Goal: Transaction & Acquisition: Purchase product/service

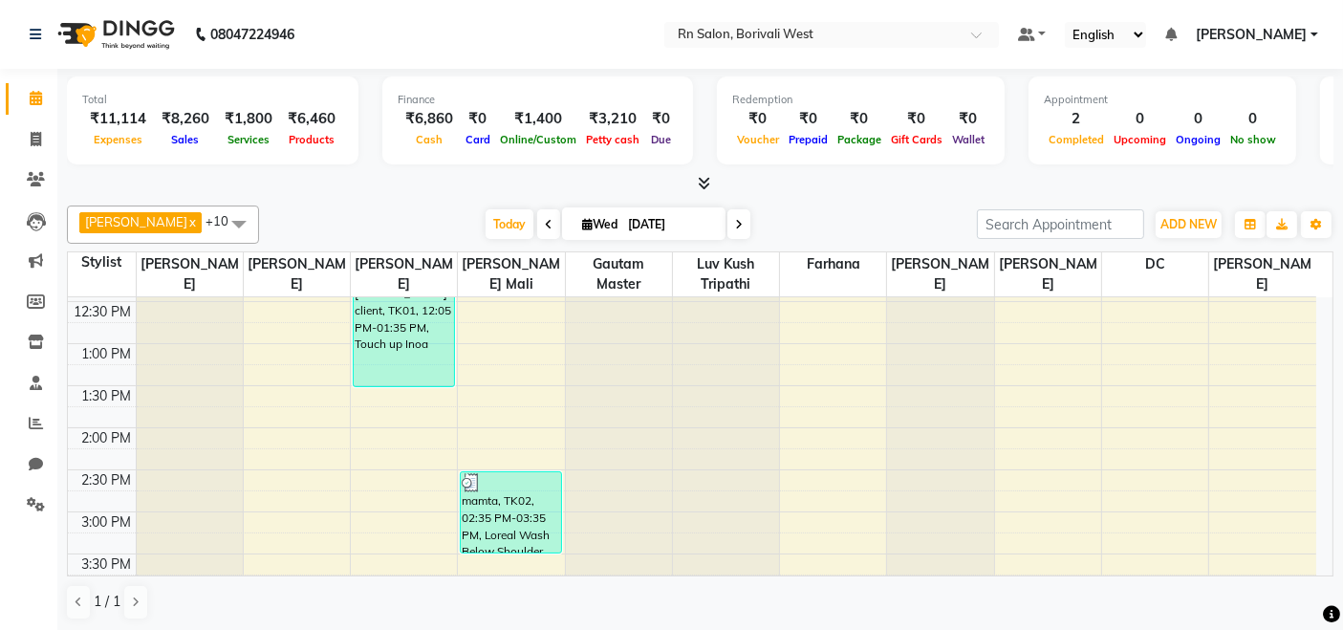
scroll to position [531, 0]
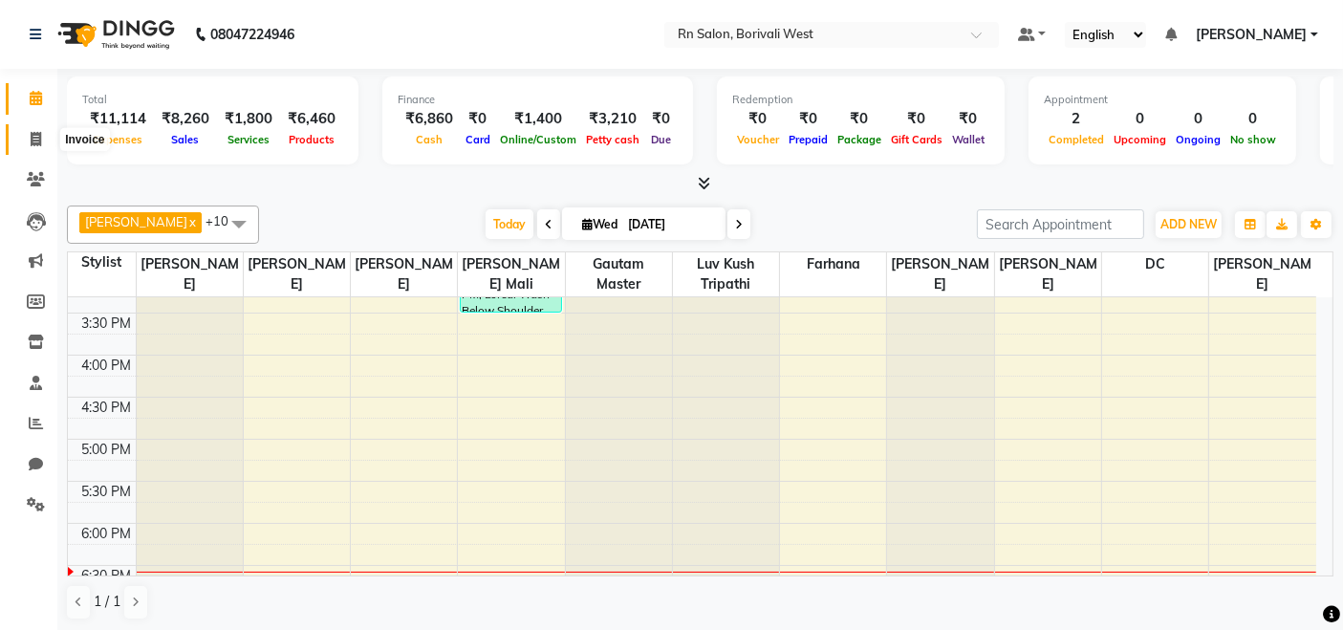
click at [33, 140] on icon at bounding box center [36, 139] width 11 height 14
select select "8515"
select select "service"
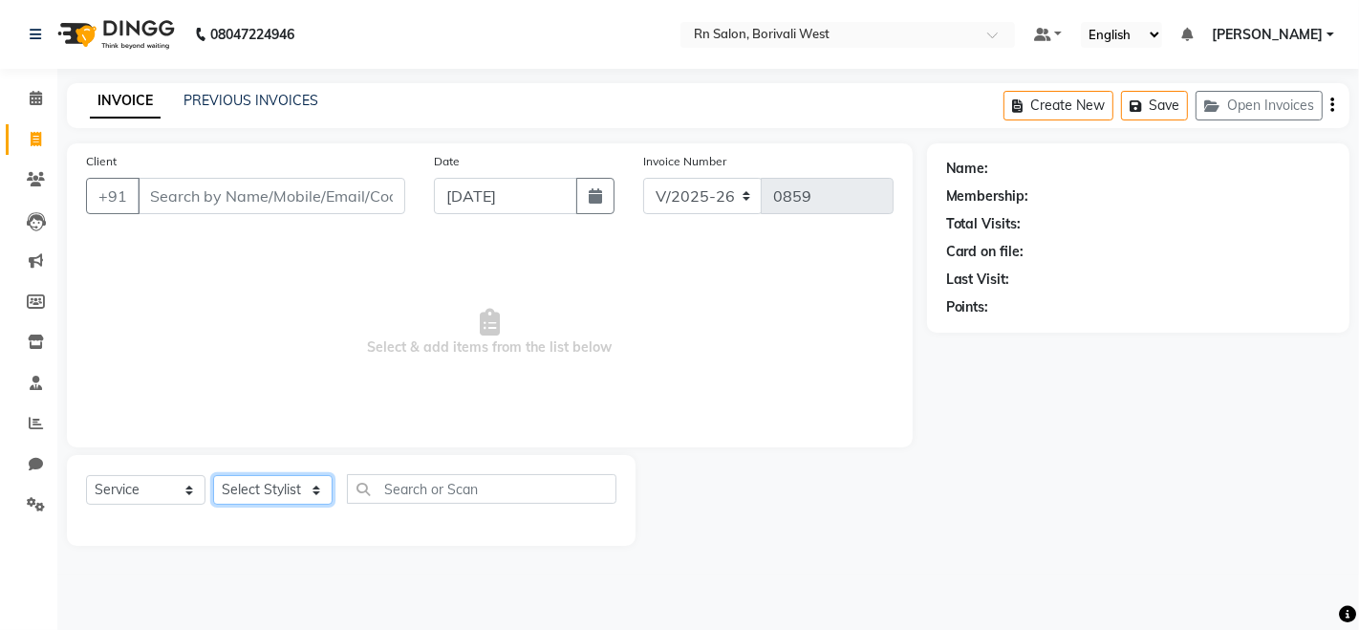
click at [234, 503] on select "Select Stylist" at bounding box center [273, 490] width 120 height 30
select select "83942"
click at [213, 475] on select "Select Stylist Arpita Deshmukh Beena jaiswar DC Deepak Parbat Farhana Gautam ma…" at bounding box center [273, 490] width 120 height 30
click at [402, 485] on div "Select Service Product Membership Package Voucher Prepaid Gift Card Select Styl…" at bounding box center [351, 500] width 569 height 91
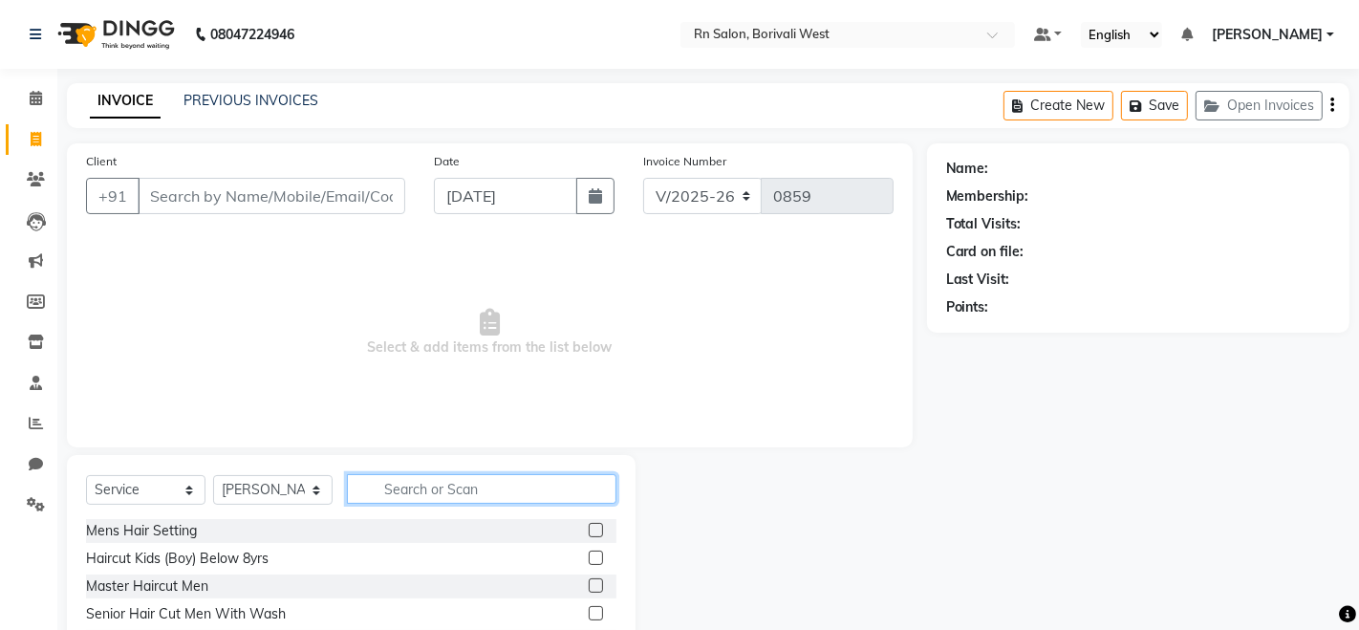
click at [403, 485] on input "text" at bounding box center [482, 489] width 270 height 30
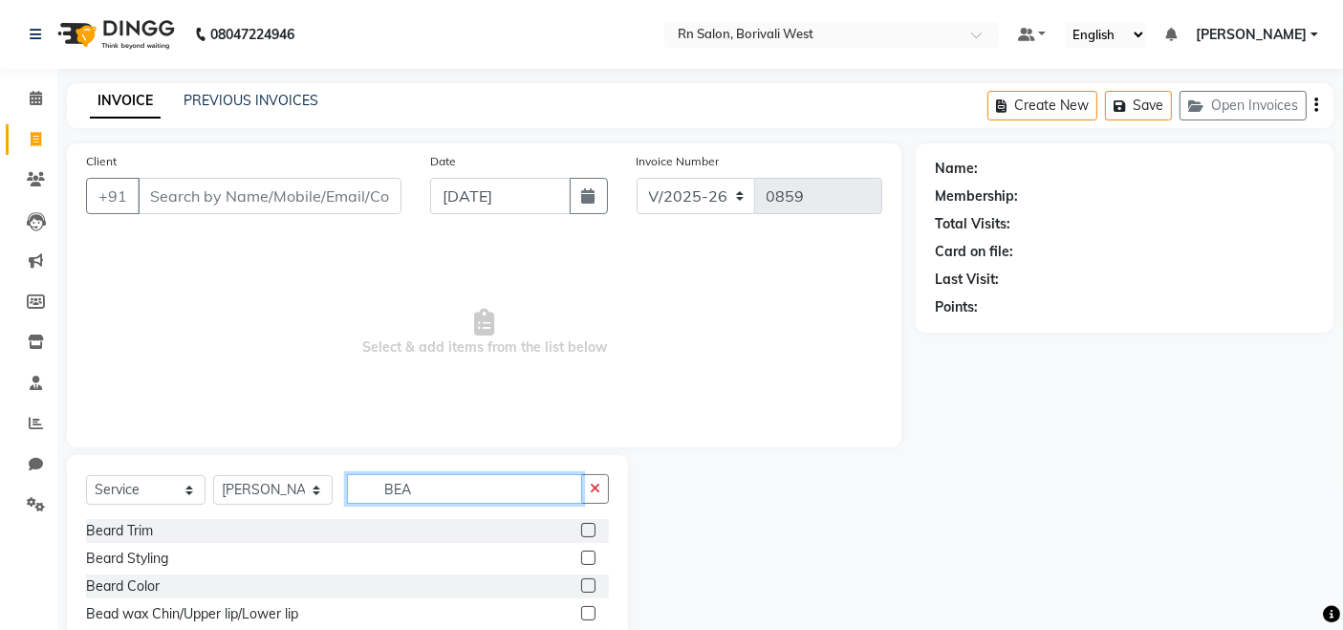
type input "BEA"
click at [581, 559] on label at bounding box center [588, 558] width 14 height 14
click at [581, 559] on input "checkbox" at bounding box center [587, 559] width 12 height 12
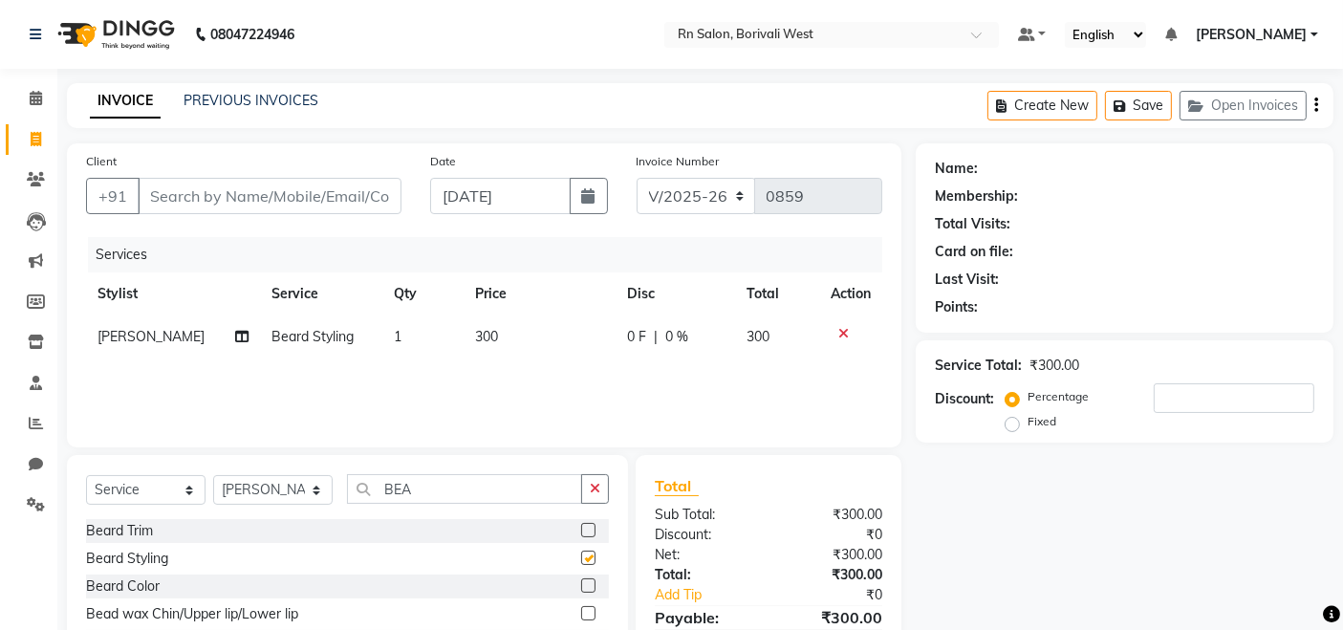
checkbox input "false"
click at [270, 194] on input "Client" at bounding box center [270, 196] width 264 height 36
click at [433, 479] on input "BEA" at bounding box center [464, 489] width 235 height 30
type input "B"
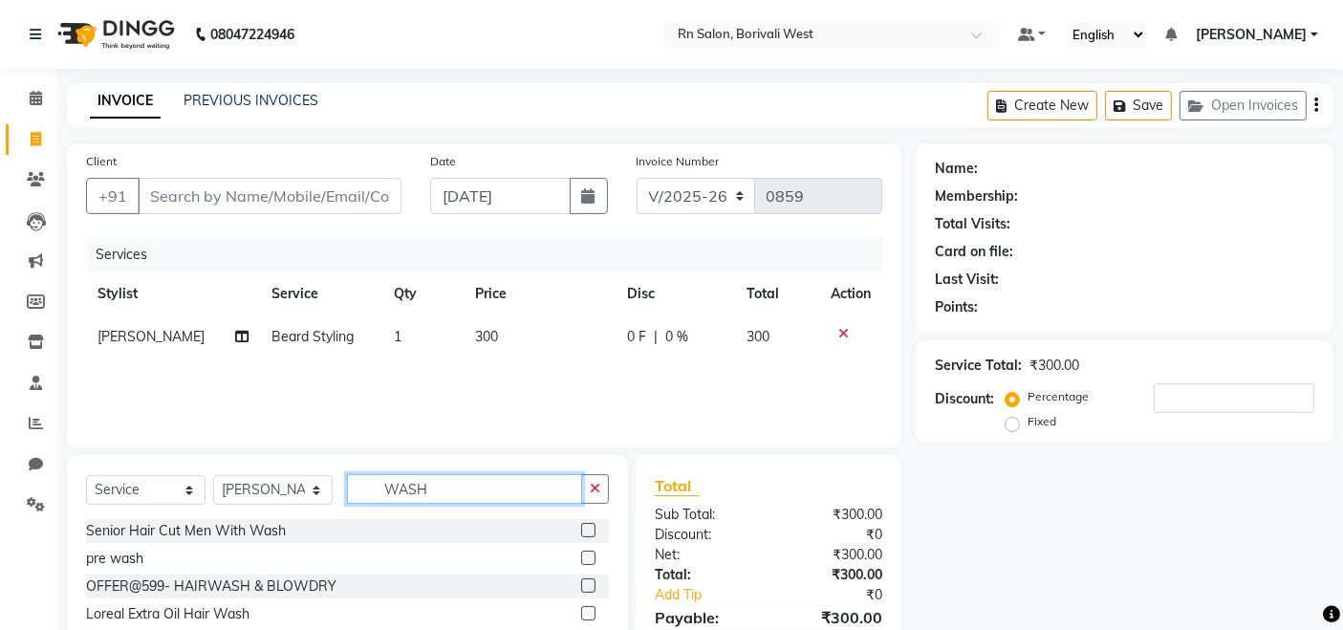
scroll to position [135, 0]
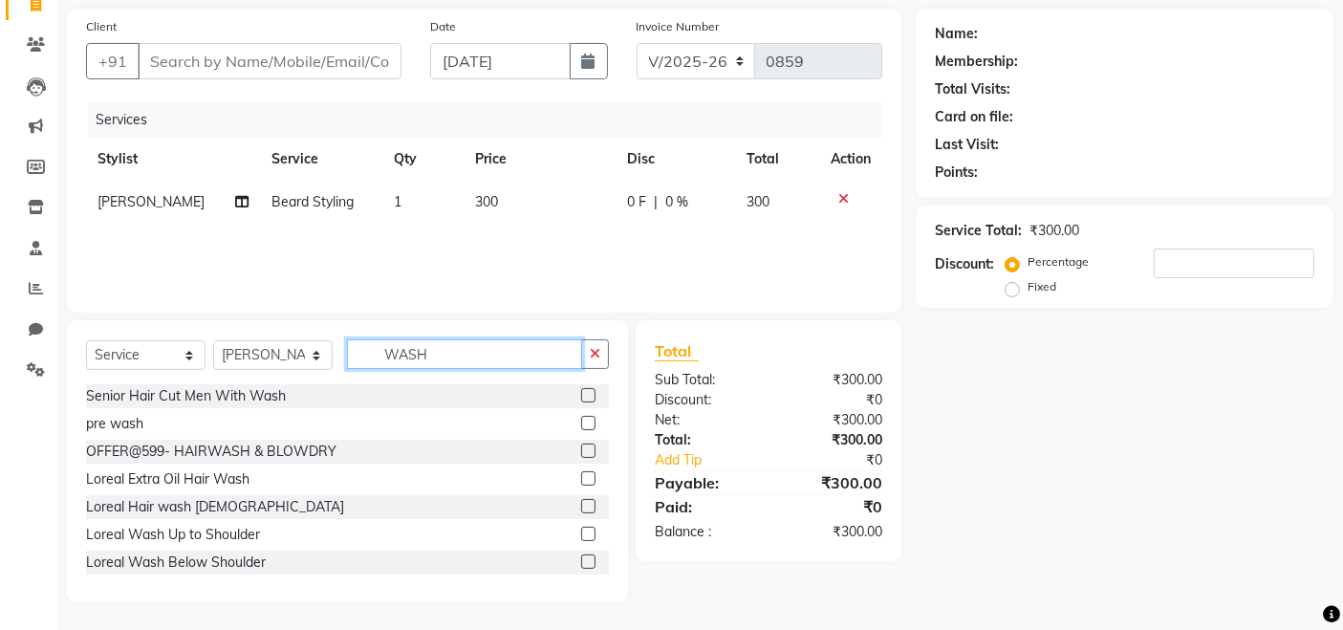
type input "WASH"
click at [562, 506] on div "Loreal Hair wash Male" at bounding box center [347, 507] width 523 height 24
click at [581, 506] on label at bounding box center [588, 506] width 14 height 14
click at [581, 506] on input "checkbox" at bounding box center [587, 507] width 12 height 12
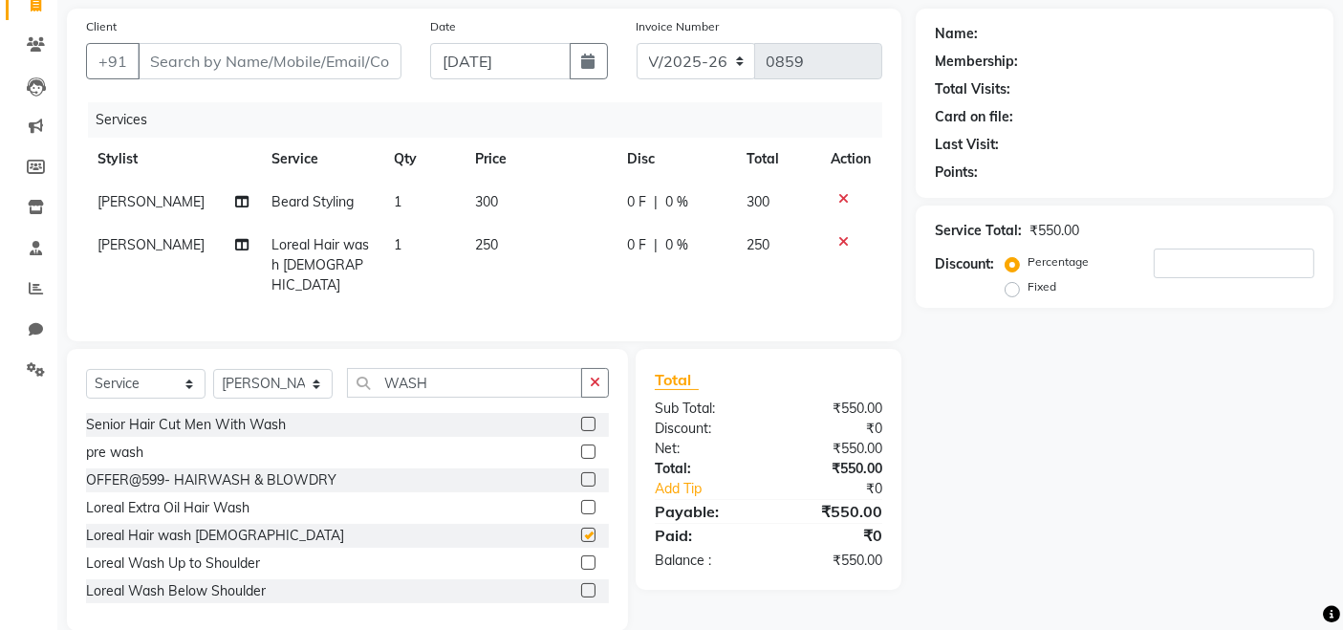
checkbox input "false"
click at [134, 250] on span "[PERSON_NAME]" at bounding box center [151, 244] width 107 height 17
select select "83942"
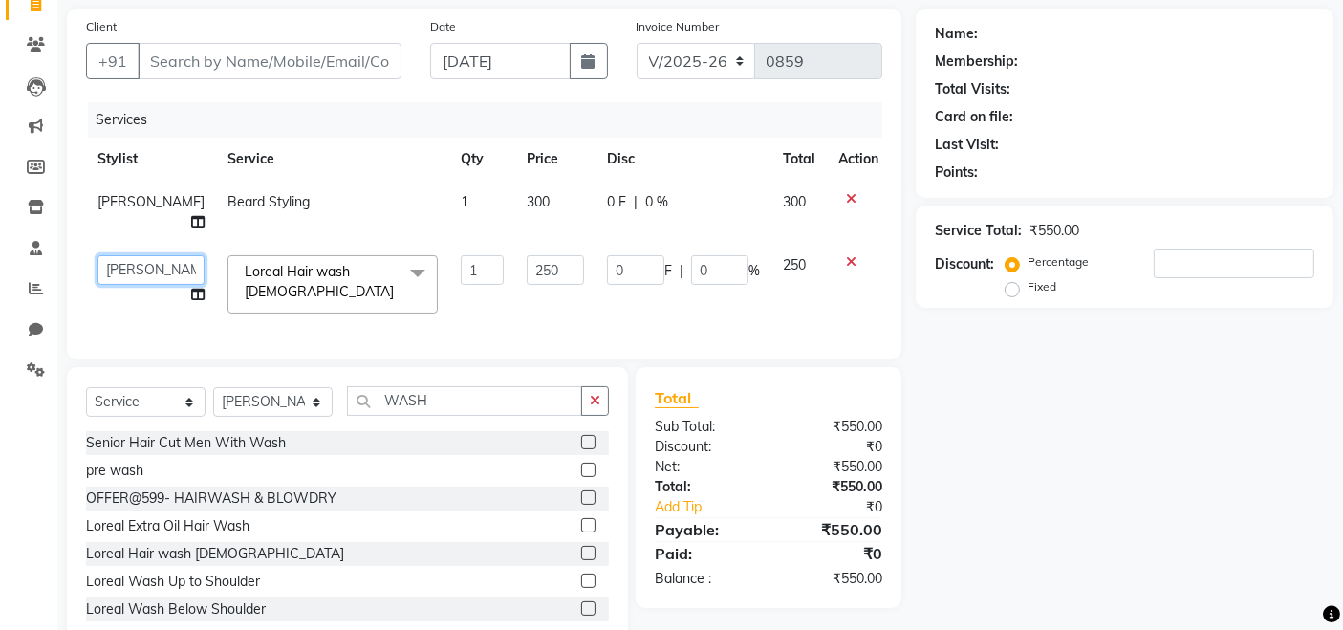
click at [129, 272] on select "Arpita Deshmukh Beena jaiswar DC Deepak Parbat Farhana Gautam master Geeta Ghad…" at bounding box center [151, 270] width 107 height 30
select select "84270"
click at [1098, 416] on div "Name: Membership: Total Visits: Card on file: Last Visit: Points: Service Total…" at bounding box center [1132, 329] width 432 height 641
click at [311, 272] on span "Loreal Hair wash Male" at bounding box center [319, 281] width 149 height 37
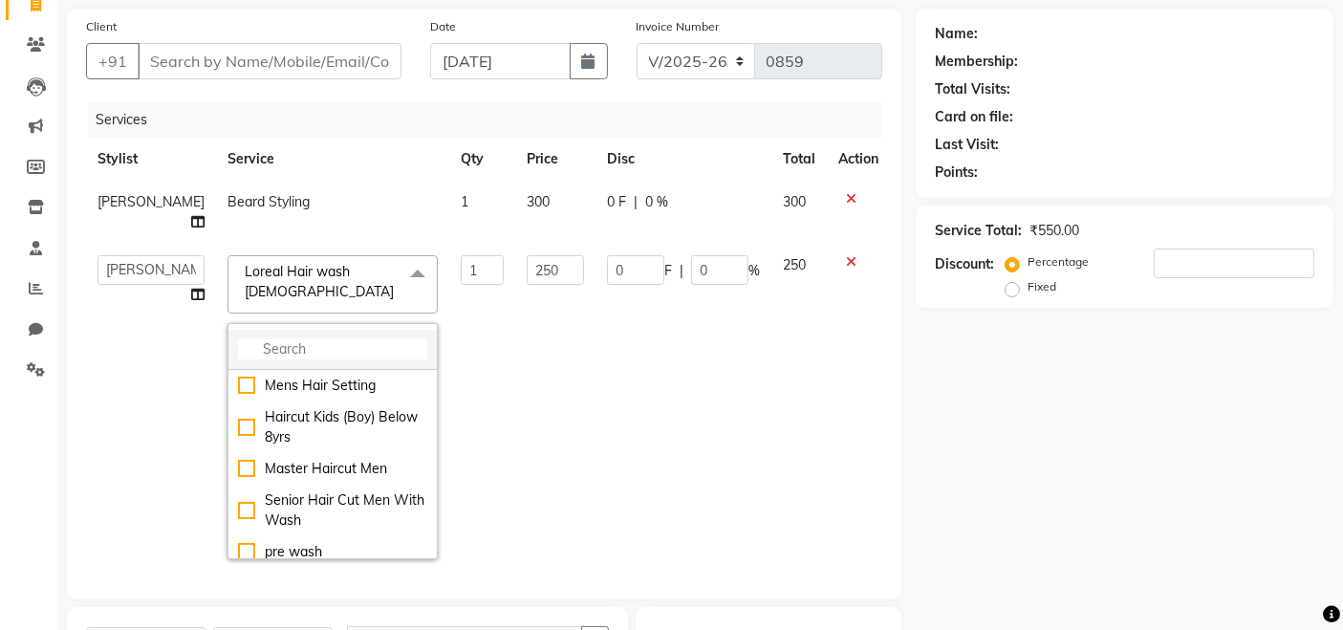
click at [299, 339] on input "multiselect-search" at bounding box center [332, 349] width 189 height 20
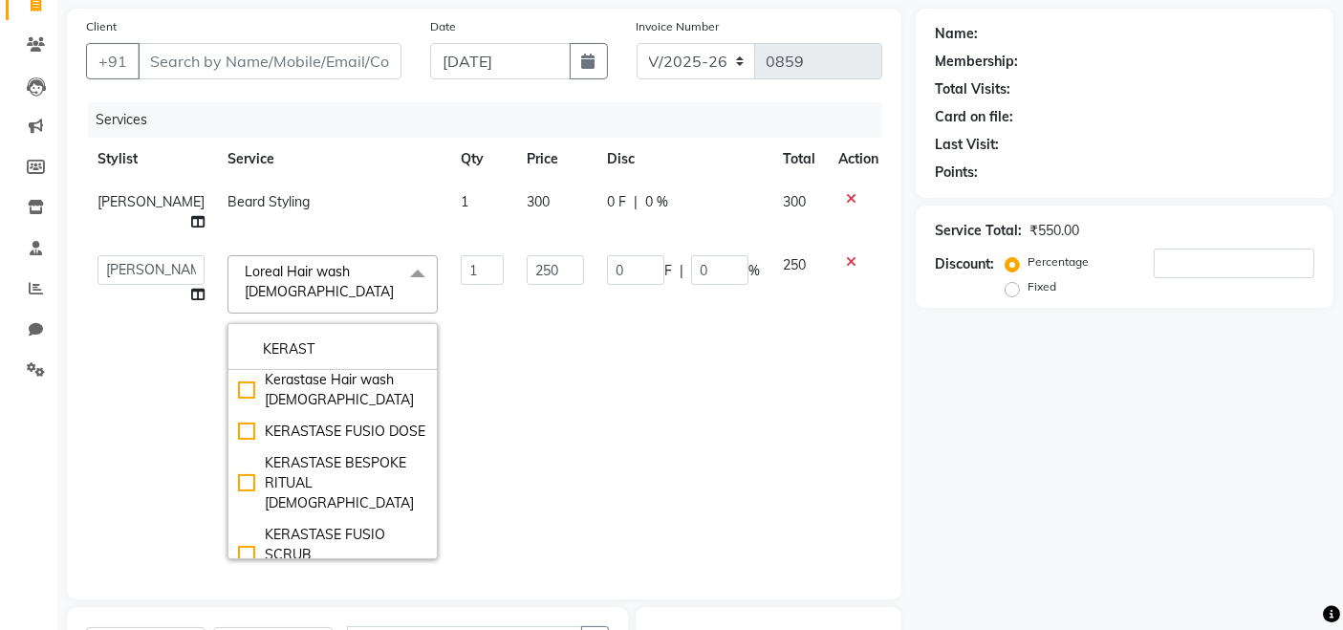
scroll to position [106, 0]
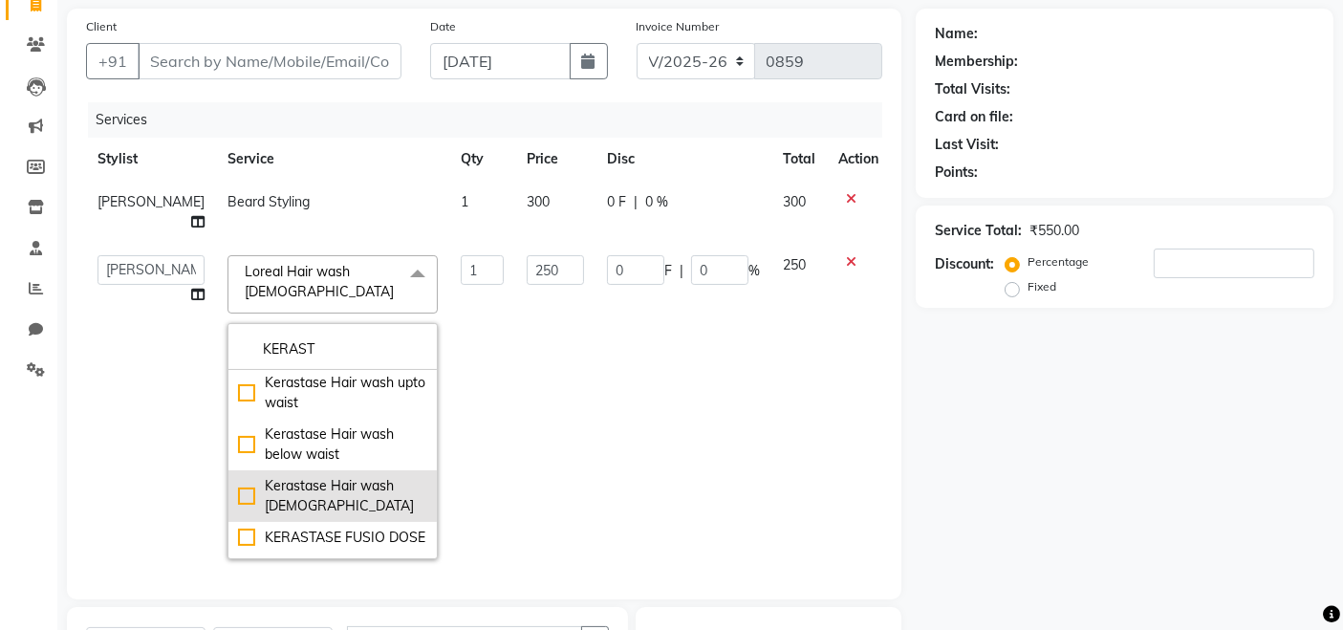
type input "KERAST"
click at [238, 477] on div "Kerastase Hair wash [DEMOGRAPHIC_DATA]" at bounding box center [332, 496] width 189 height 40
type input "400"
checkbox input "true"
click at [1151, 446] on div "Name: Membership: Total Visits: Card on file: Last Visit: Points: Service Total…" at bounding box center [1132, 449] width 432 height 880
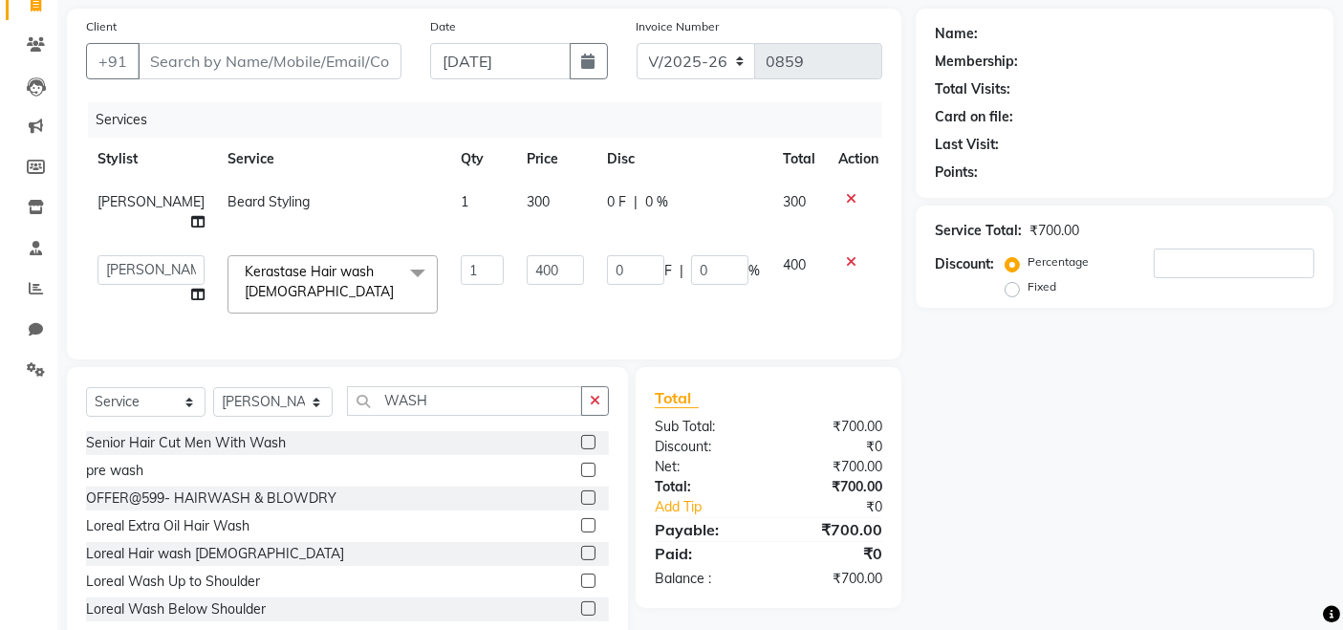
click at [1159, 471] on div "Name: Membership: Total Visits: Card on file: Last Visit: Points: Service Total…" at bounding box center [1132, 329] width 432 height 641
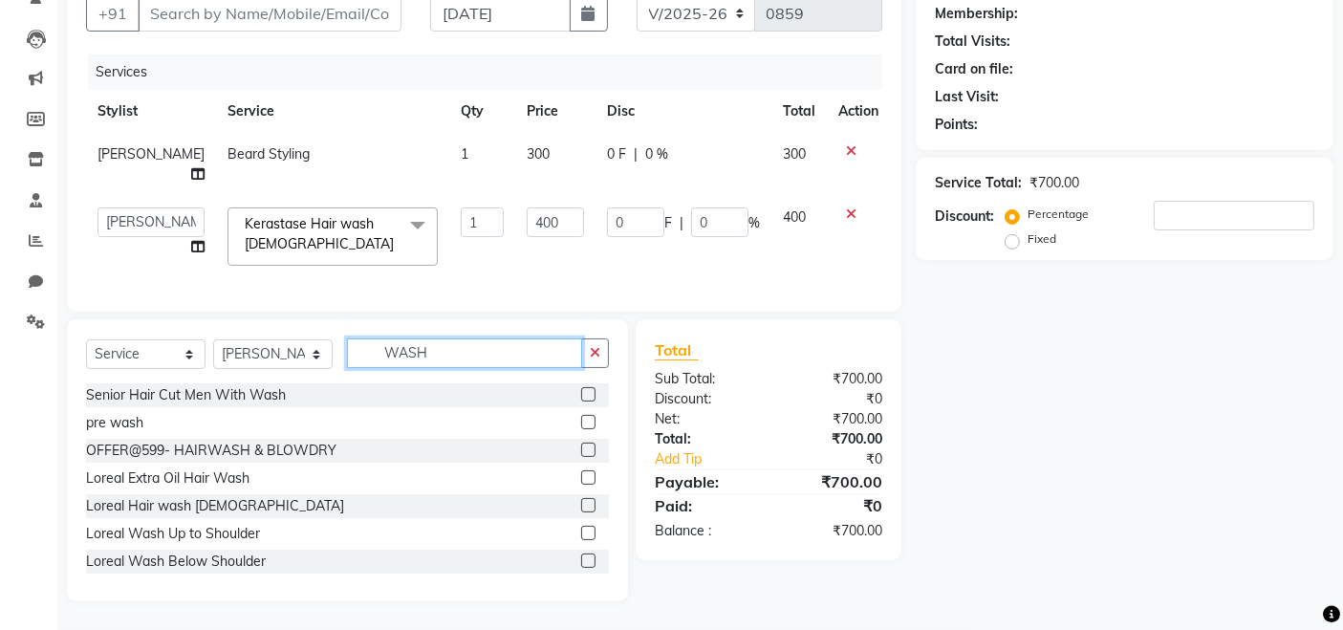
click at [502, 347] on input "WASH" at bounding box center [464, 353] width 235 height 30
type input "W"
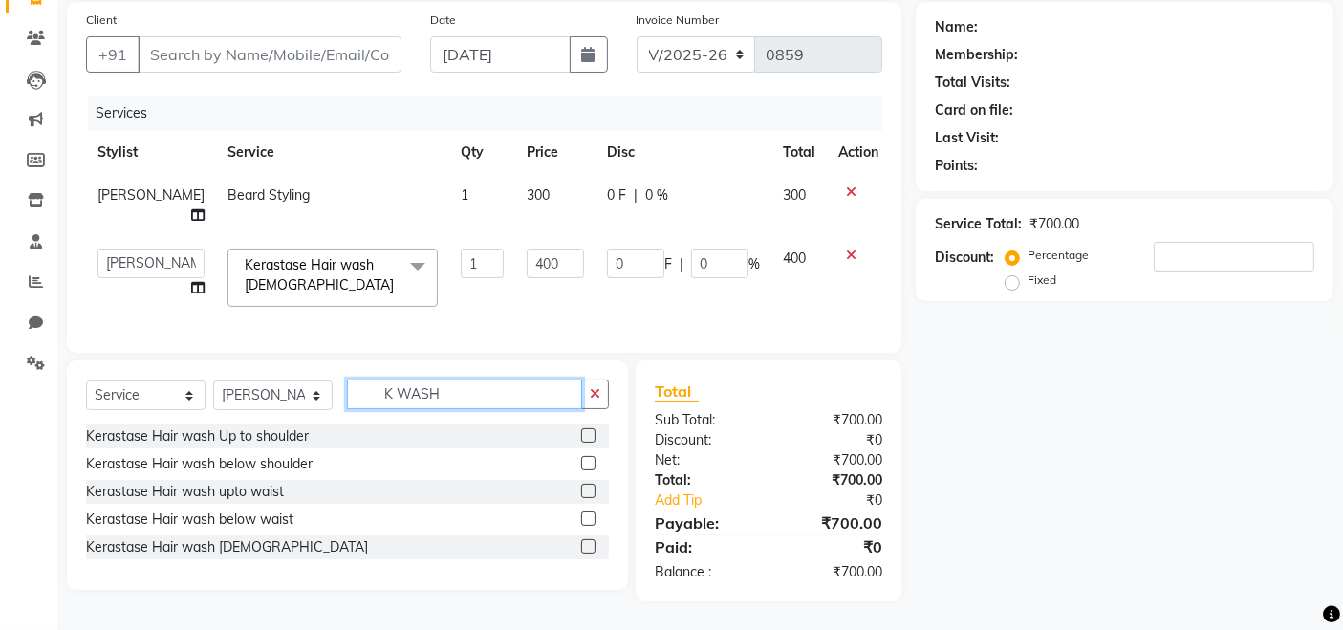
type input "K WASH"
click at [587, 439] on label at bounding box center [588, 435] width 14 height 14
click at [587, 439] on input "checkbox" at bounding box center [587, 436] width 12 height 12
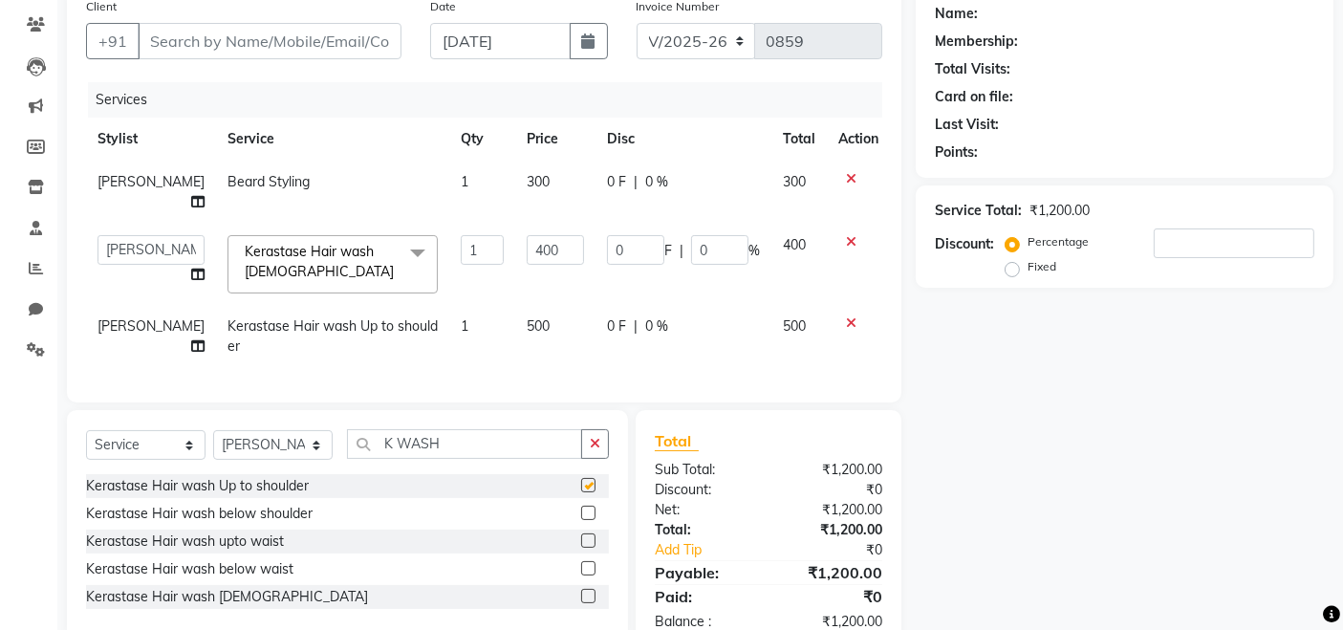
checkbox input "false"
click at [594, 520] on label at bounding box center [588, 513] width 14 height 14
click at [594, 520] on input "checkbox" at bounding box center [587, 514] width 12 height 12
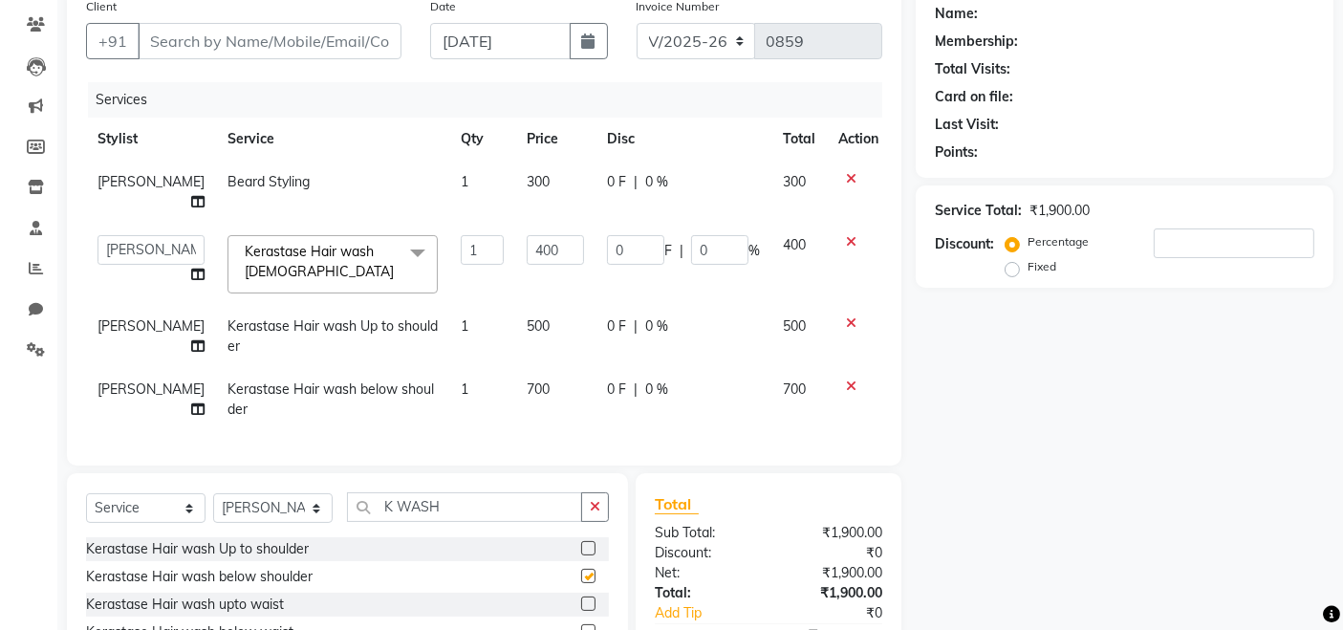
checkbox input "false"
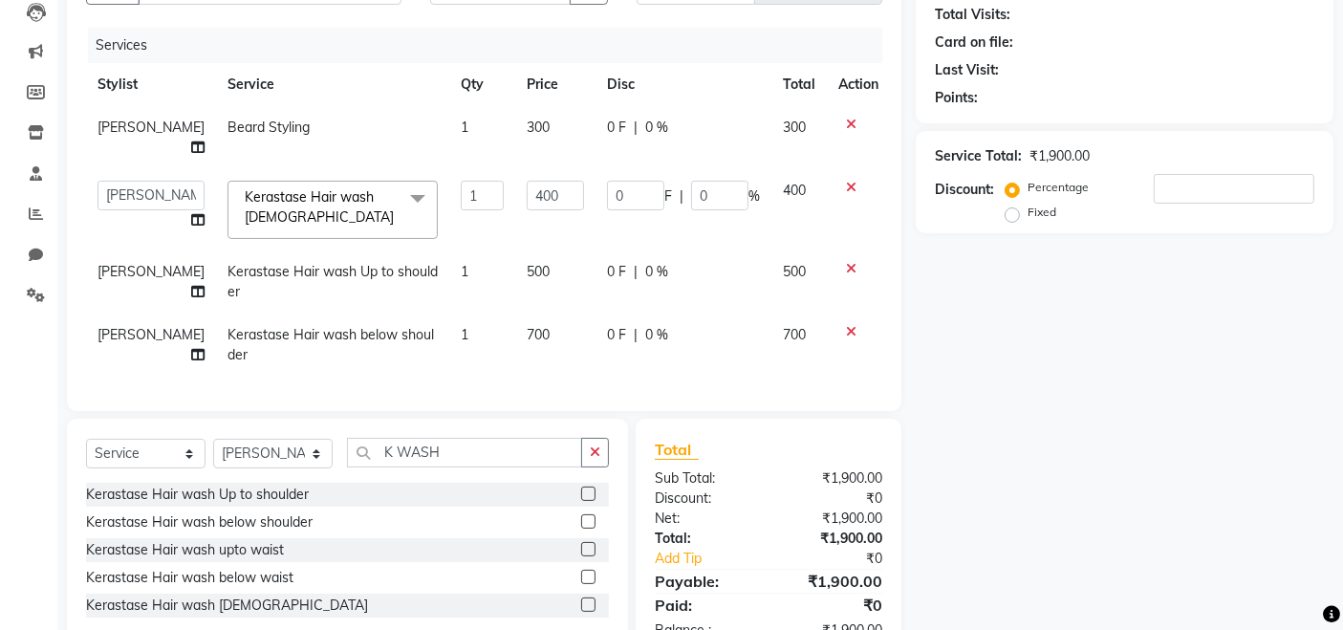
scroll to position [281, 0]
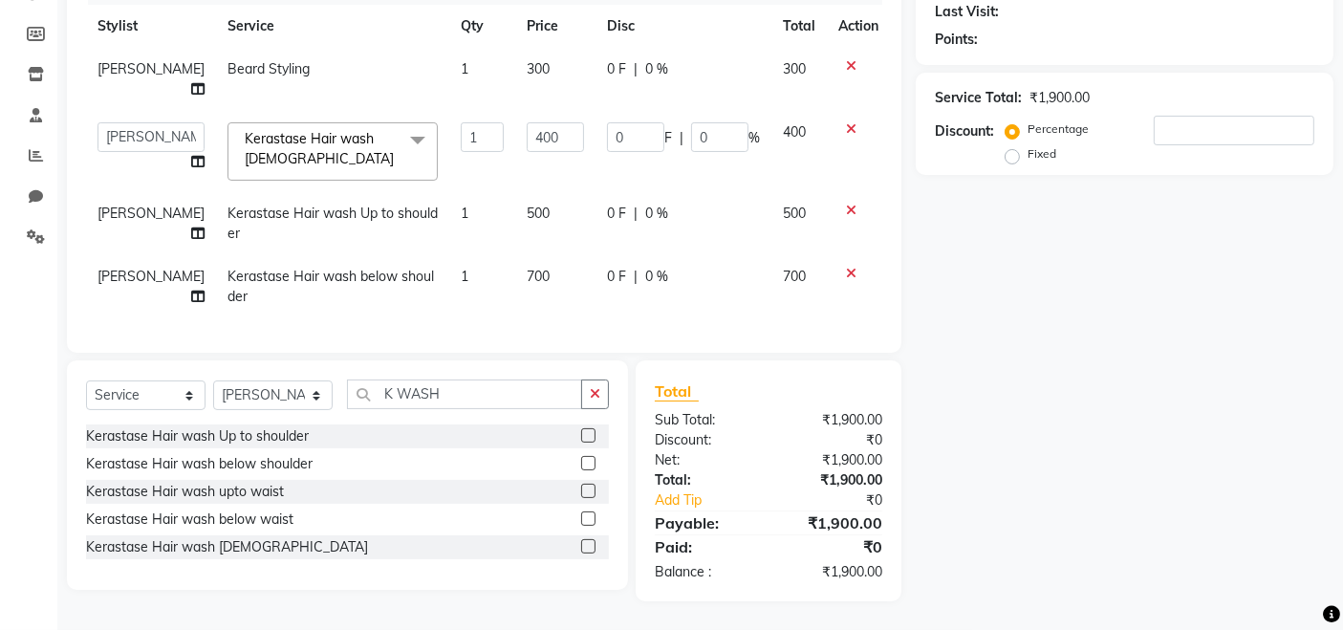
click at [585, 494] on label at bounding box center [588, 491] width 14 height 14
click at [585, 494] on input "checkbox" at bounding box center [587, 492] width 12 height 12
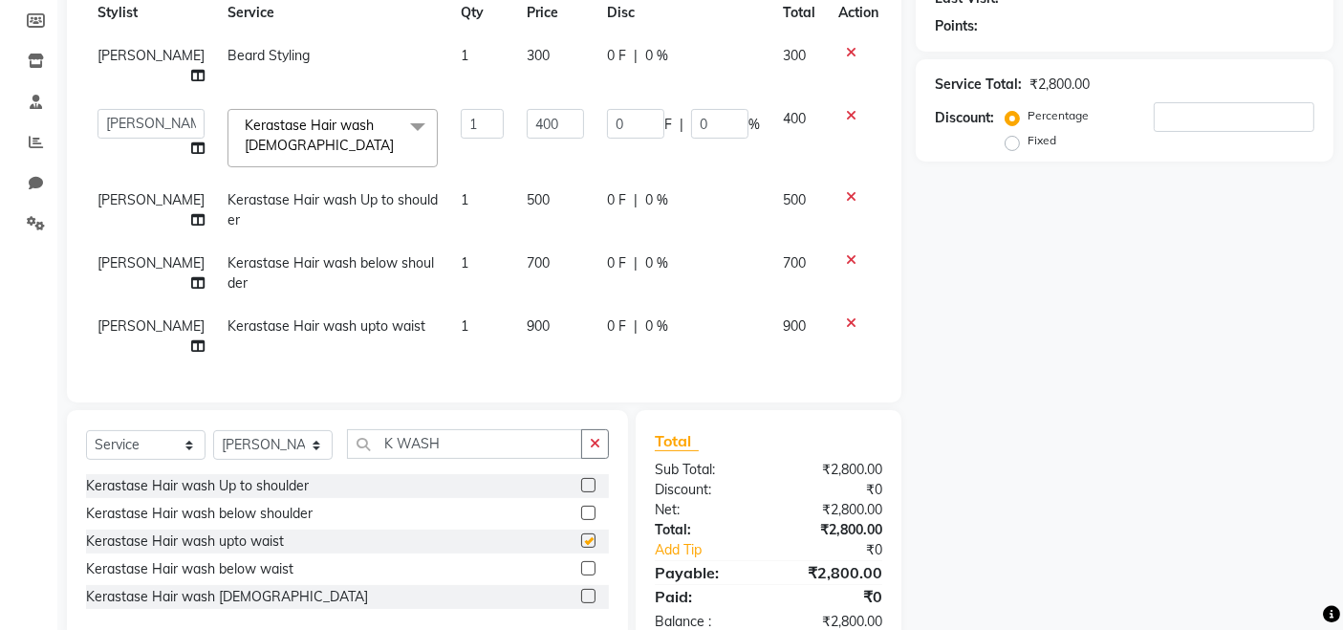
checkbox input "false"
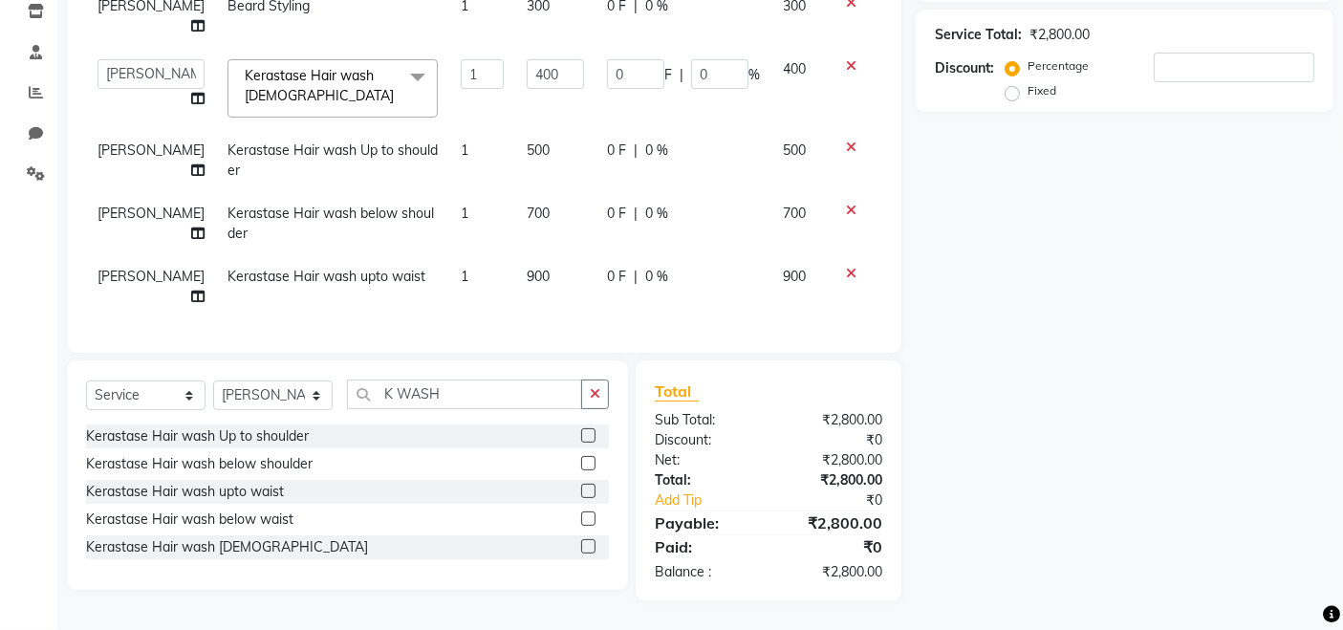
click at [590, 520] on label at bounding box center [588, 518] width 14 height 14
click at [590, 520] on input "checkbox" at bounding box center [587, 519] width 12 height 12
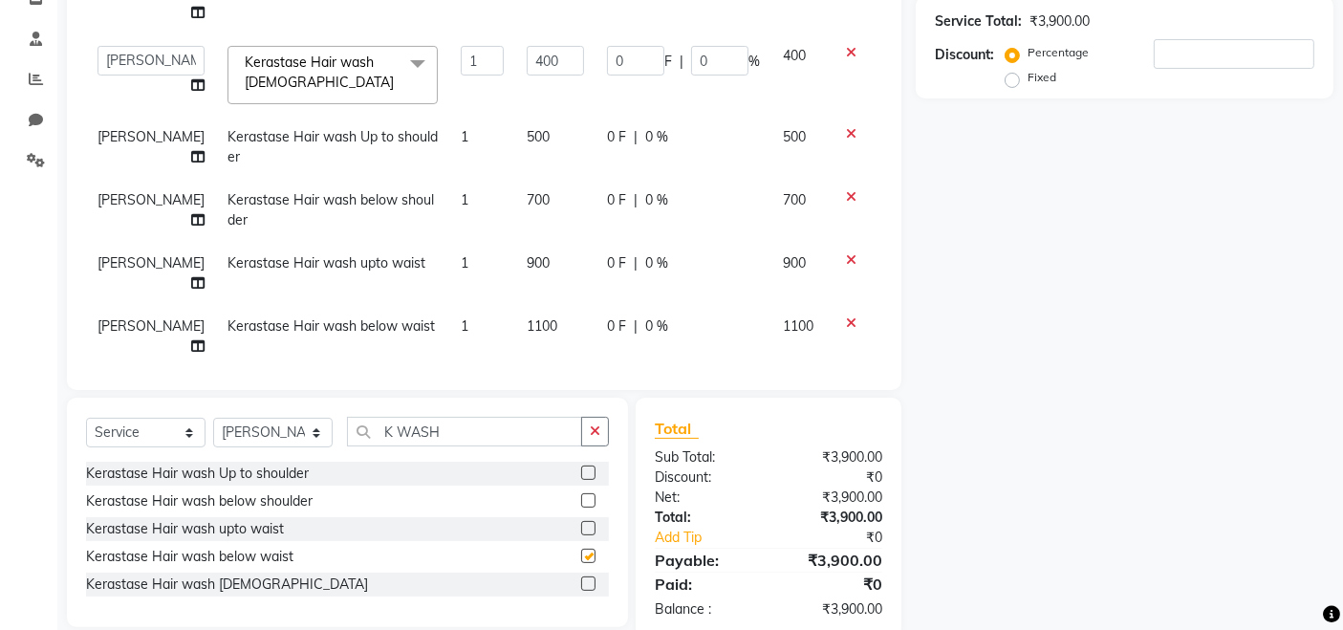
checkbox input "false"
click at [846, 320] on icon at bounding box center [851, 322] width 11 height 13
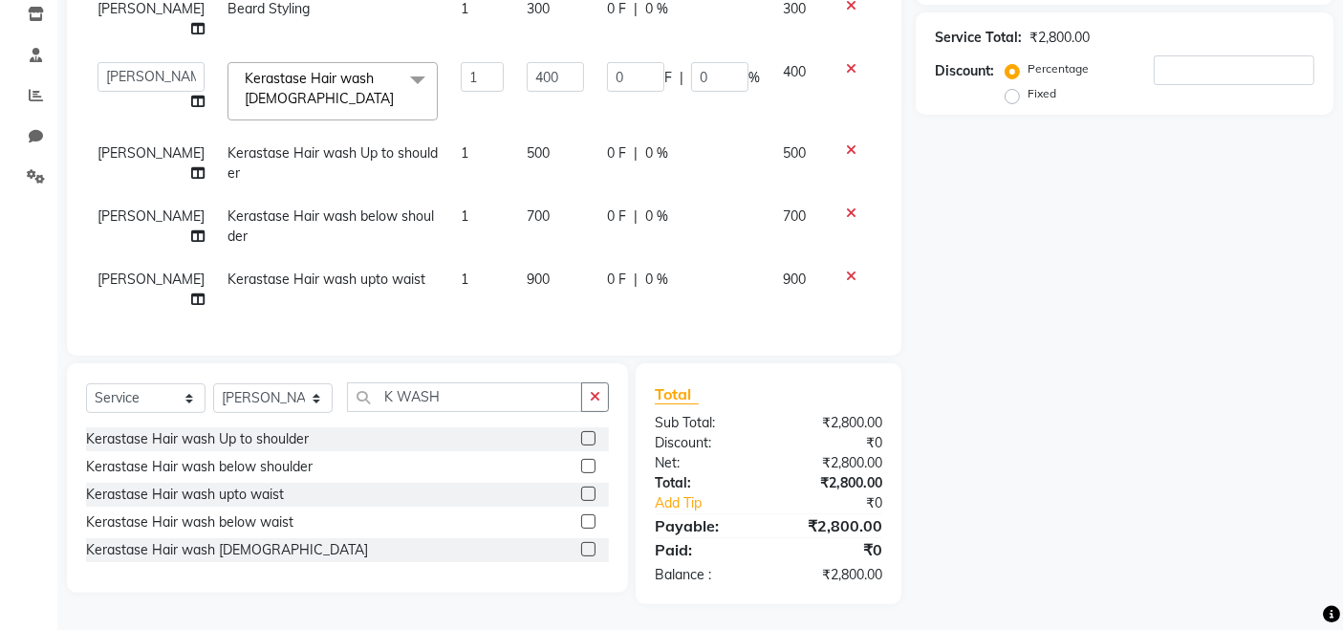
click at [846, 275] on icon at bounding box center [851, 276] width 11 height 13
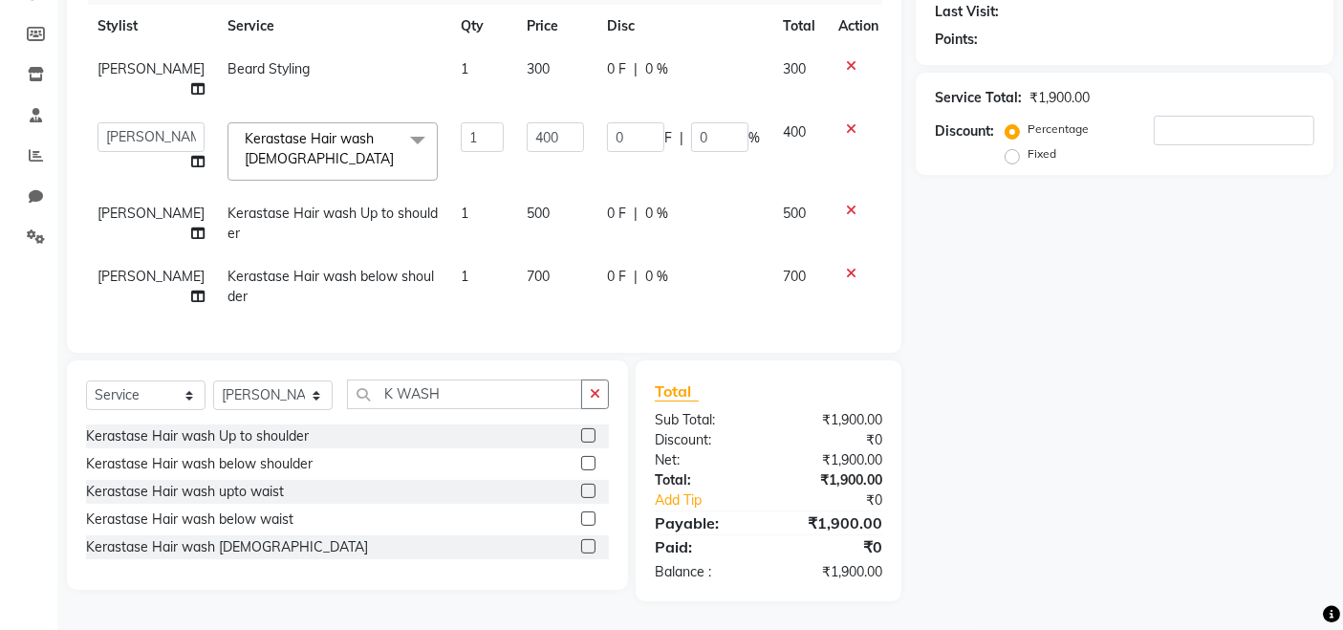
click at [846, 267] on icon at bounding box center [851, 273] width 11 height 13
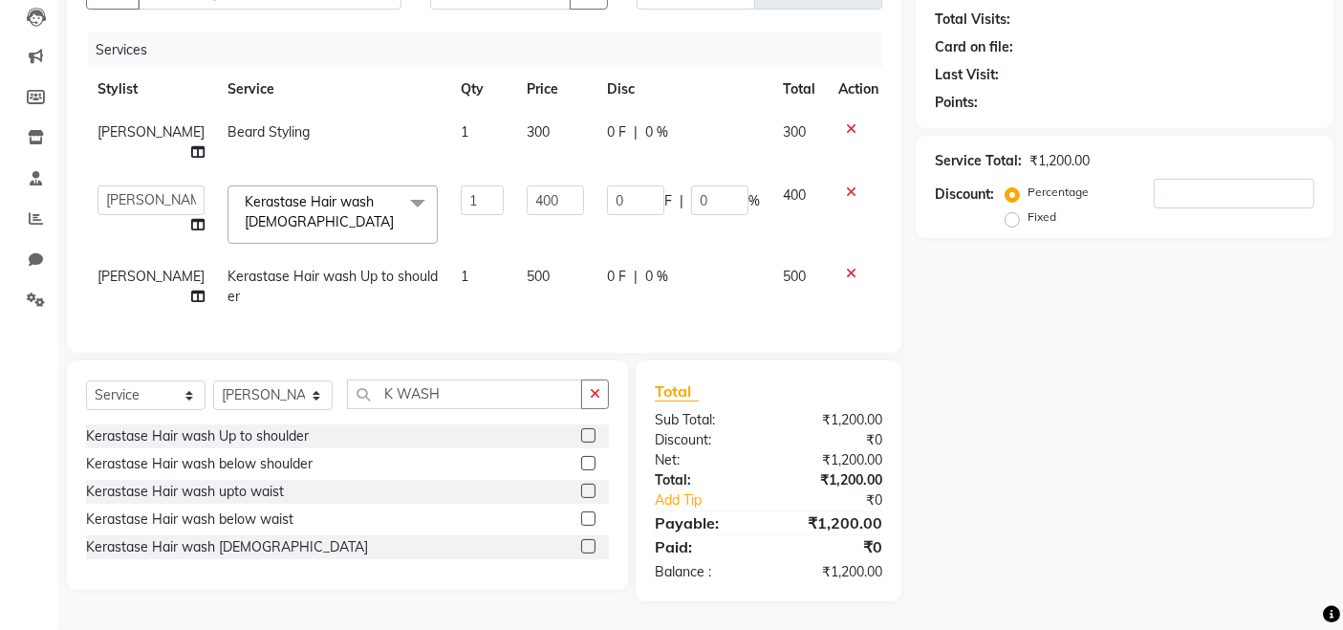
scroll to position [218, 0]
click at [846, 267] on icon at bounding box center [851, 273] width 11 height 13
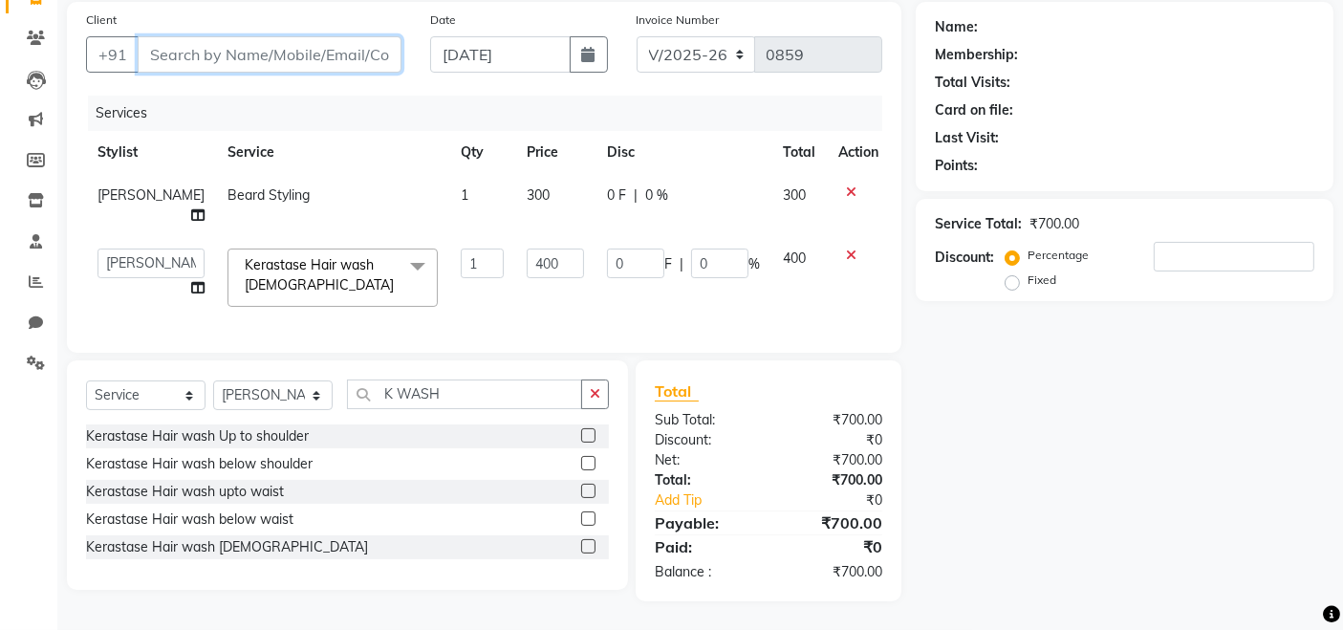
click at [223, 51] on input "Client" at bounding box center [270, 54] width 264 height 36
click at [269, 36] on input "Client" at bounding box center [270, 54] width 264 height 36
drag, startPoint x: 212, startPoint y: 33, endPoint x: 206, endPoint y: 45, distance: 13.3
click at [210, 36] on input "Client" at bounding box center [270, 54] width 264 height 36
type input "V"
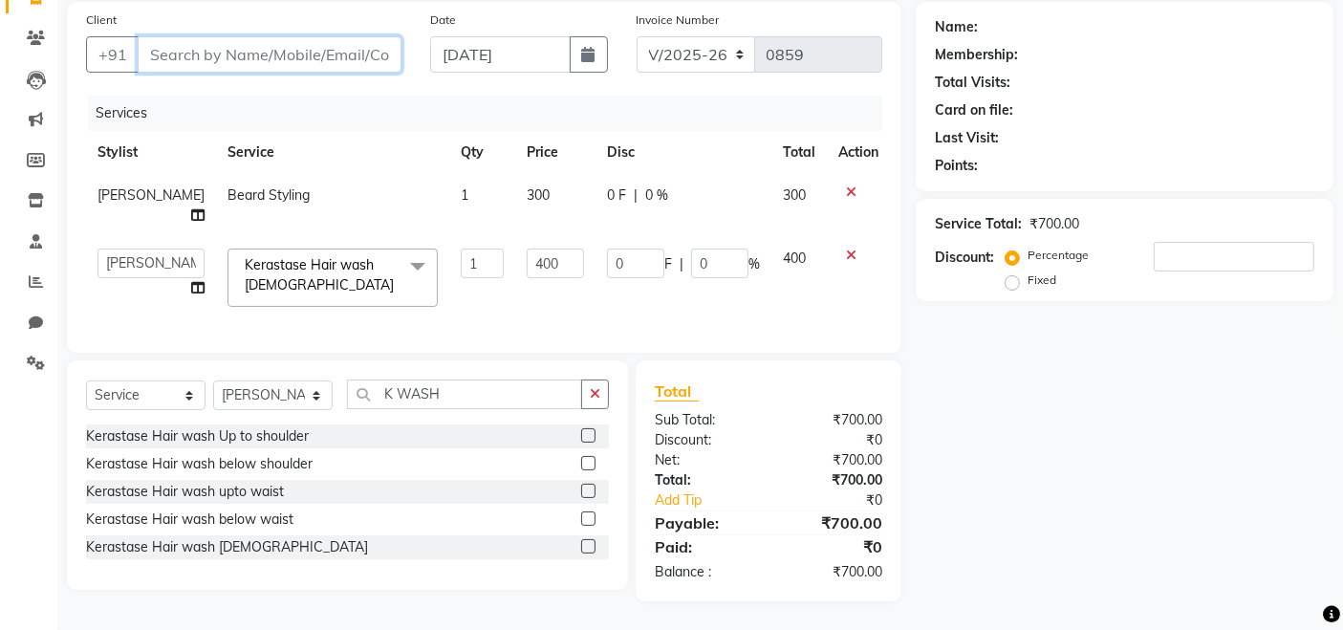
type input "0"
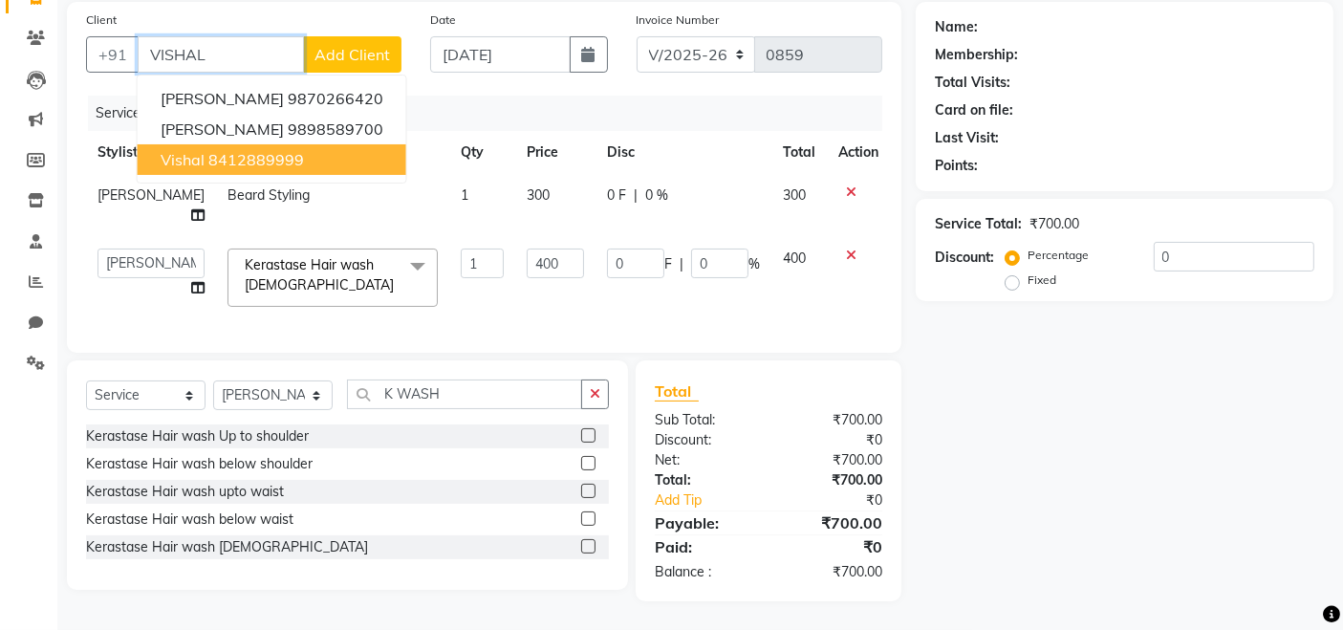
click at [215, 150] on ngb-highlight "8412889999" at bounding box center [256, 159] width 96 height 19
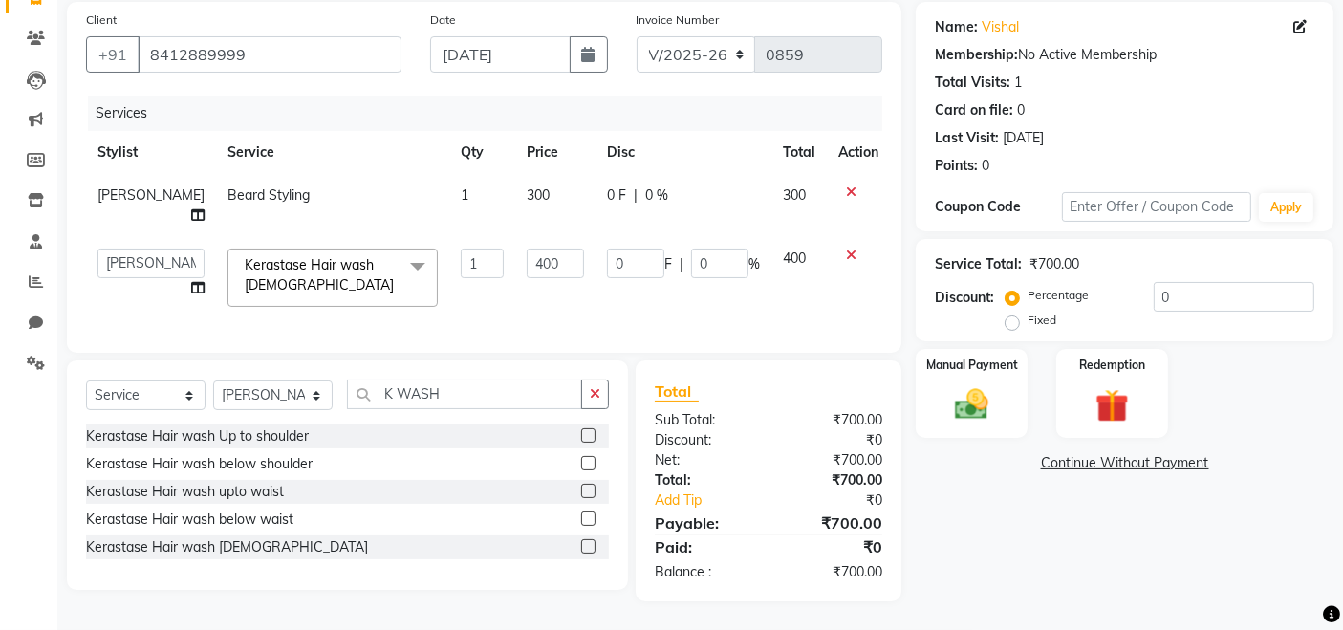
scroll to position [49, 0]
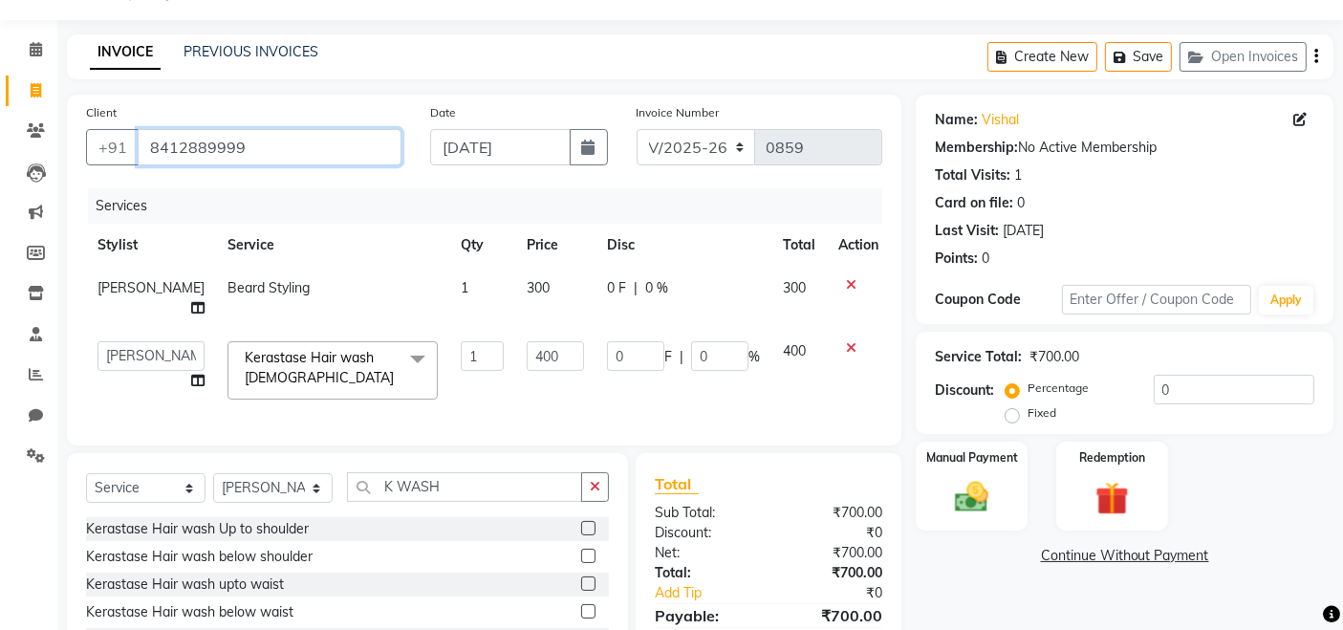
click at [258, 156] on input "8412889999" at bounding box center [270, 147] width 264 height 36
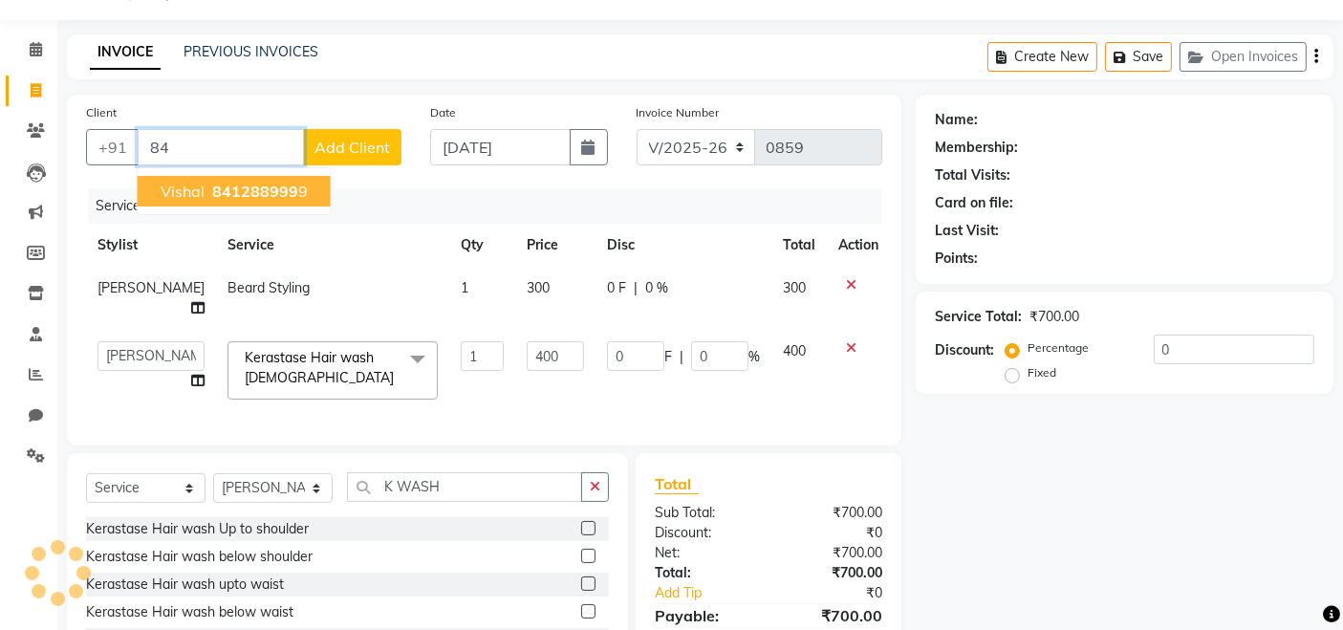
type input "8"
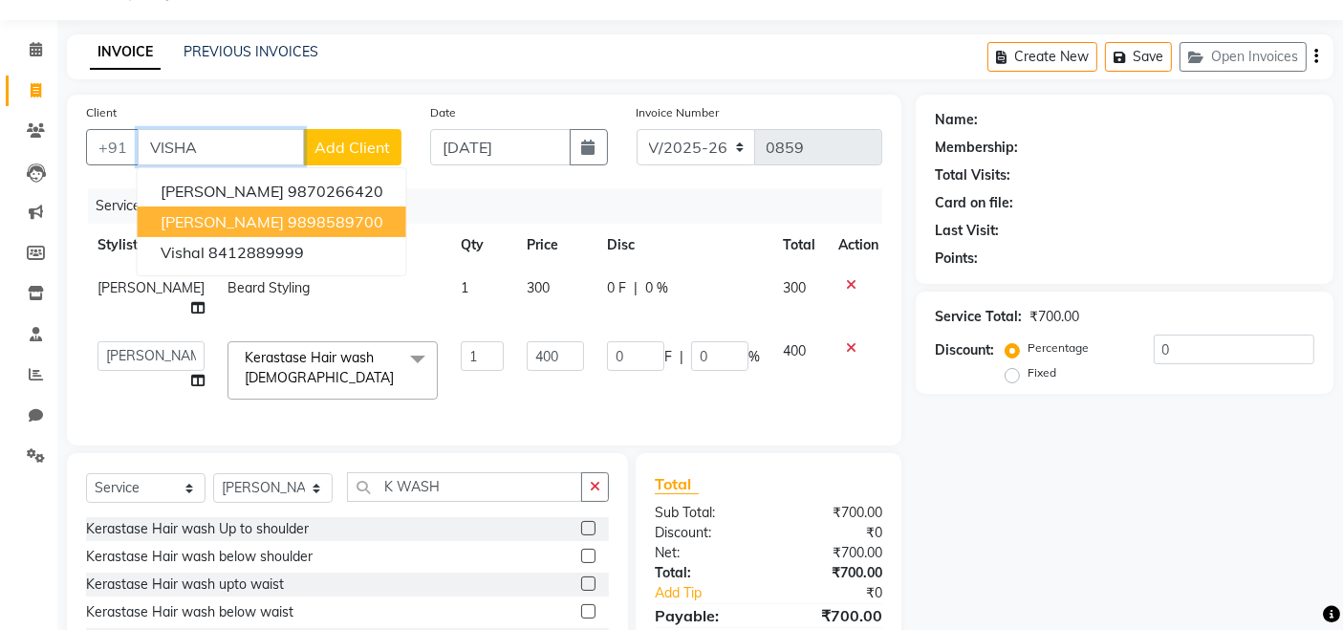
click at [338, 212] on ngb-highlight "9898589700" at bounding box center [336, 221] width 96 height 19
type input "9898589700"
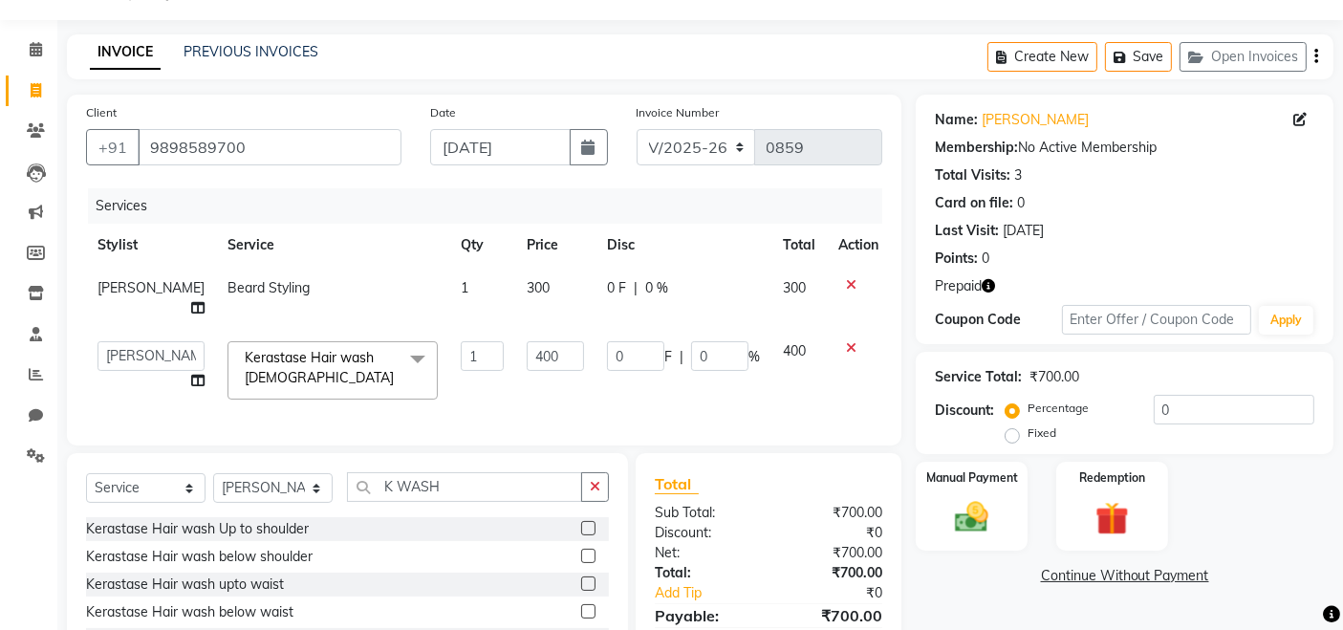
click at [989, 284] on icon "button" at bounding box center [988, 285] width 13 height 13
click at [1104, 485] on div "Redemption" at bounding box center [1112, 507] width 116 height 94
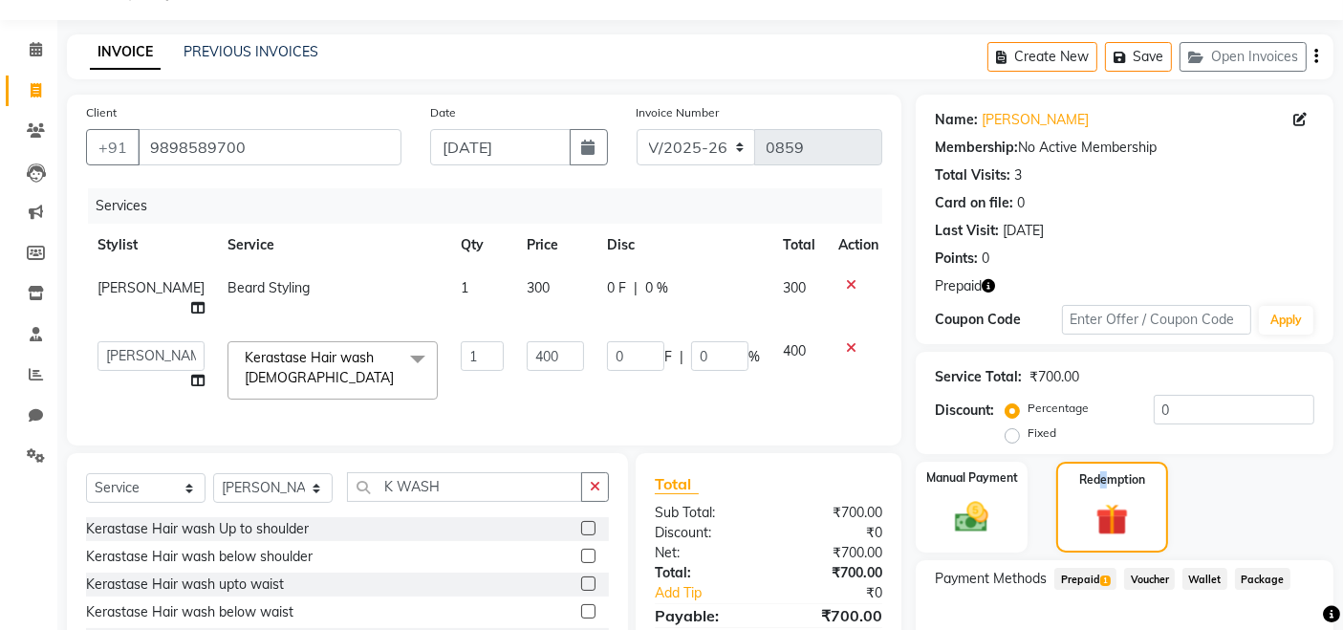
scroll to position [160, 0]
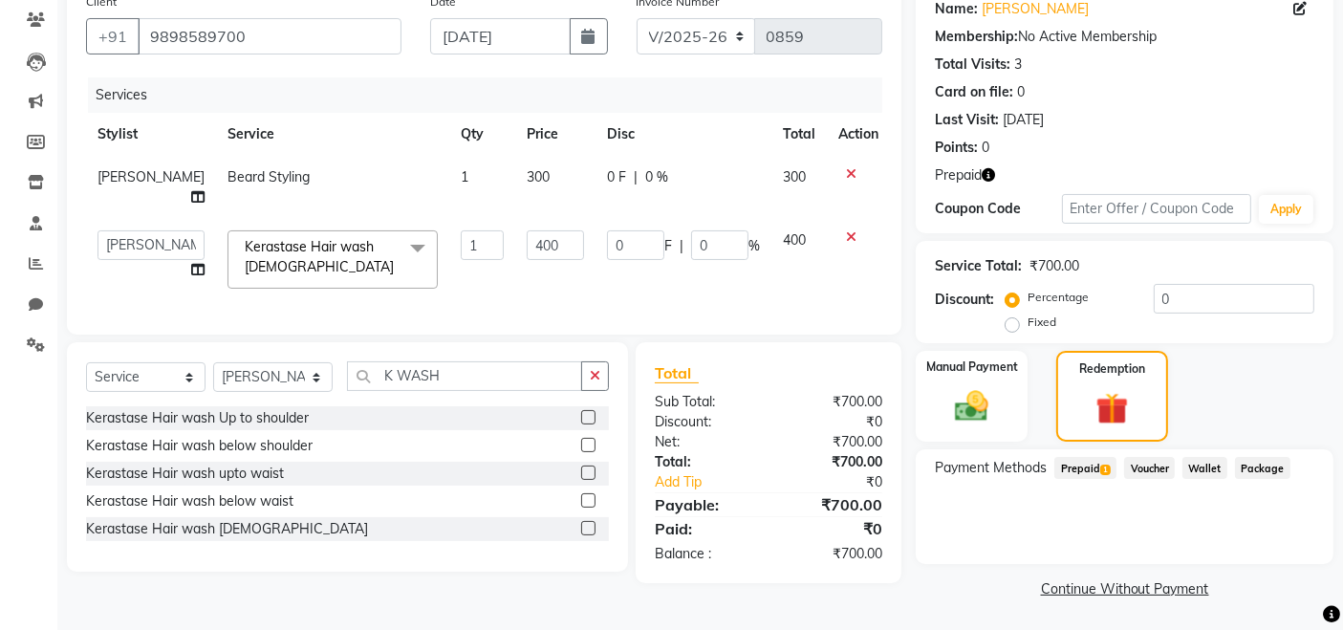
click at [1089, 463] on span "Prepaid 1" at bounding box center [1085, 468] width 62 height 22
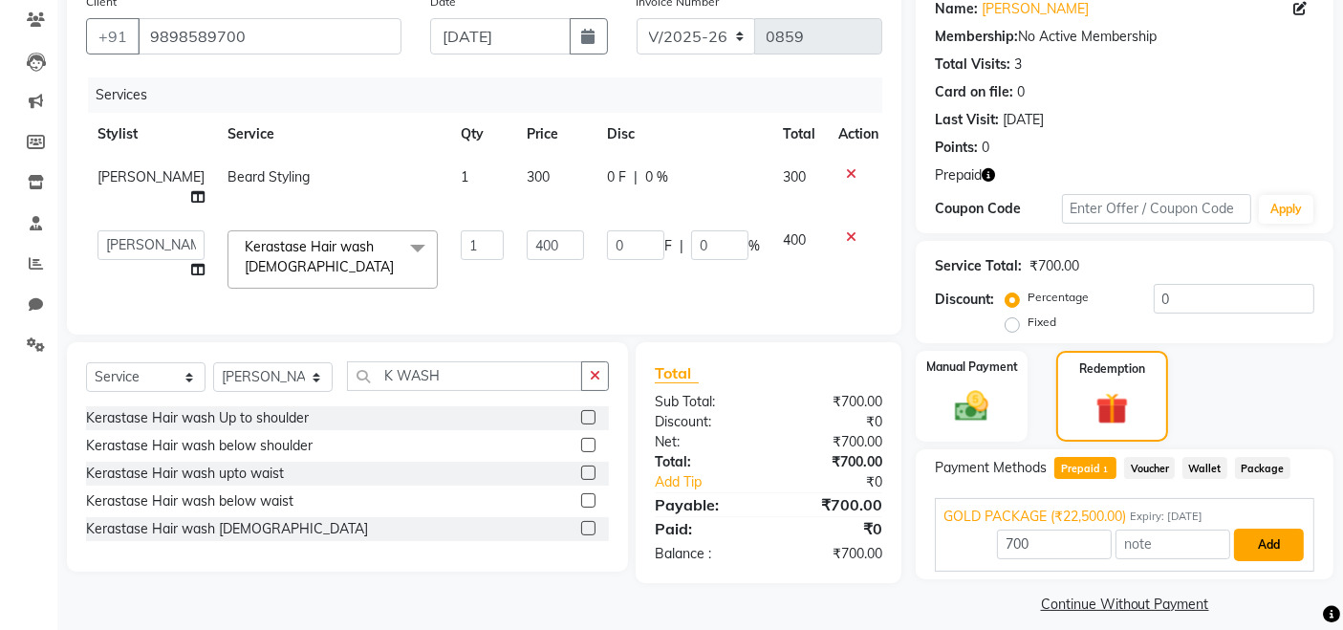
click at [1272, 545] on button "Add" at bounding box center [1269, 545] width 70 height 33
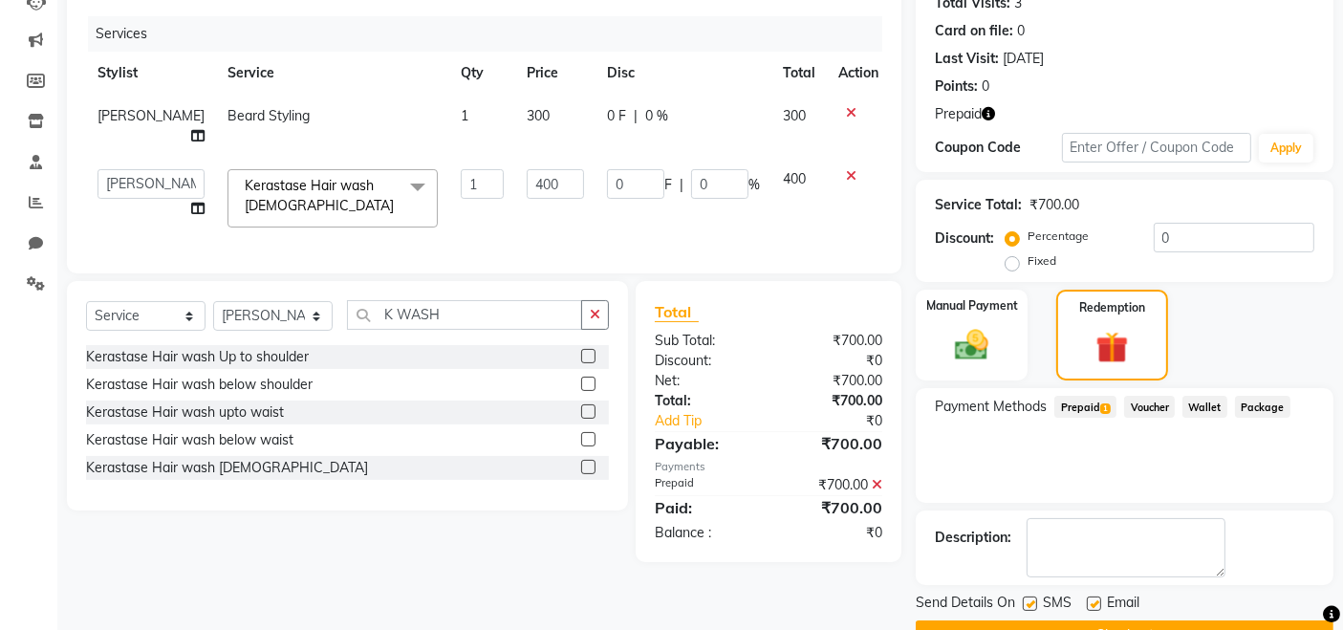
scroll to position [268, 0]
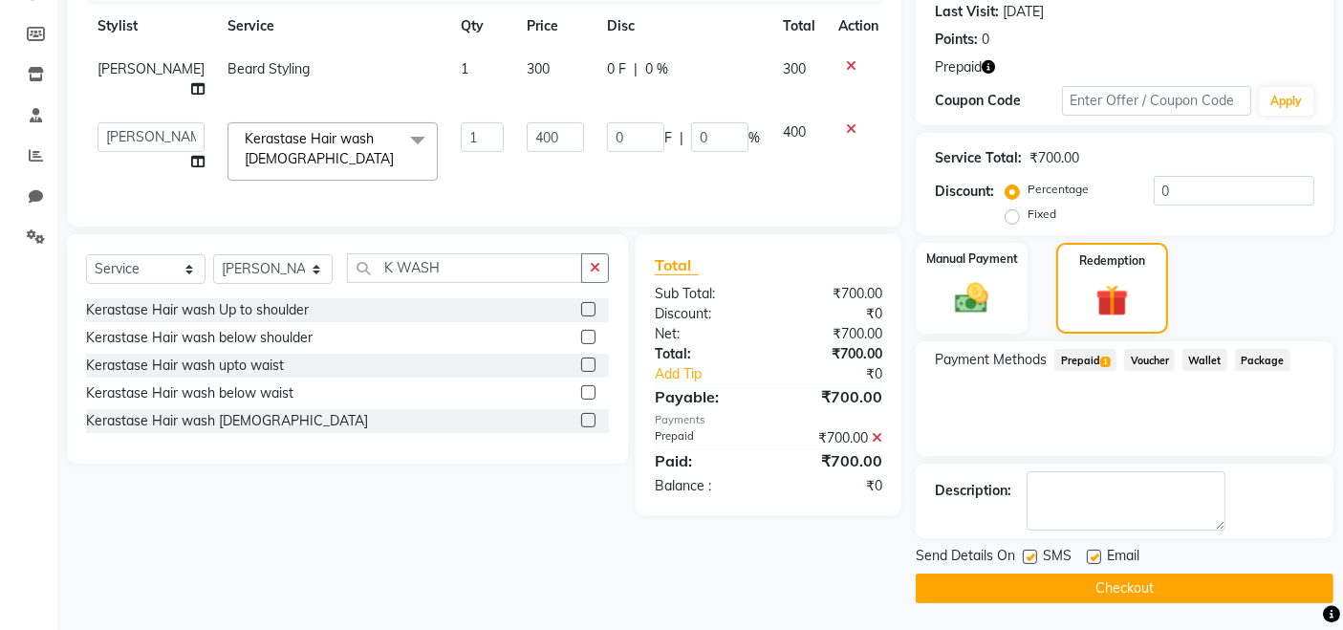
click at [1092, 555] on label at bounding box center [1094, 557] width 14 height 14
click at [1092, 555] on input "checkbox" at bounding box center [1093, 558] width 12 height 12
checkbox input "false"
click at [1103, 587] on button "Checkout" at bounding box center [1125, 589] width 418 height 30
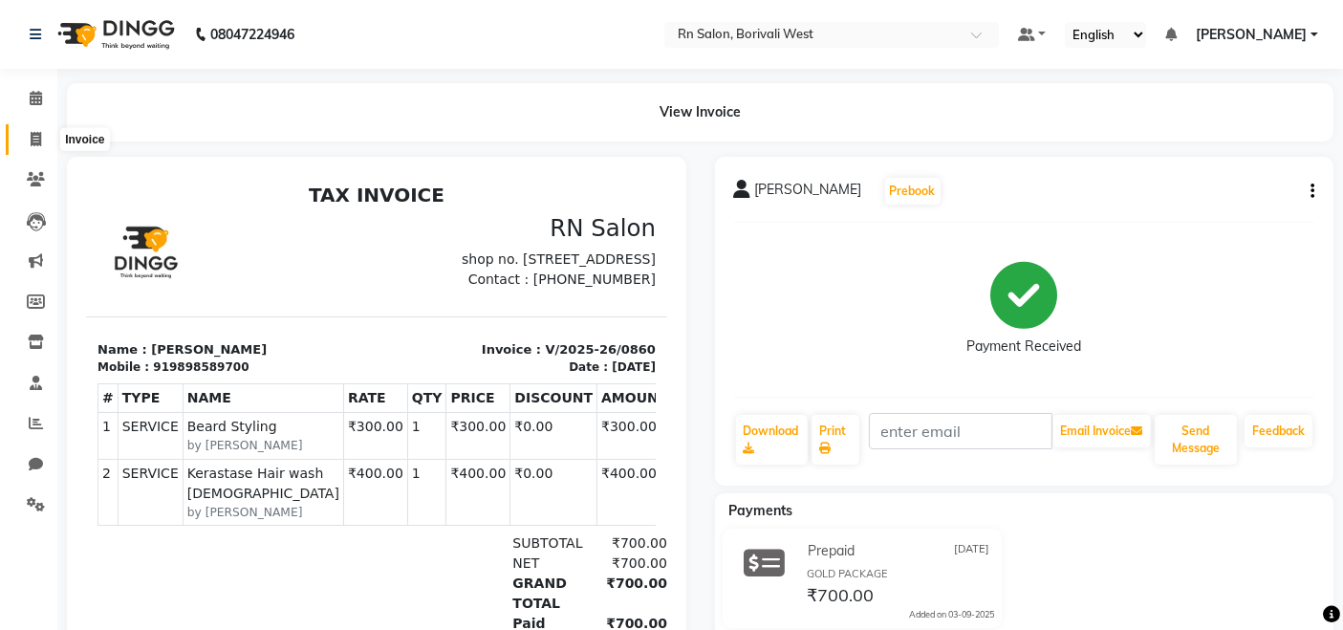
click at [43, 138] on span at bounding box center [35, 140] width 33 height 22
select select "8515"
select select "service"
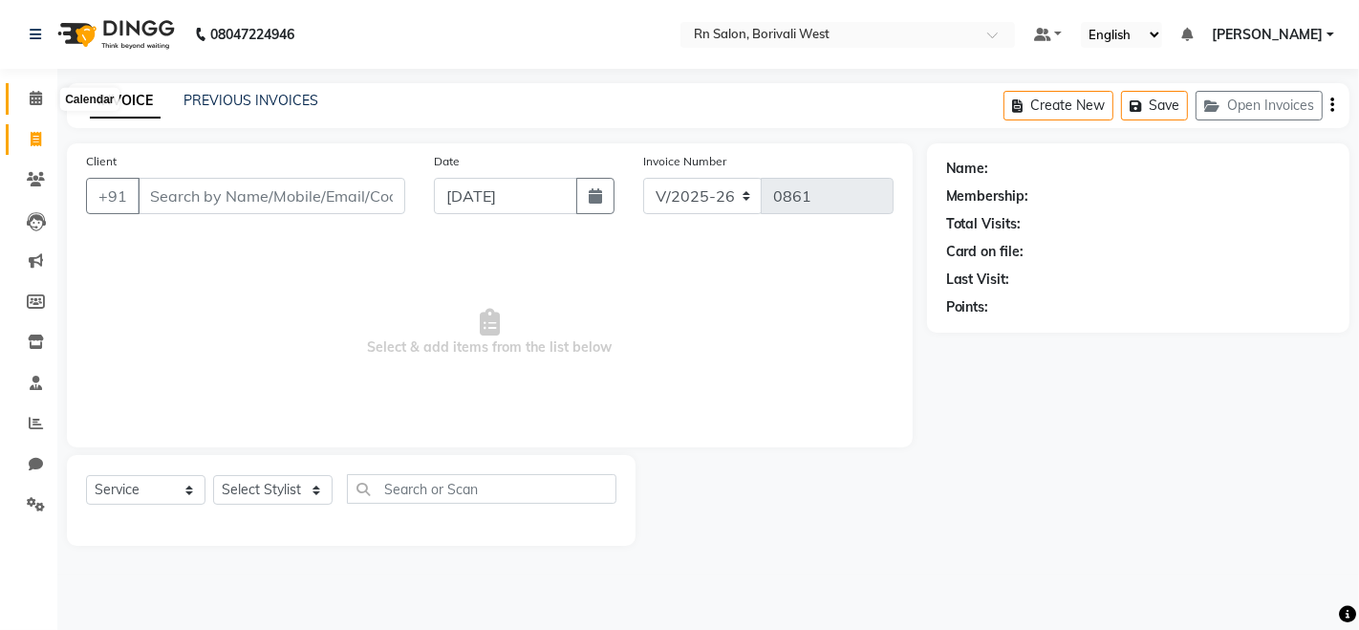
click at [30, 94] on icon at bounding box center [36, 98] width 12 height 14
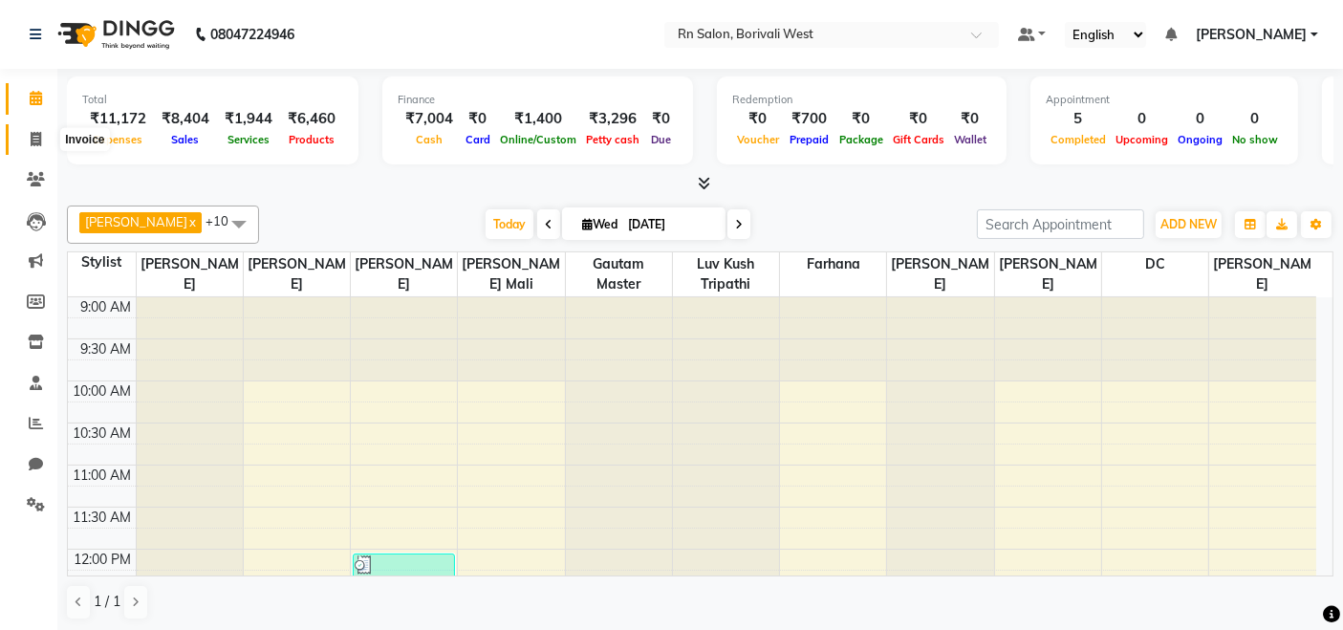
click at [31, 132] on icon at bounding box center [36, 139] width 11 height 14
select select "8515"
select select "service"
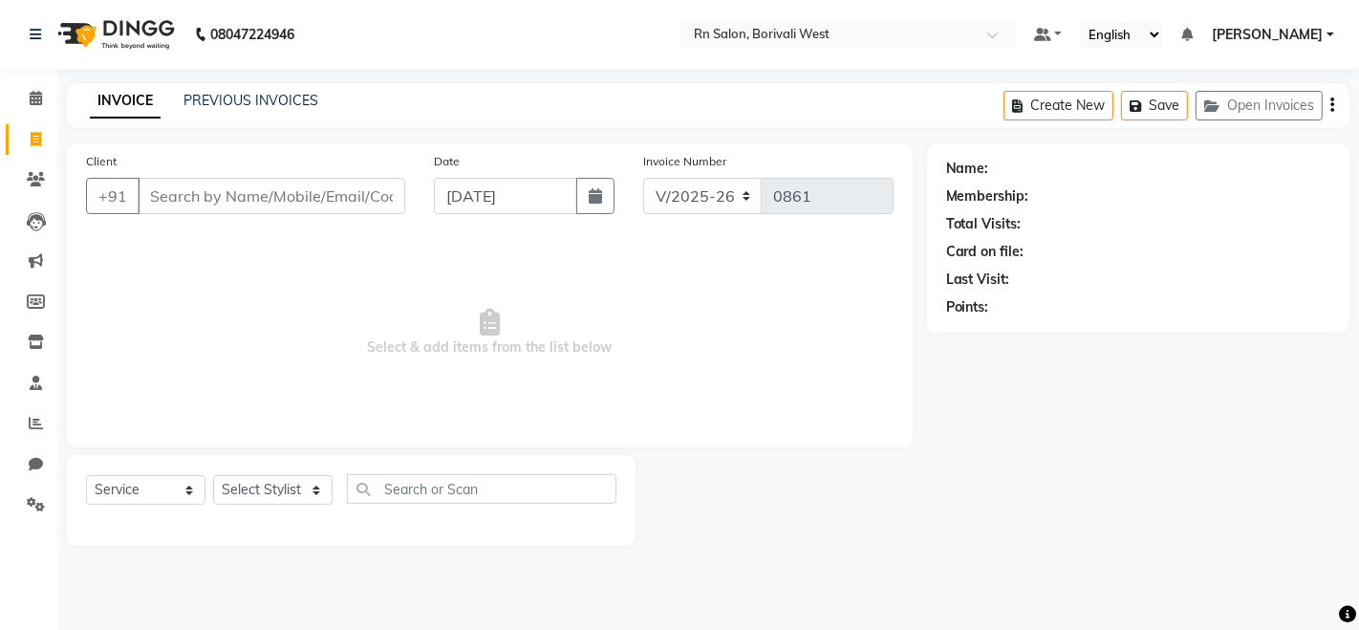
click at [153, 196] on input "Client" at bounding box center [272, 196] width 268 height 36
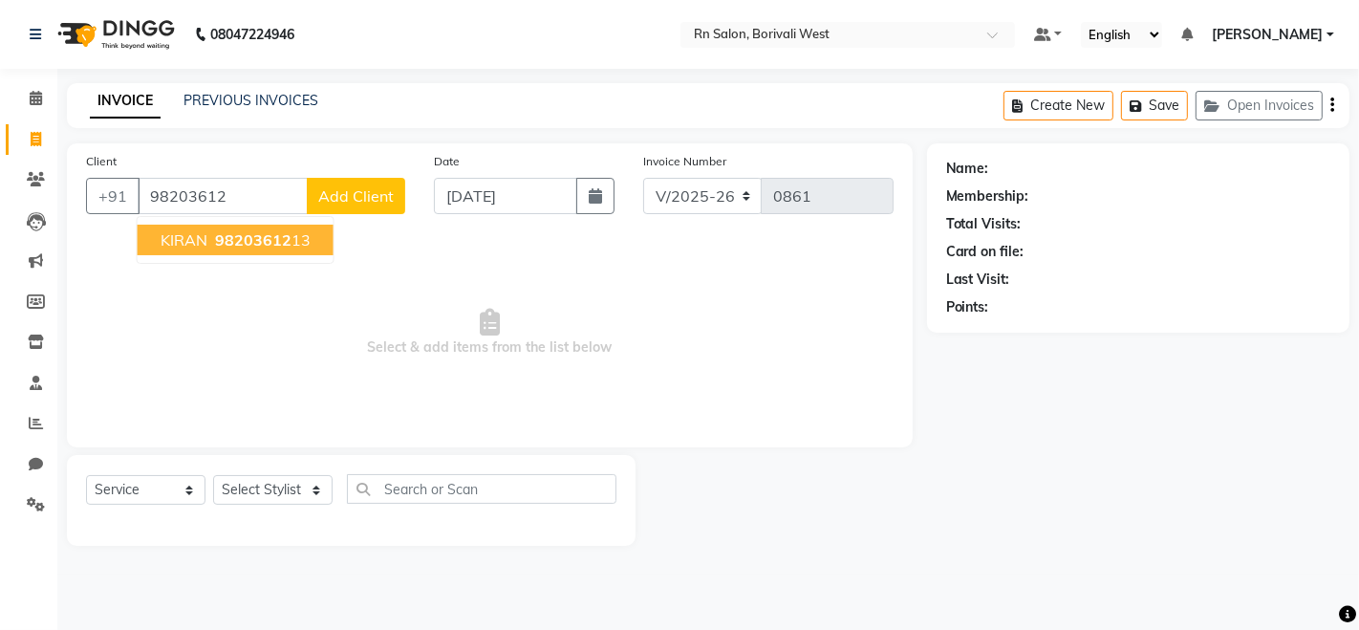
click at [202, 243] on span "KIRAN" at bounding box center [184, 239] width 47 height 19
type input "9820361213"
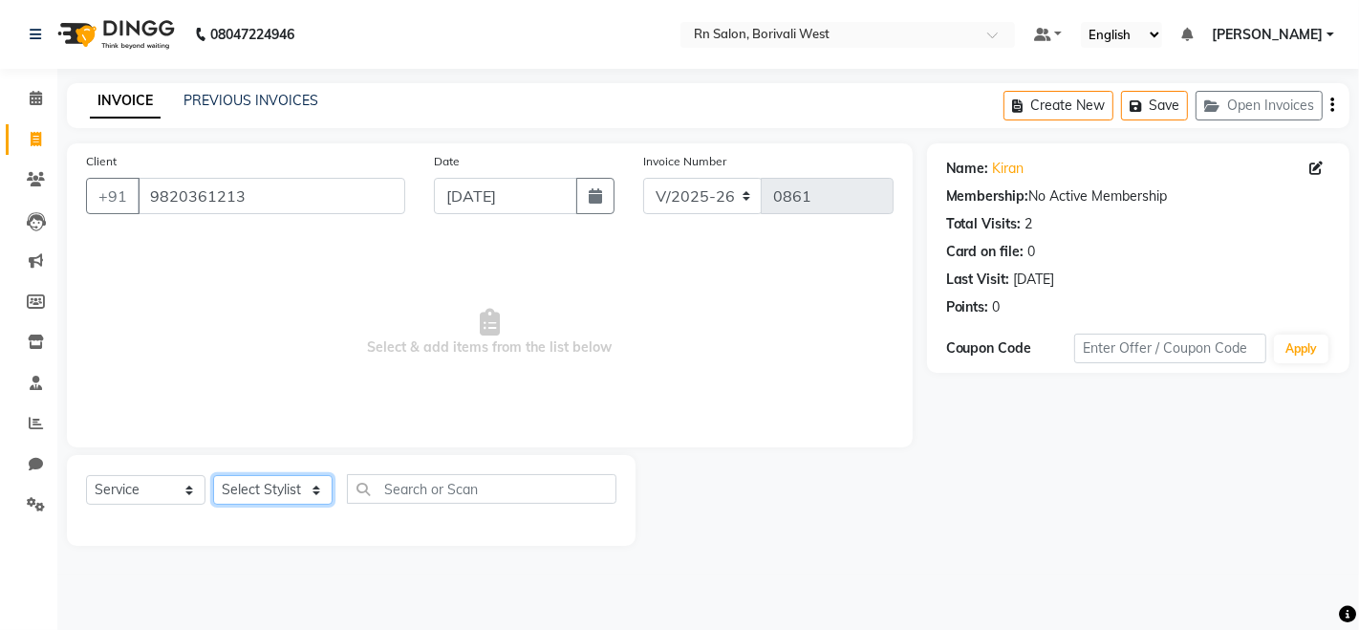
click at [308, 494] on select "Select Stylist Arpita Deshmukh Beena jaiswar DC Deepak Parbat Farhana Gautam ma…" at bounding box center [273, 490] width 120 height 30
select select "83941"
click at [213, 475] on select "Select Stylist Arpita Deshmukh Beena jaiswar DC Deepak Parbat Farhana Gautam ma…" at bounding box center [273, 490] width 120 height 30
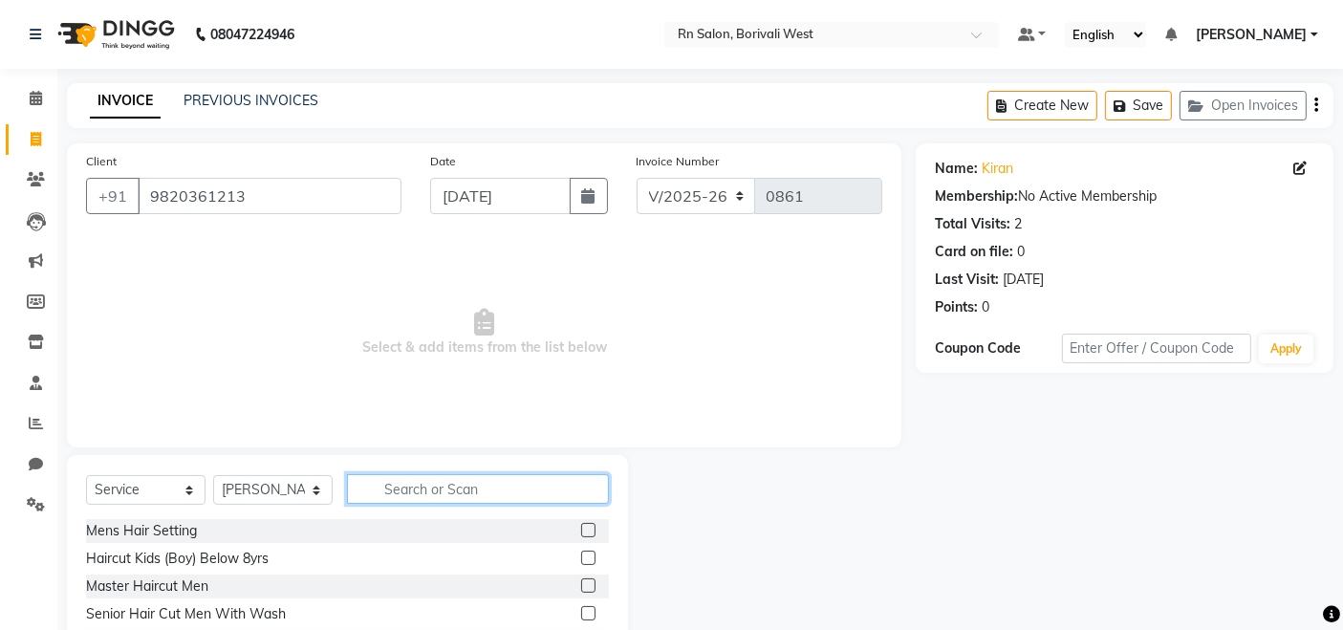
click at [412, 495] on input "text" at bounding box center [478, 489] width 262 height 30
type input "HEAD MASS"
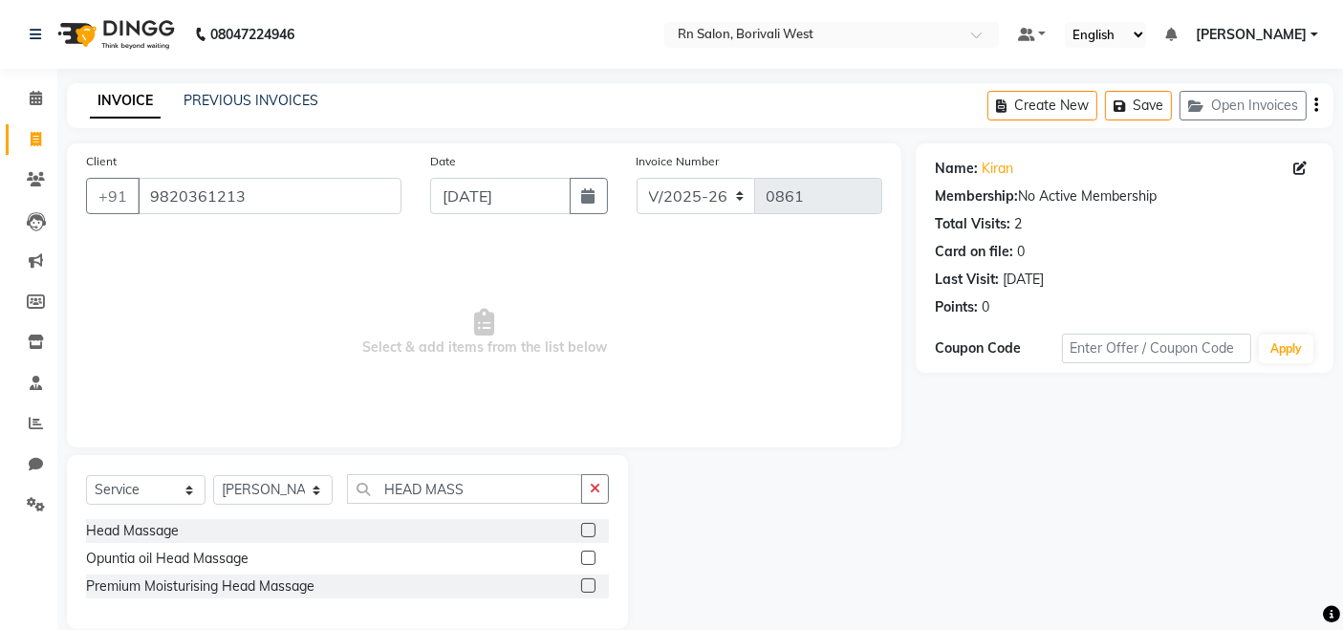
click at [593, 526] on label at bounding box center [588, 530] width 14 height 14
click at [593, 526] on input "checkbox" at bounding box center [587, 531] width 12 height 12
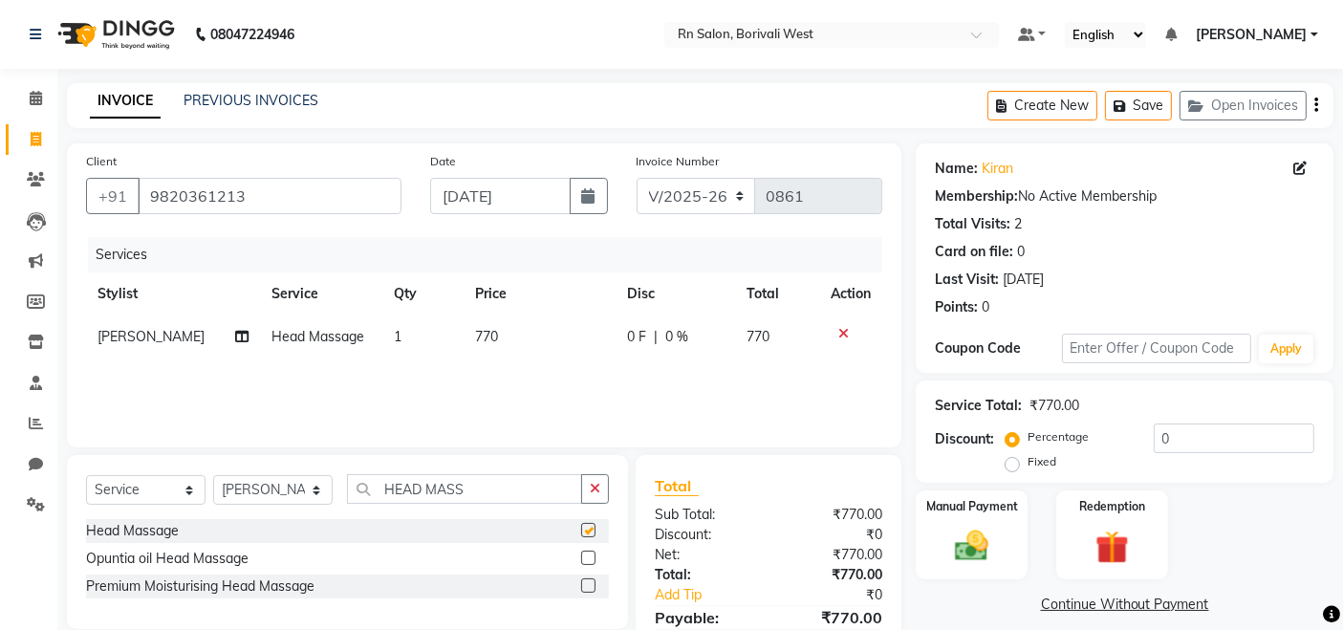
checkbox input "false"
click at [475, 339] on span "770" at bounding box center [486, 336] width 23 height 17
select select "83941"
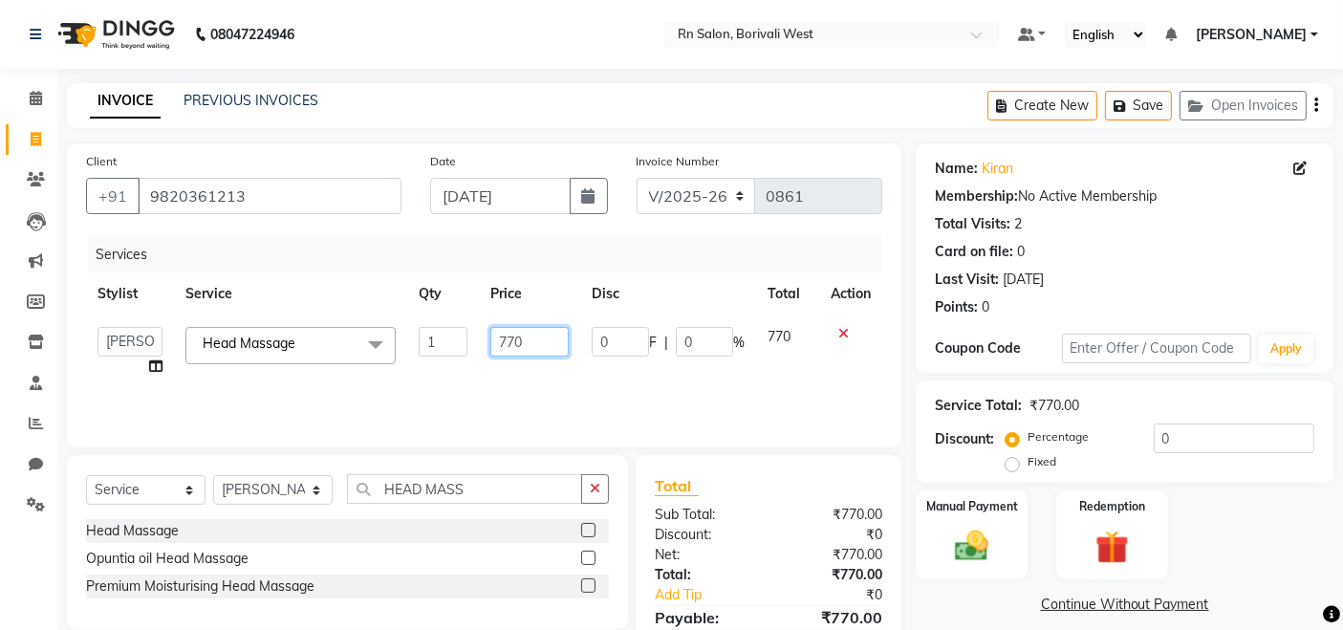
click at [560, 348] on input "770" at bounding box center [529, 342] width 78 height 30
type input "7"
type input "800"
click at [992, 167] on link "Kiran" at bounding box center [998, 169] width 32 height 20
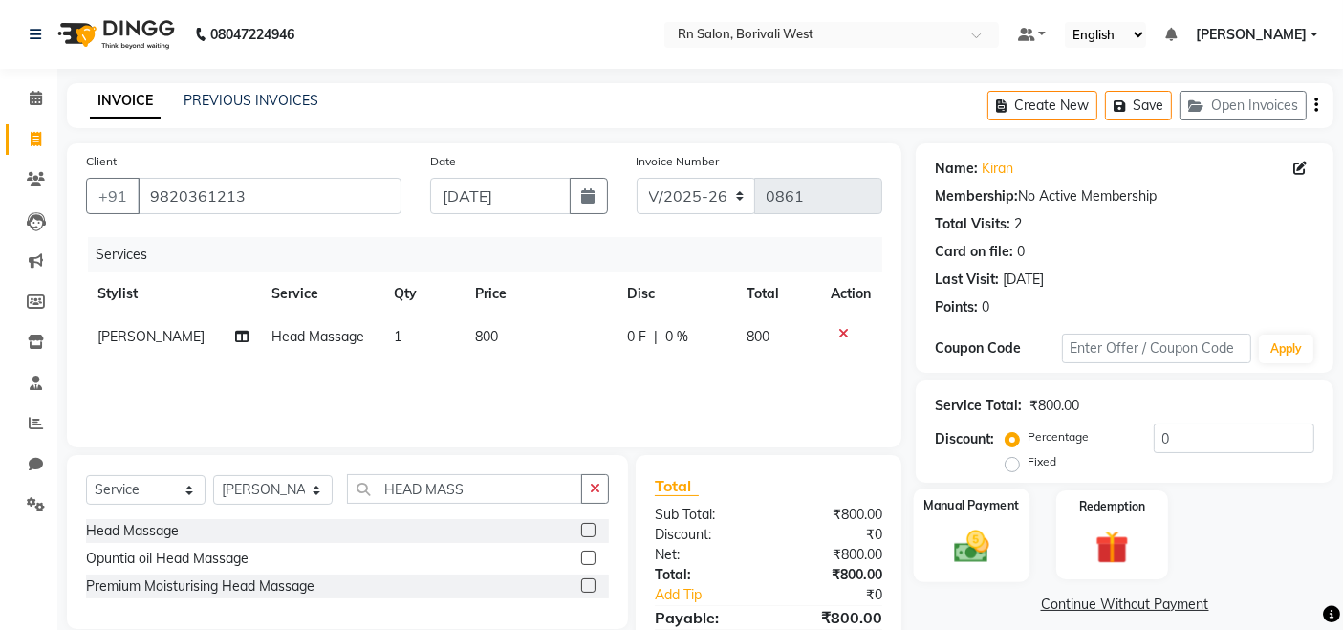
click at [967, 526] on img at bounding box center [972, 546] width 57 height 40
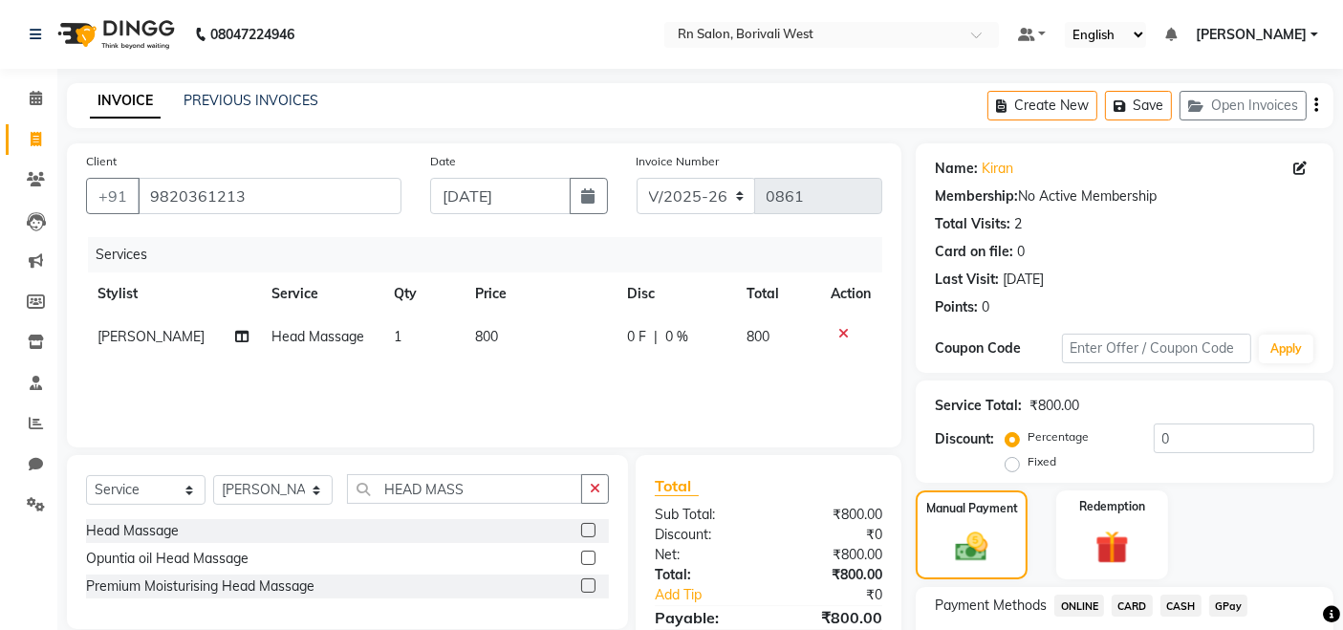
scroll to position [139, 0]
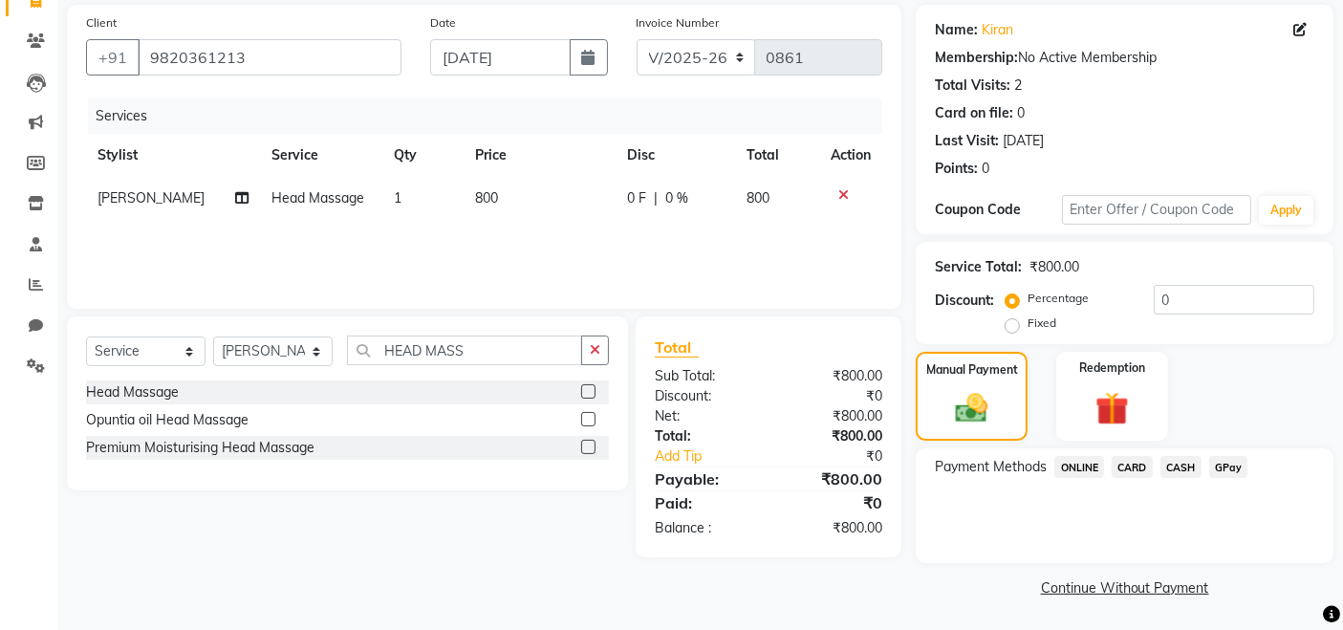
click at [1222, 460] on span "GPay" at bounding box center [1228, 467] width 39 height 22
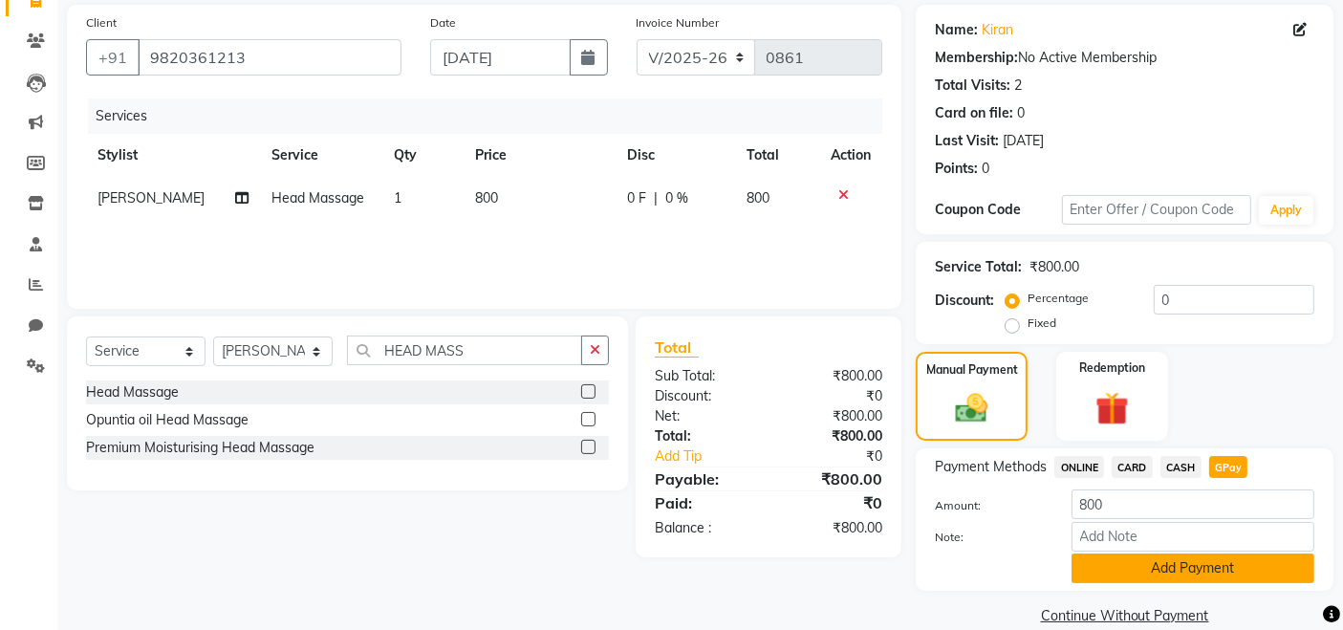
click at [1206, 572] on button "Add Payment" at bounding box center [1193, 569] width 243 height 30
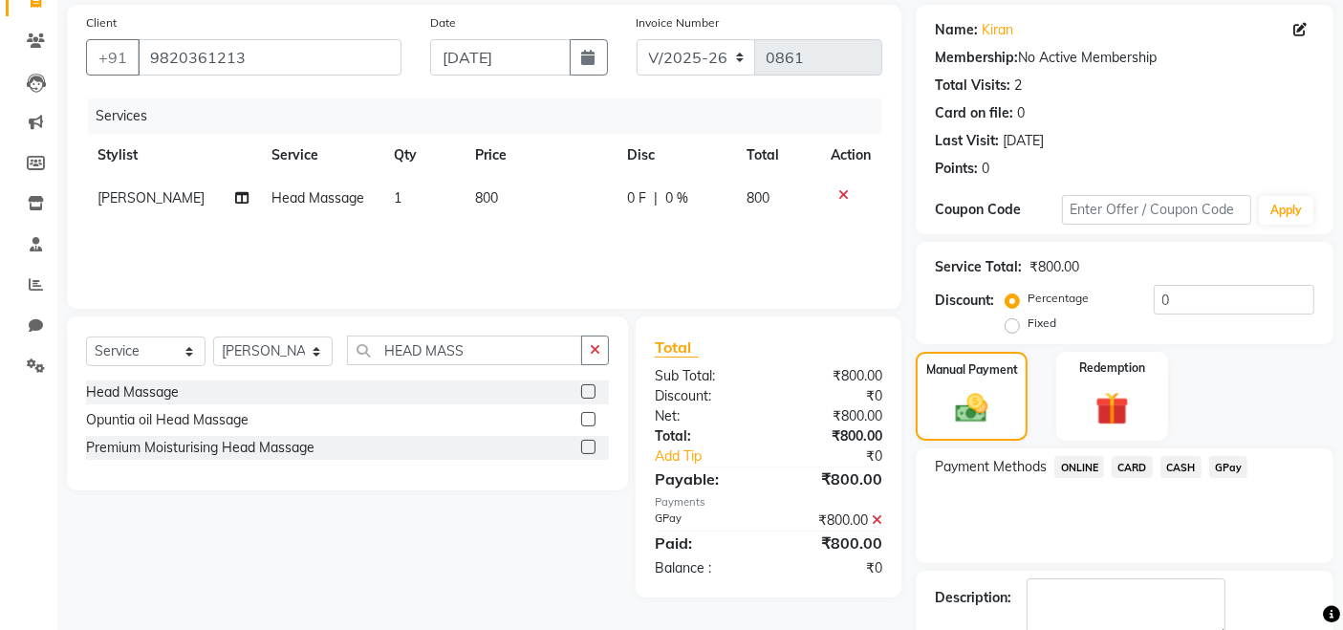
scroll to position [246, 0]
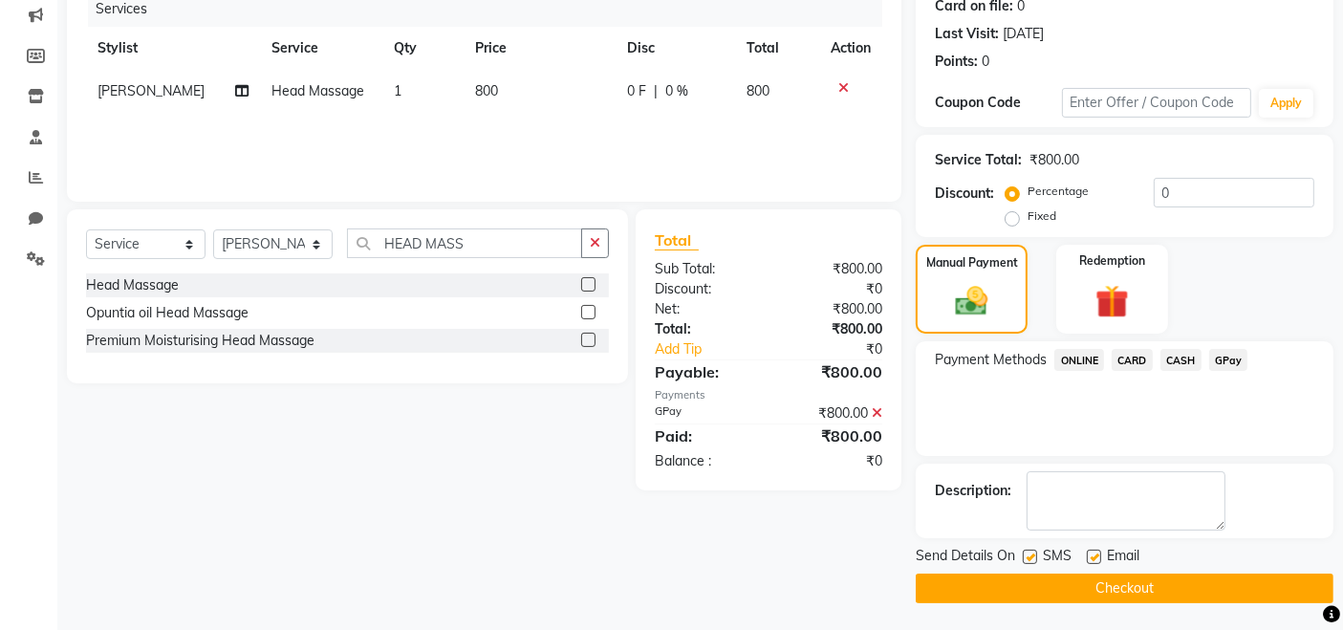
click at [1102, 553] on div "Email" at bounding box center [1121, 558] width 68 height 24
click at [1098, 555] on label at bounding box center [1094, 557] width 14 height 14
click at [1098, 555] on input "checkbox" at bounding box center [1093, 558] width 12 height 12
checkbox input "false"
click at [1095, 595] on button "Checkout" at bounding box center [1125, 589] width 418 height 30
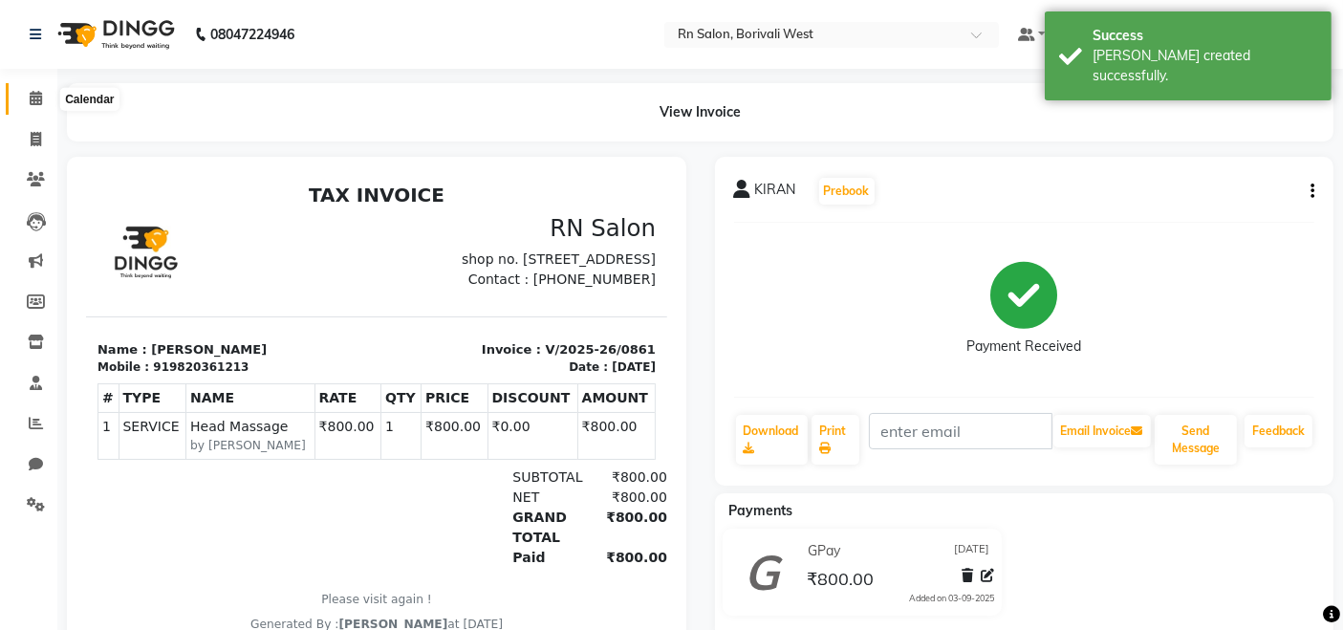
click at [25, 99] on span at bounding box center [35, 99] width 33 height 22
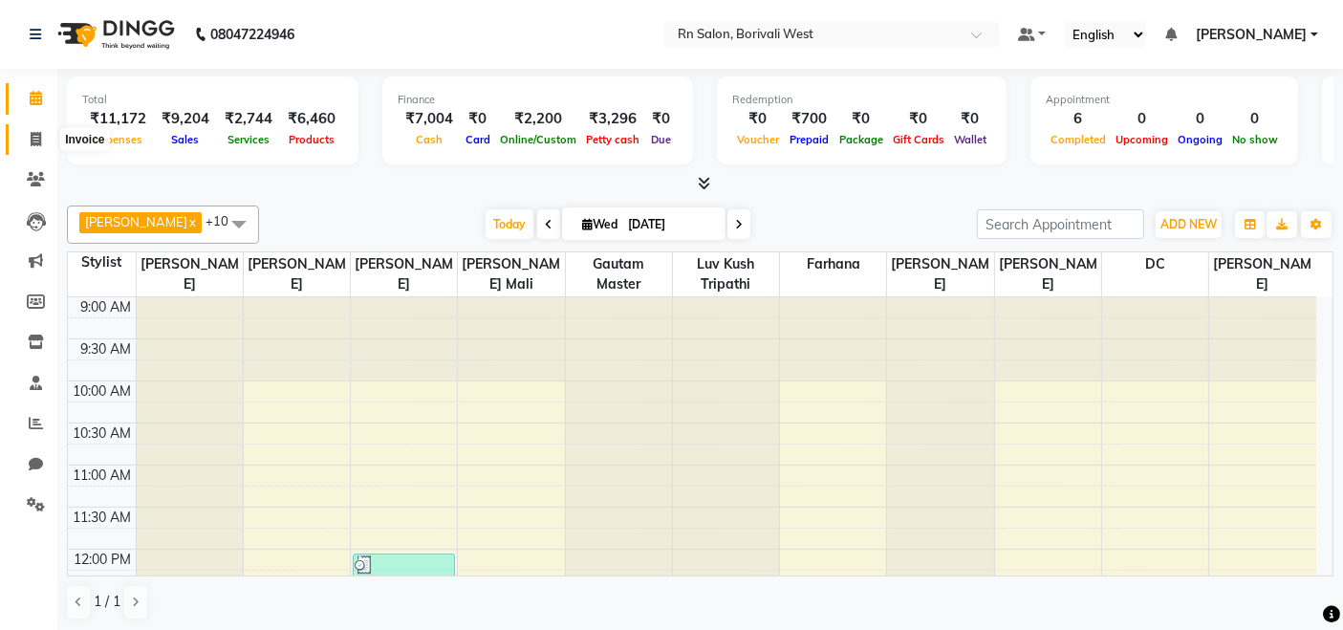
click at [42, 133] on span at bounding box center [35, 140] width 33 height 22
select select "service"
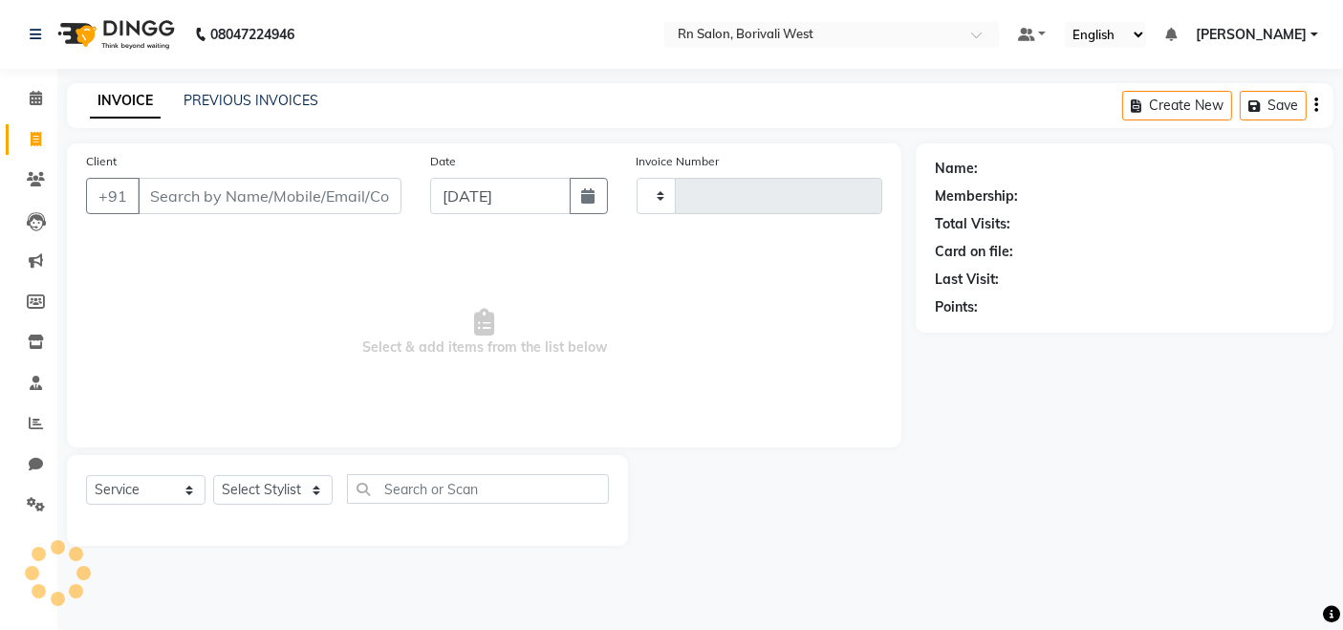
type input "0862"
select select "8515"
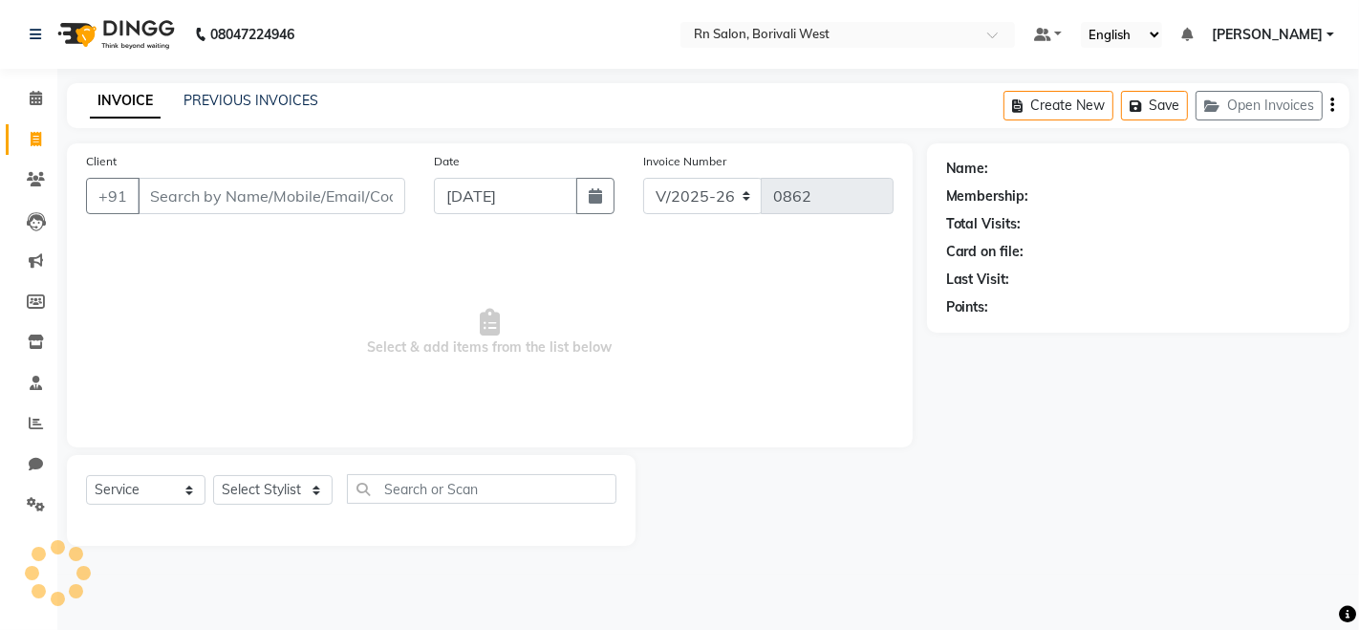
click at [256, 191] on input "Client" at bounding box center [272, 196] width 268 height 36
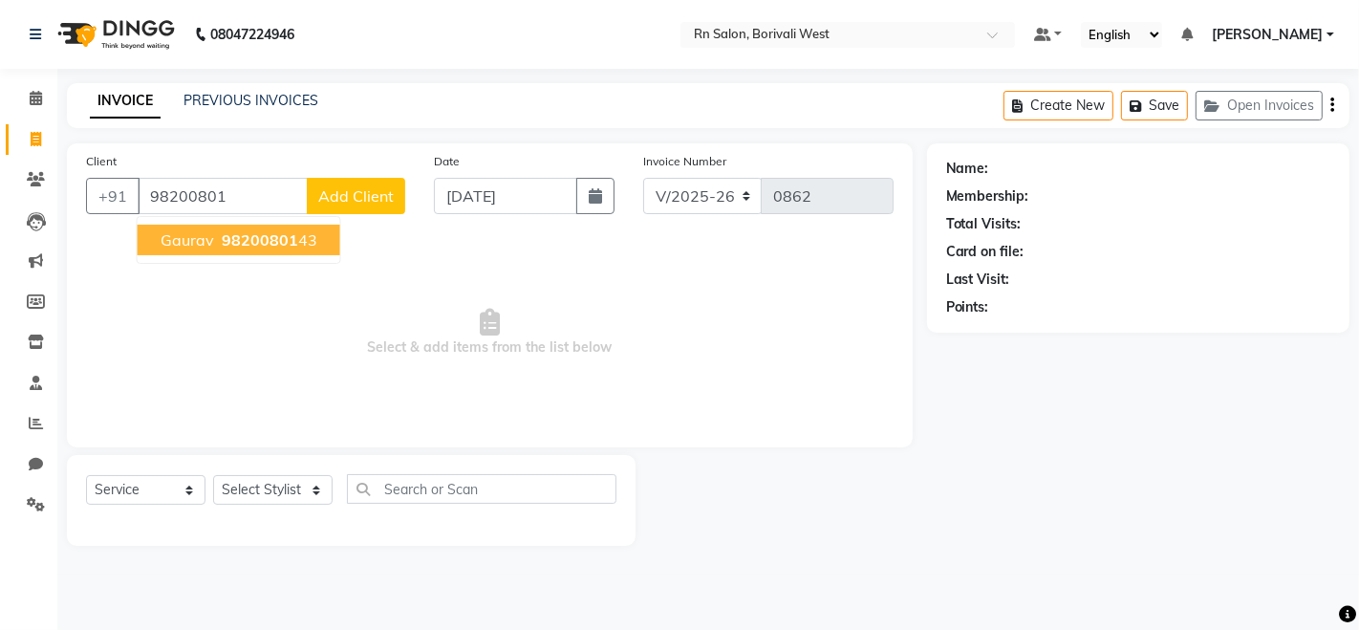
click at [228, 241] on span "98200801" at bounding box center [260, 239] width 76 height 19
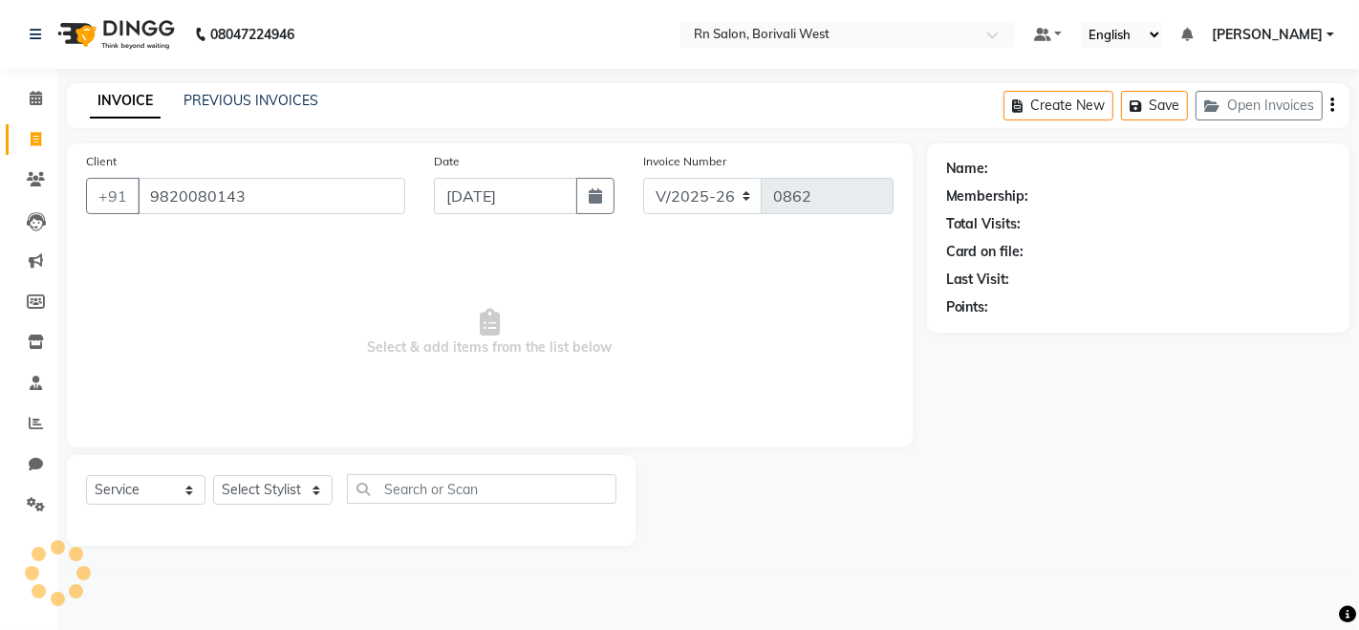
type input "9820080143"
click at [256, 480] on select "Select Stylist Arpita Deshmukh Beena jaiswar DC Deepak Parbat Farhana Gautam ma…" at bounding box center [273, 490] width 120 height 30
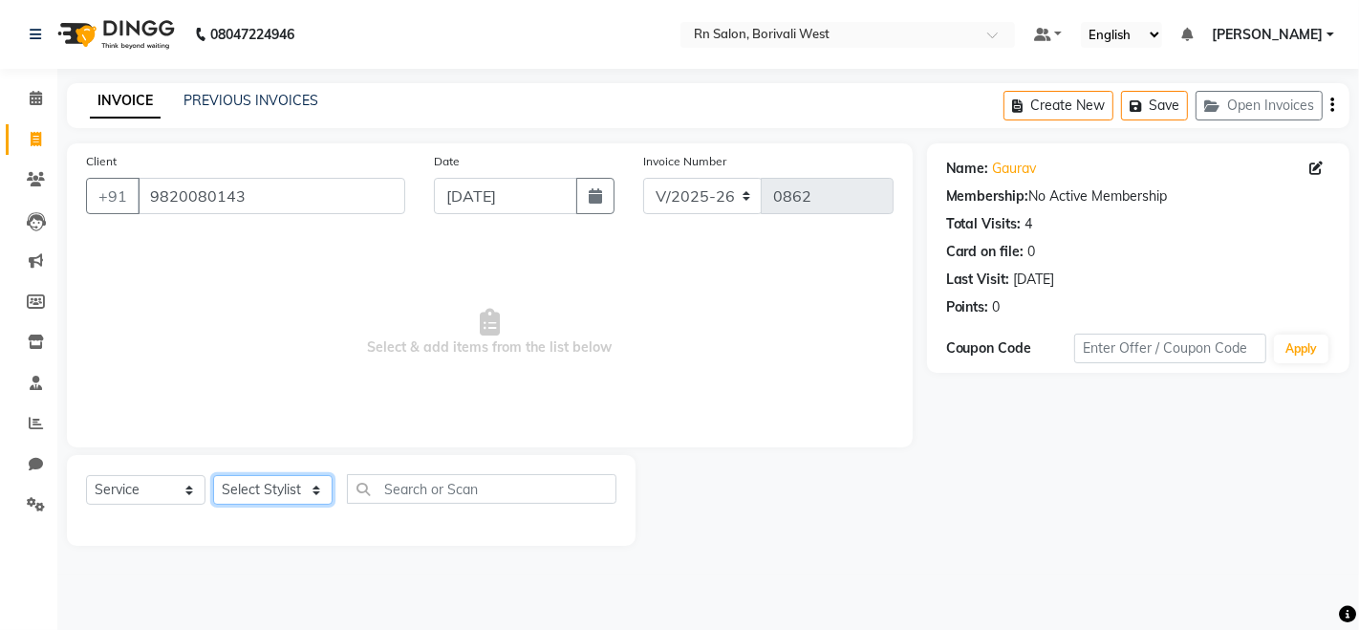
select select "83942"
click at [213, 475] on select "Select Stylist Arpita Deshmukh Beena jaiswar DC Deepak Parbat Farhana Gautam ma…" at bounding box center [273, 490] width 120 height 30
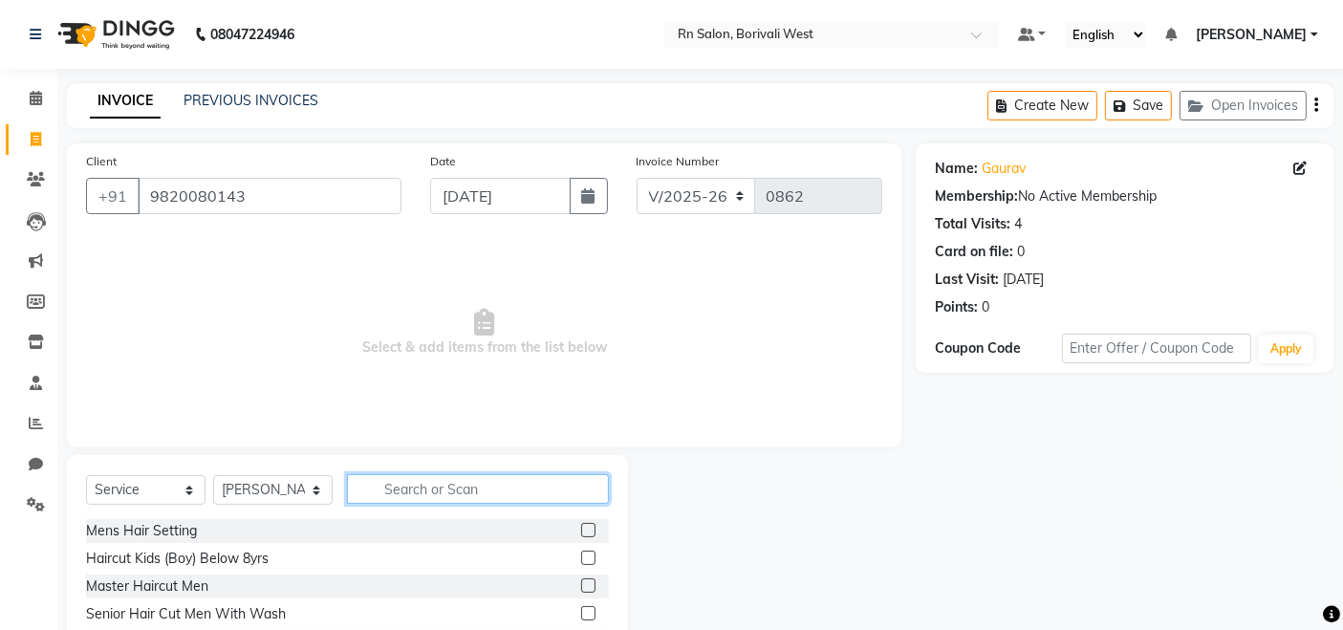
click at [413, 495] on input "text" at bounding box center [478, 489] width 262 height 30
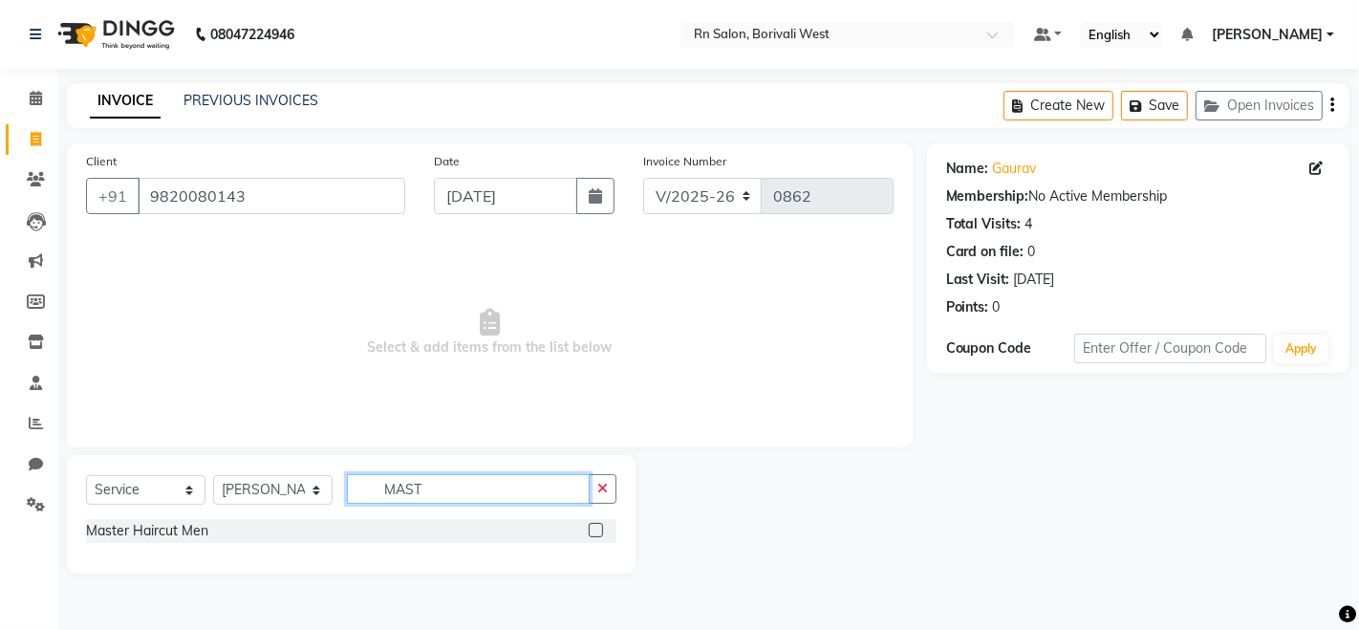
type input "MAST"
click at [598, 523] on label at bounding box center [596, 530] width 14 height 14
click at [598, 525] on input "checkbox" at bounding box center [595, 531] width 12 height 12
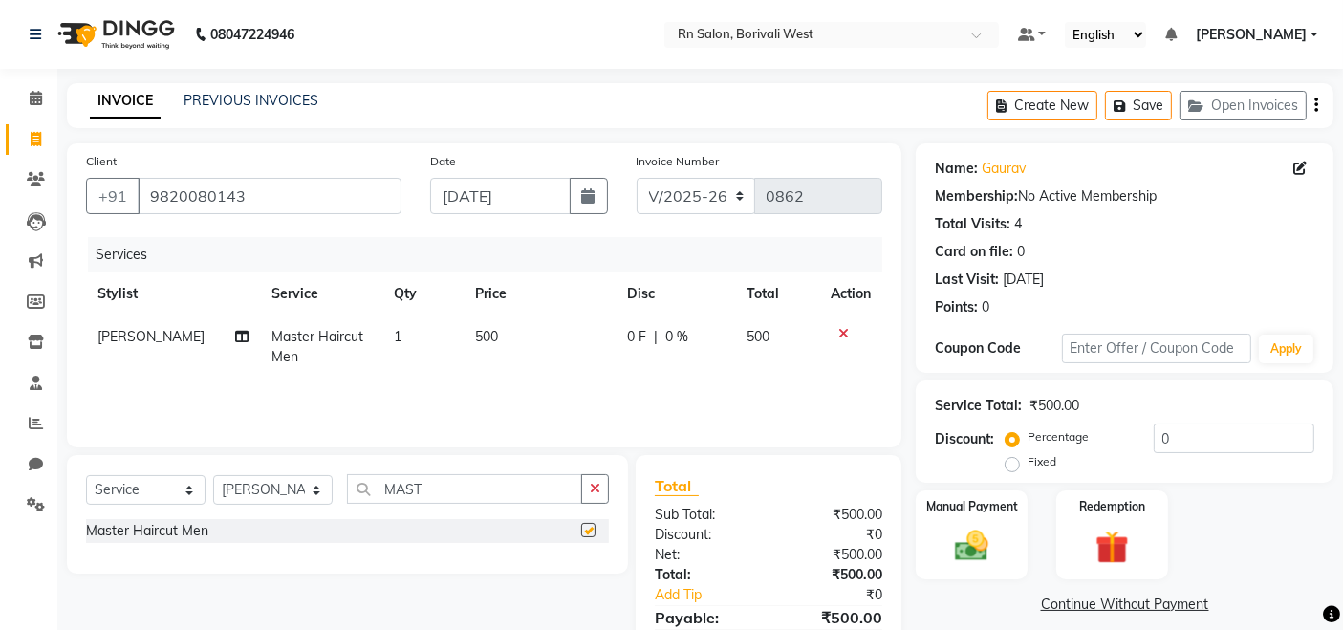
checkbox input "false"
click at [1009, 162] on link "Gaurav" at bounding box center [1004, 169] width 44 height 20
click at [986, 535] on img at bounding box center [972, 546] width 57 height 40
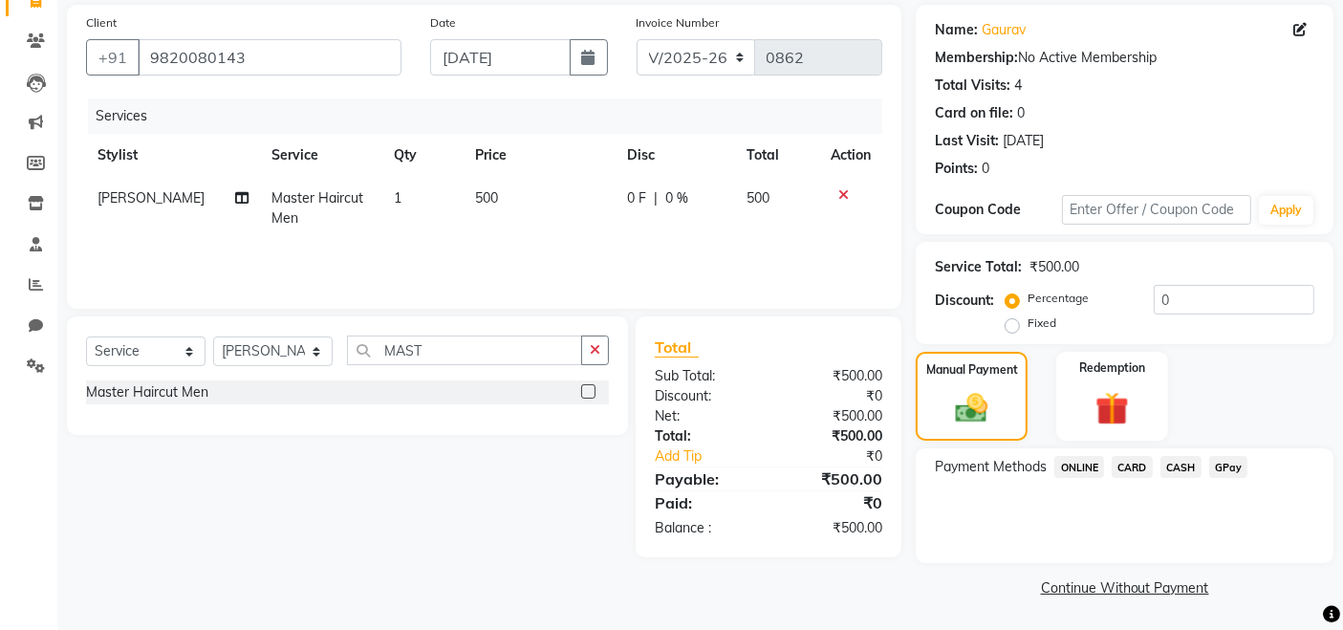
click at [1172, 466] on span "CASH" at bounding box center [1181, 467] width 41 height 22
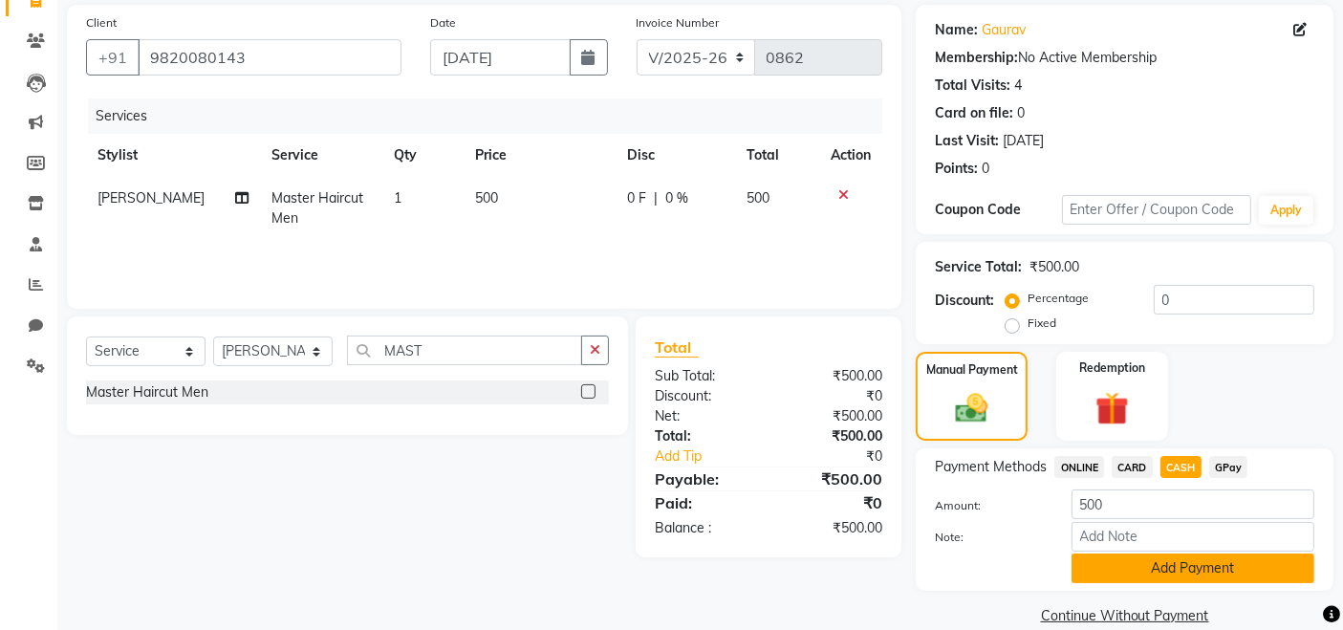
click at [1158, 564] on button "Add Payment" at bounding box center [1193, 569] width 243 height 30
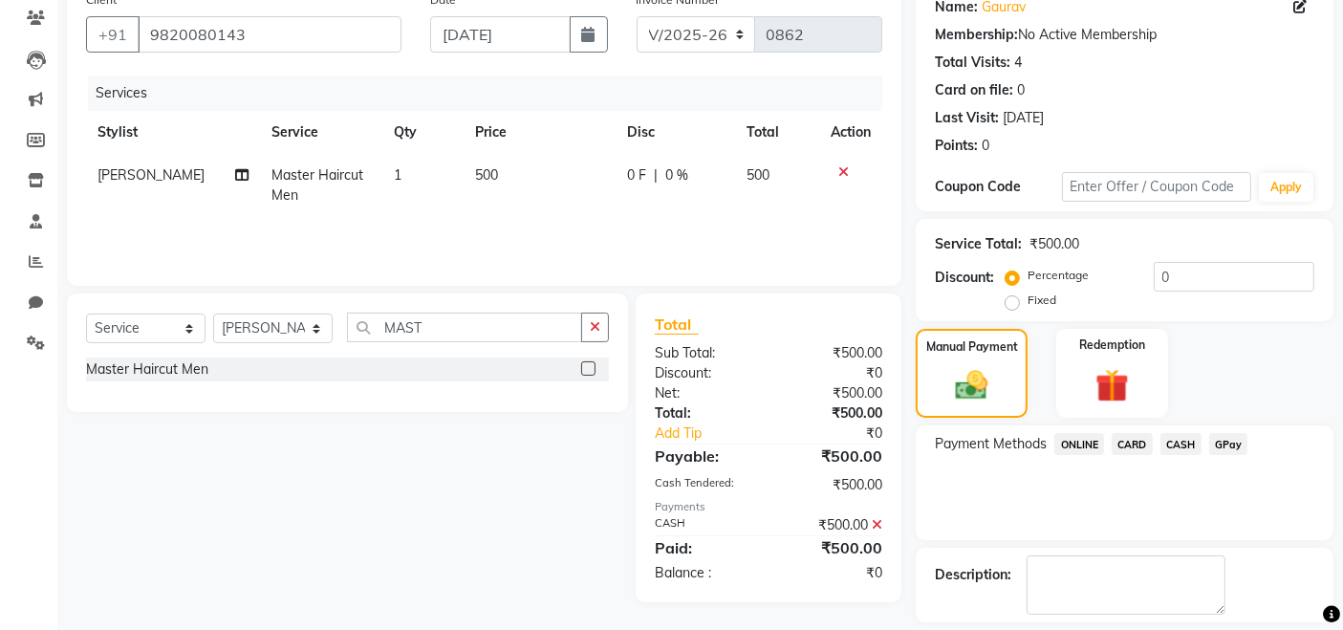
scroll to position [246, 0]
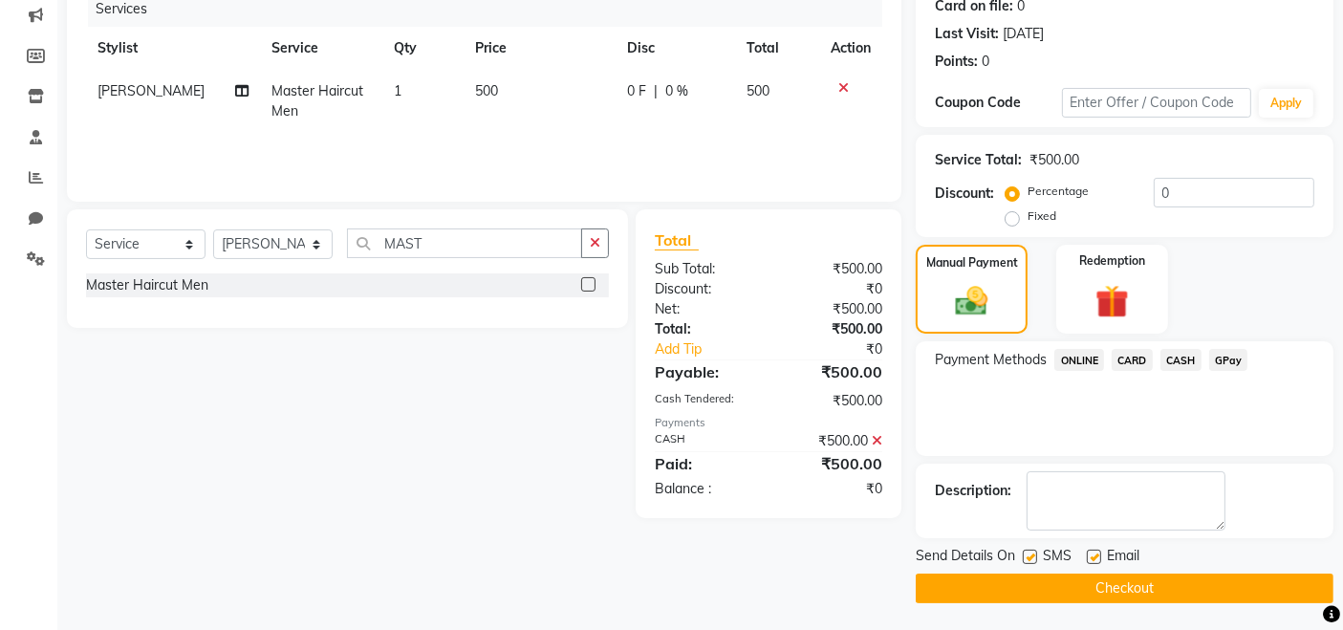
click at [1098, 555] on label at bounding box center [1094, 557] width 14 height 14
click at [1098, 555] on input "checkbox" at bounding box center [1093, 558] width 12 height 12
checkbox input "false"
click at [1166, 583] on button "Checkout" at bounding box center [1125, 589] width 418 height 30
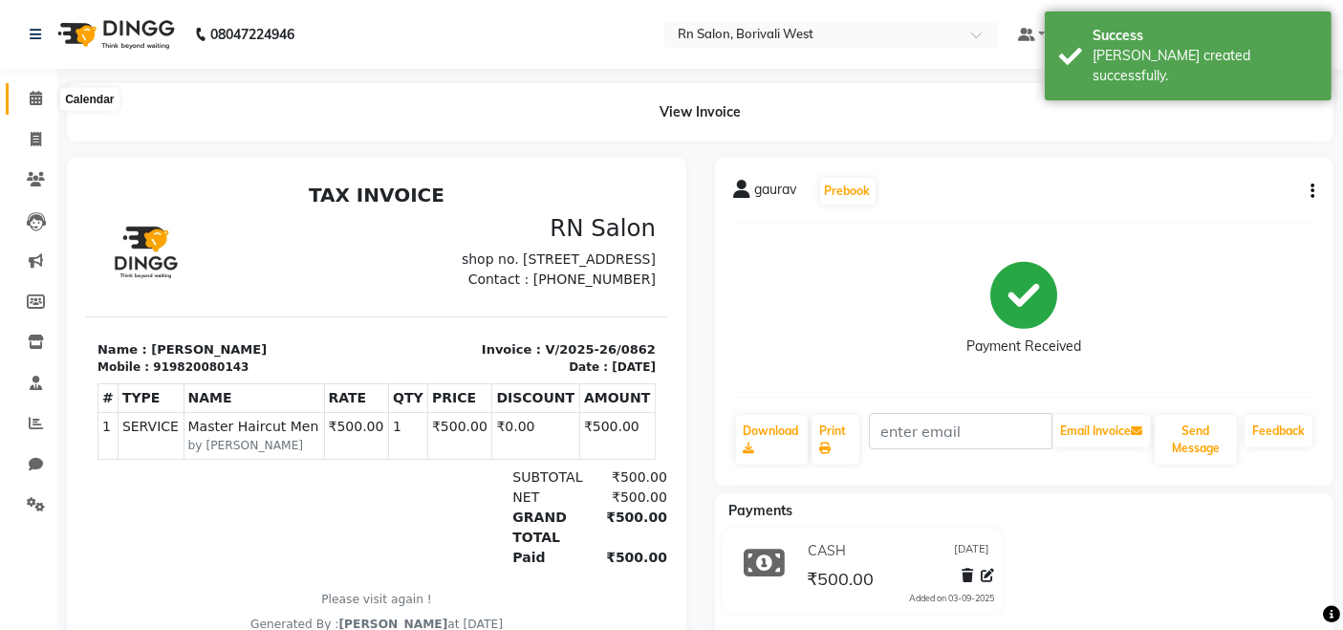
click at [27, 90] on span at bounding box center [35, 99] width 33 height 22
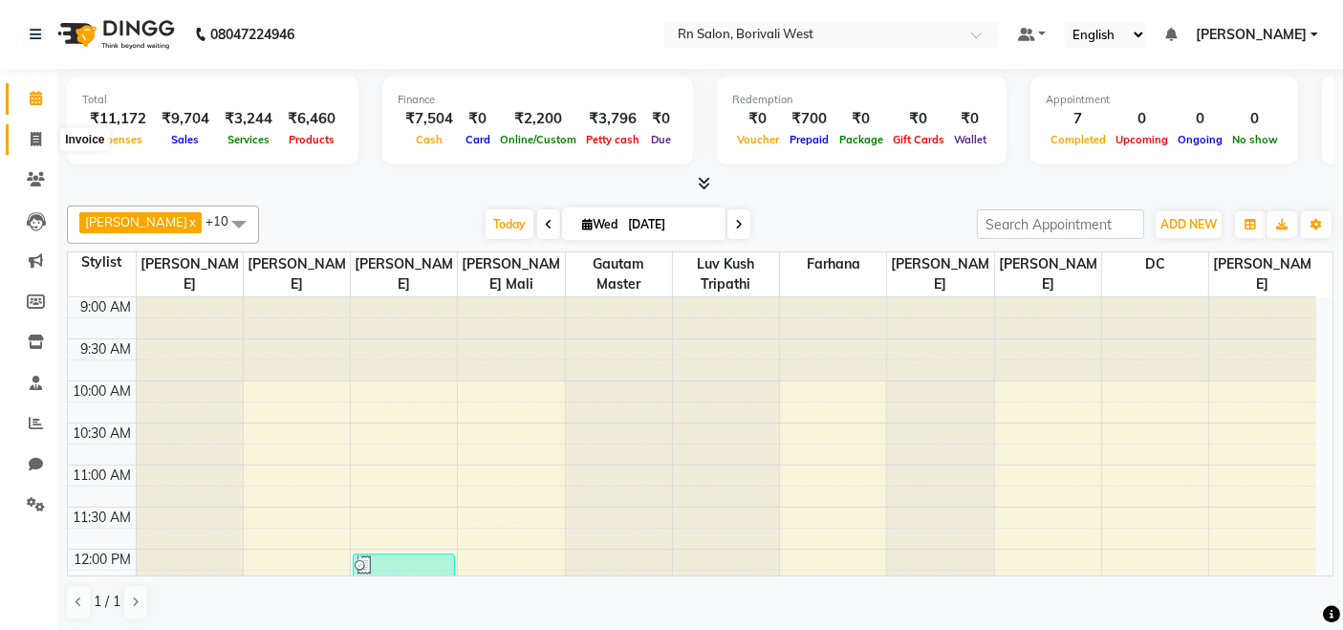
click at [32, 138] on icon at bounding box center [36, 139] width 11 height 14
select select "service"
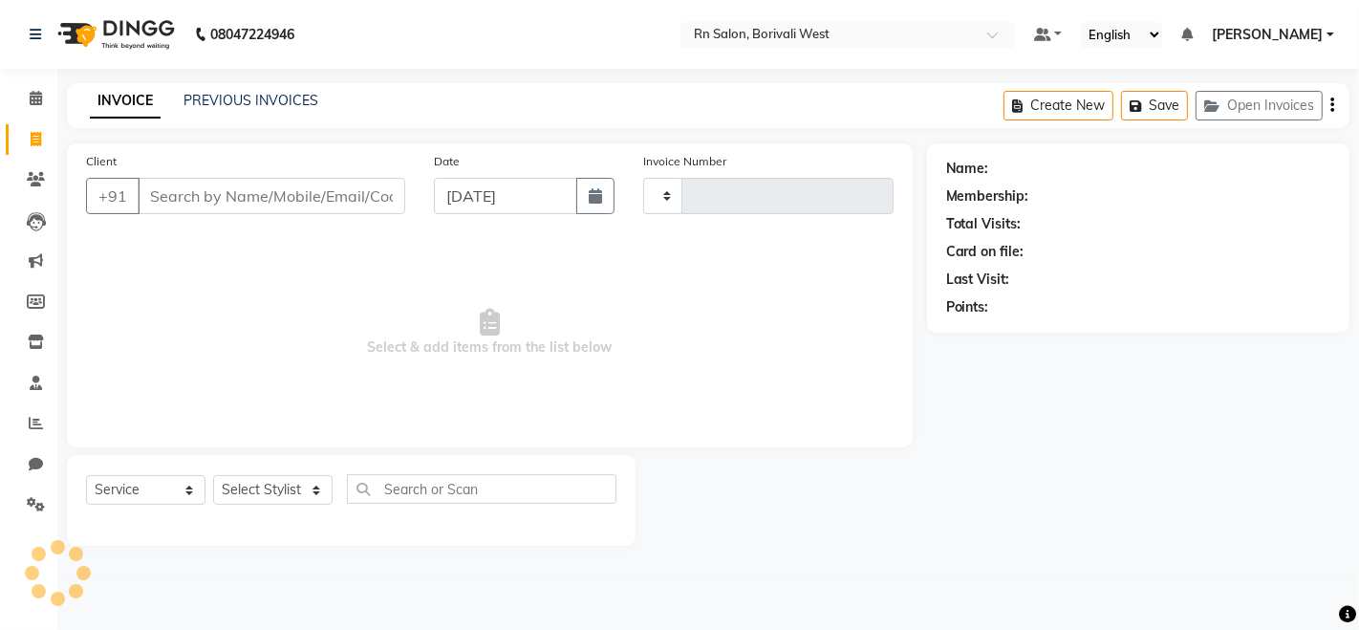
type input "0863"
select select "8515"
click at [291, 478] on select "Select Stylist" at bounding box center [273, 490] width 120 height 30
select select "83940"
click at [213, 475] on select "Select Stylist Arpita Deshmukh Beena jaiswar DC Deepak Parbat Farhana Gautam ma…" at bounding box center [273, 490] width 120 height 30
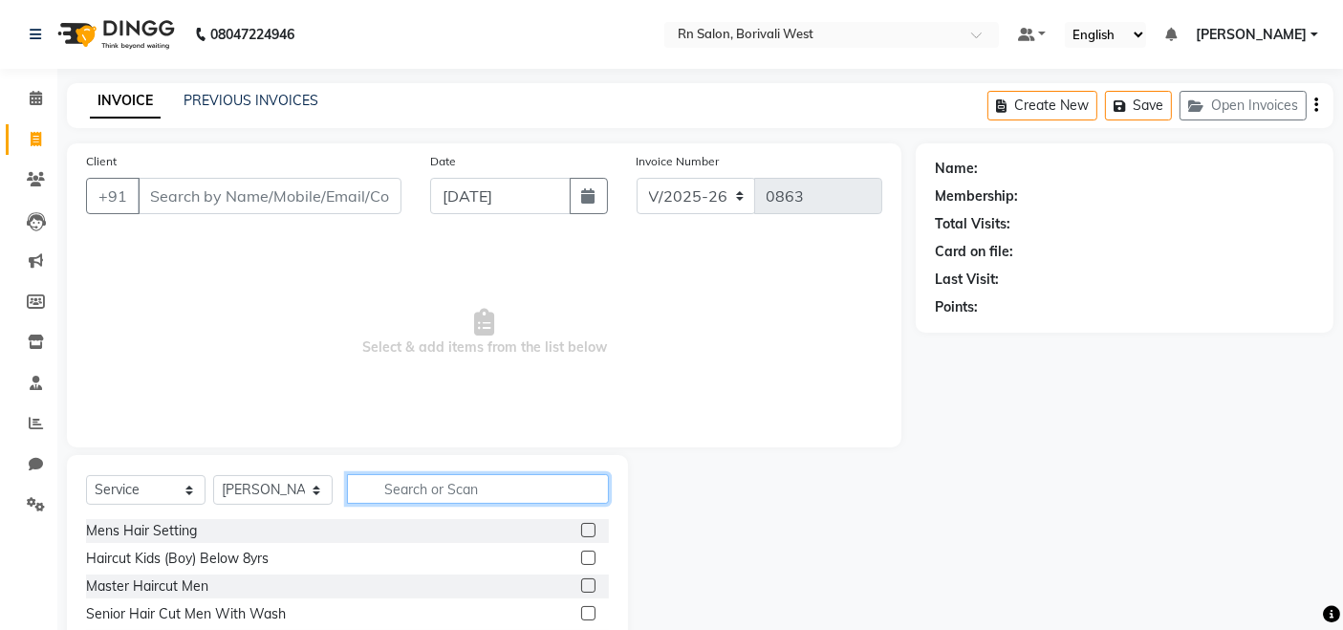
click at [455, 480] on input "text" at bounding box center [478, 489] width 262 height 30
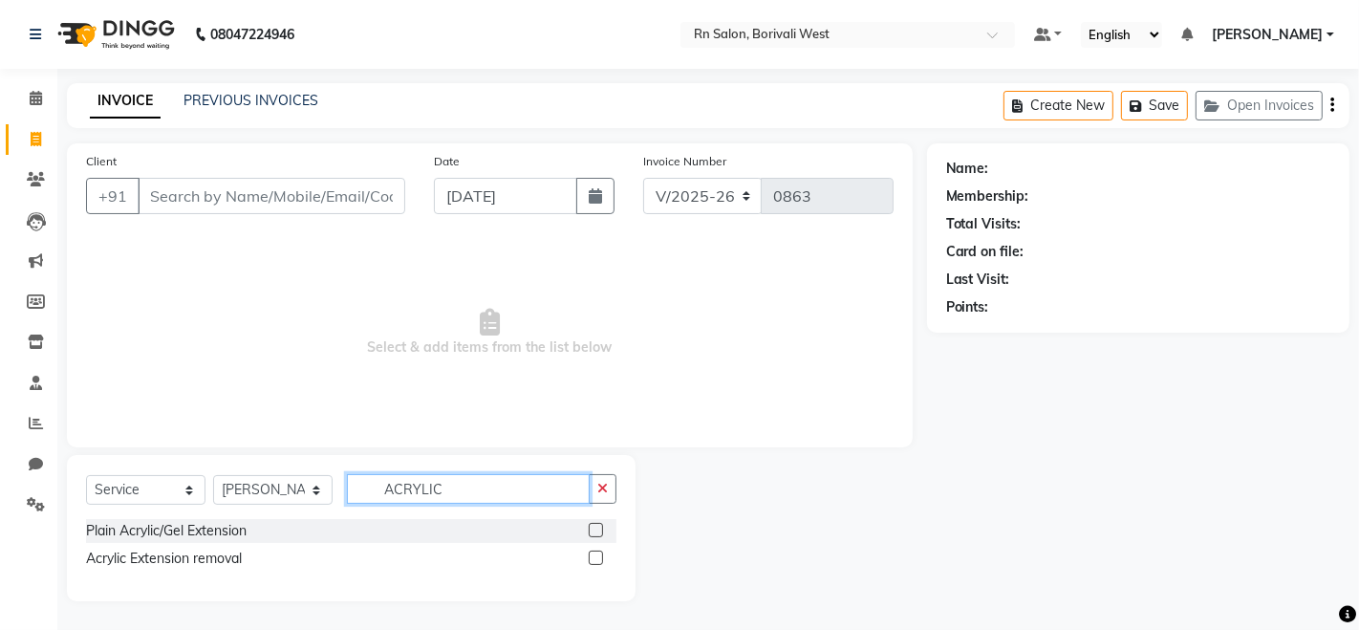
type input "ACRYLIC"
click at [595, 527] on label at bounding box center [596, 530] width 14 height 14
click at [595, 527] on input "checkbox" at bounding box center [595, 531] width 12 height 12
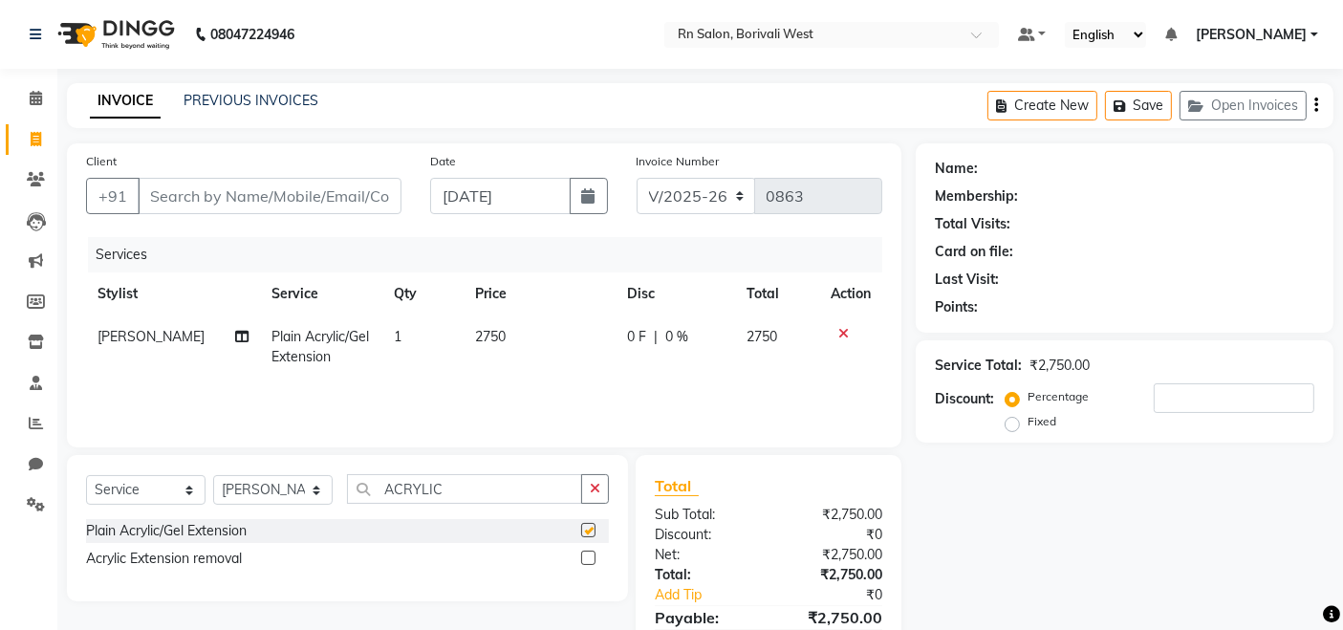
checkbox input "false"
click at [841, 337] on icon at bounding box center [843, 333] width 11 height 13
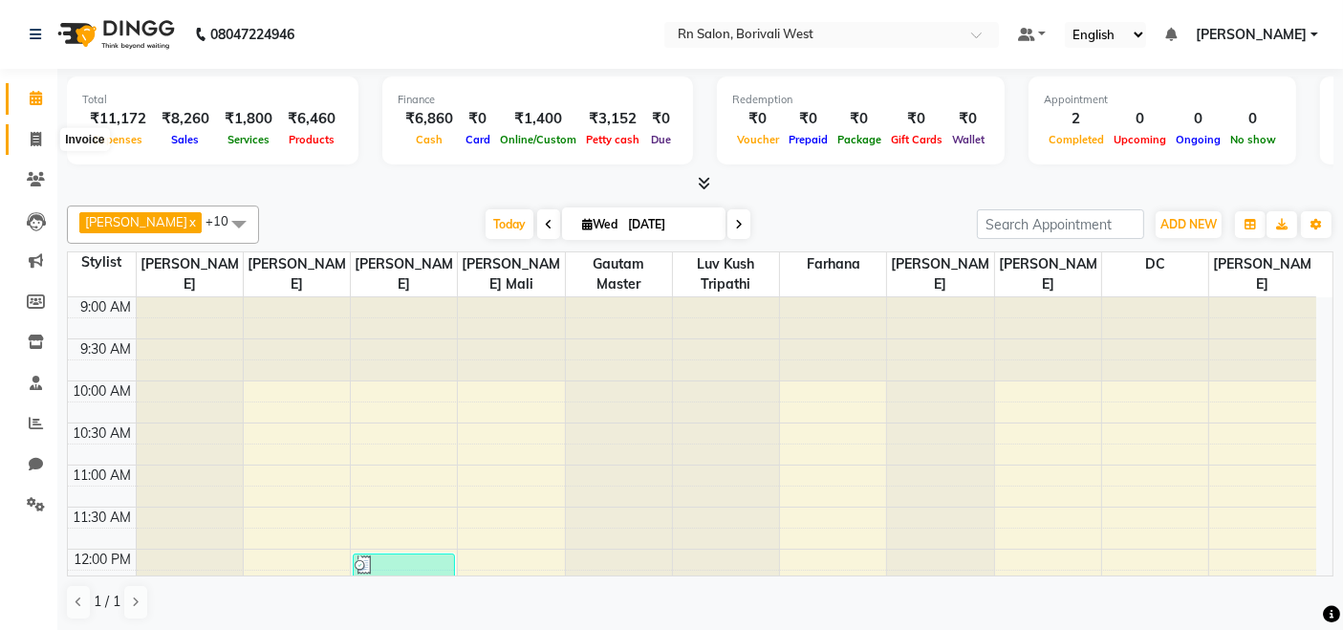
click at [33, 144] on icon at bounding box center [36, 139] width 11 height 14
select select "8515"
select select "service"
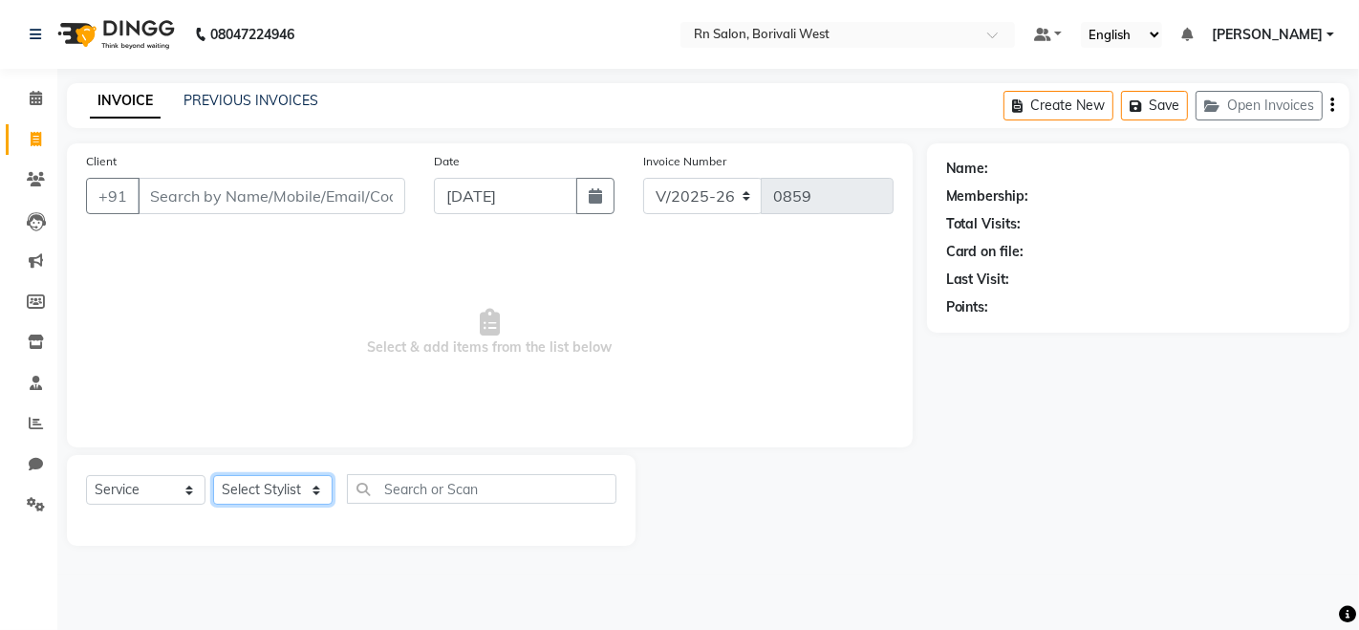
click at [230, 489] on select "Select Stylist Arpita Deshmukh Beena jaiswar DC Deepak Parbat Farhana Gautam ma…" at bounding box center [273, 490] width 120 height 30
select select "85153"
click at [213, 475] on select "Select Stylist Arpita Deshmukh Beena jaiswar DC Deepak Parbat Farhana Gautam ma…" at bounding box center [273, 490] width 120 height 30
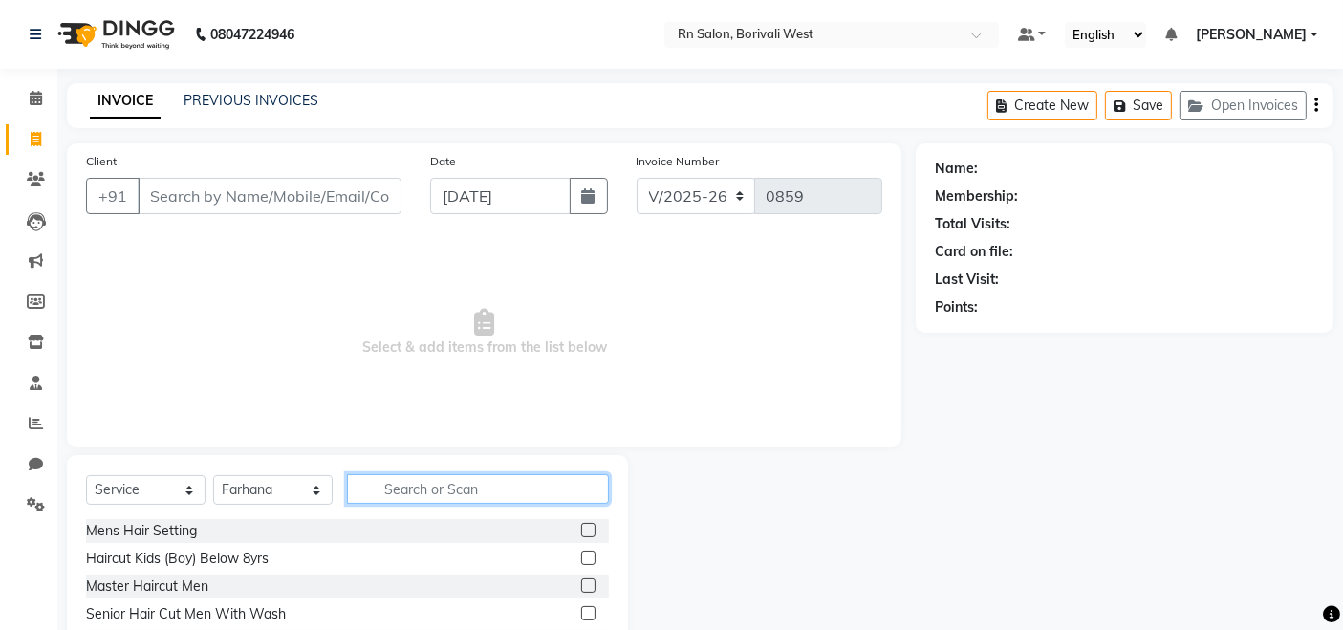
click at [433, 485] on input "text" at bounding box center [478, 489] width 262 height 30
type input "EB"
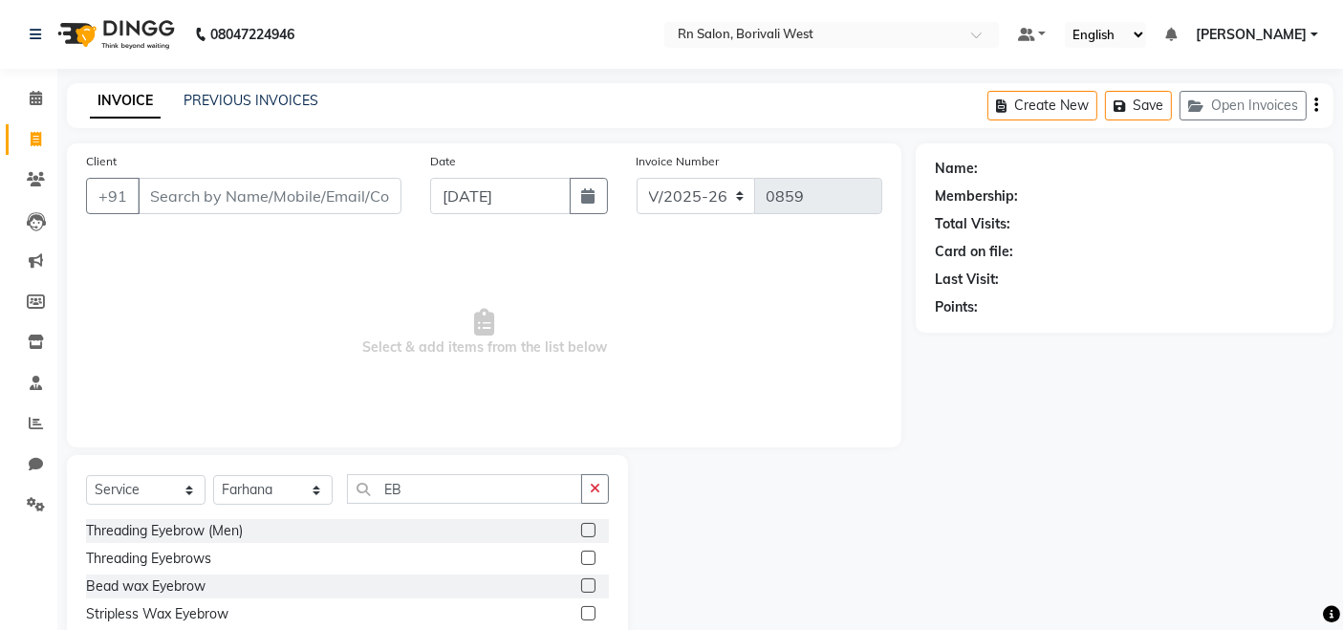
click at [586, 556] on label at bounding box center [588, 558] width 14 height 14
click at [586, 556] on input "checkbox" at bounding box center [587, 559] width 12 height 12
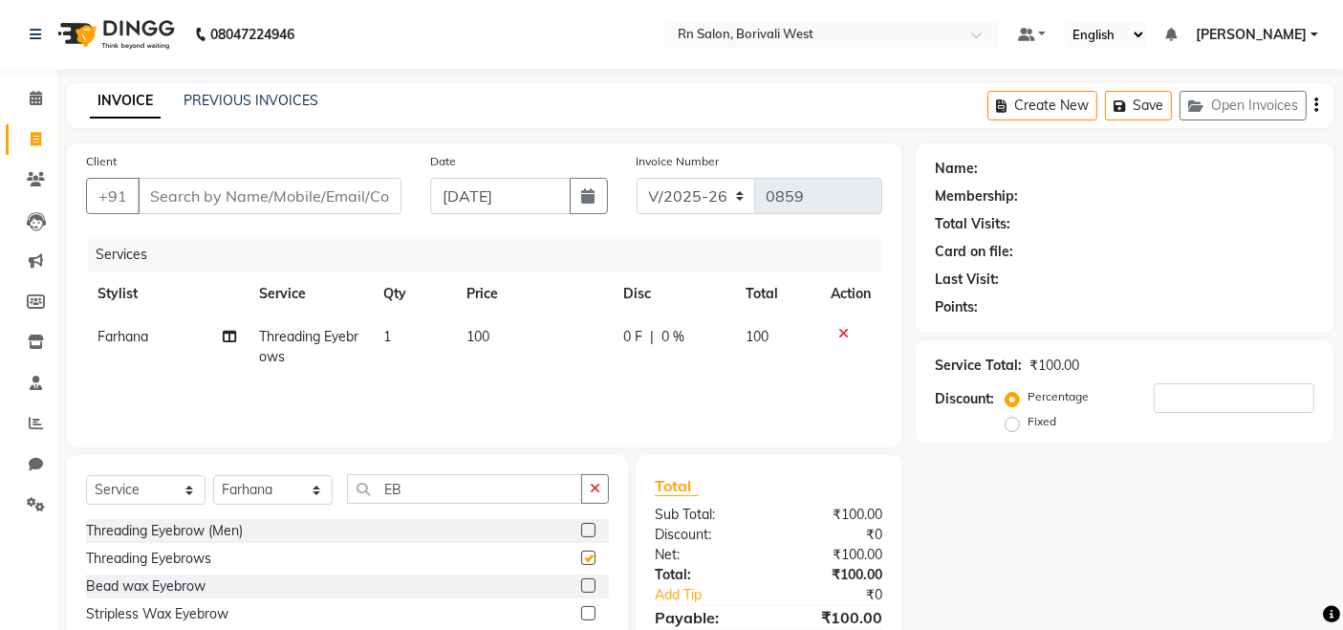
checkbox input "false"
click at [464, 492] on input "EB" at bounding box center [464, 489] width 235 height 30
type input "E"
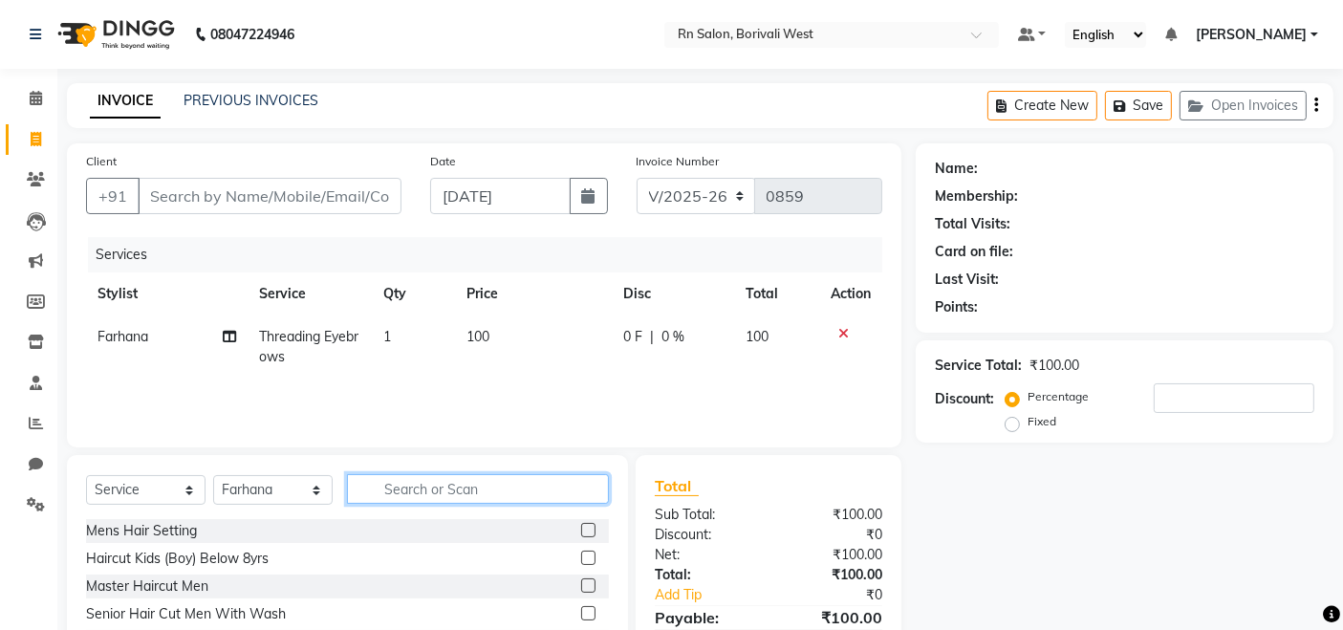
type input "I"
type input "UPP"
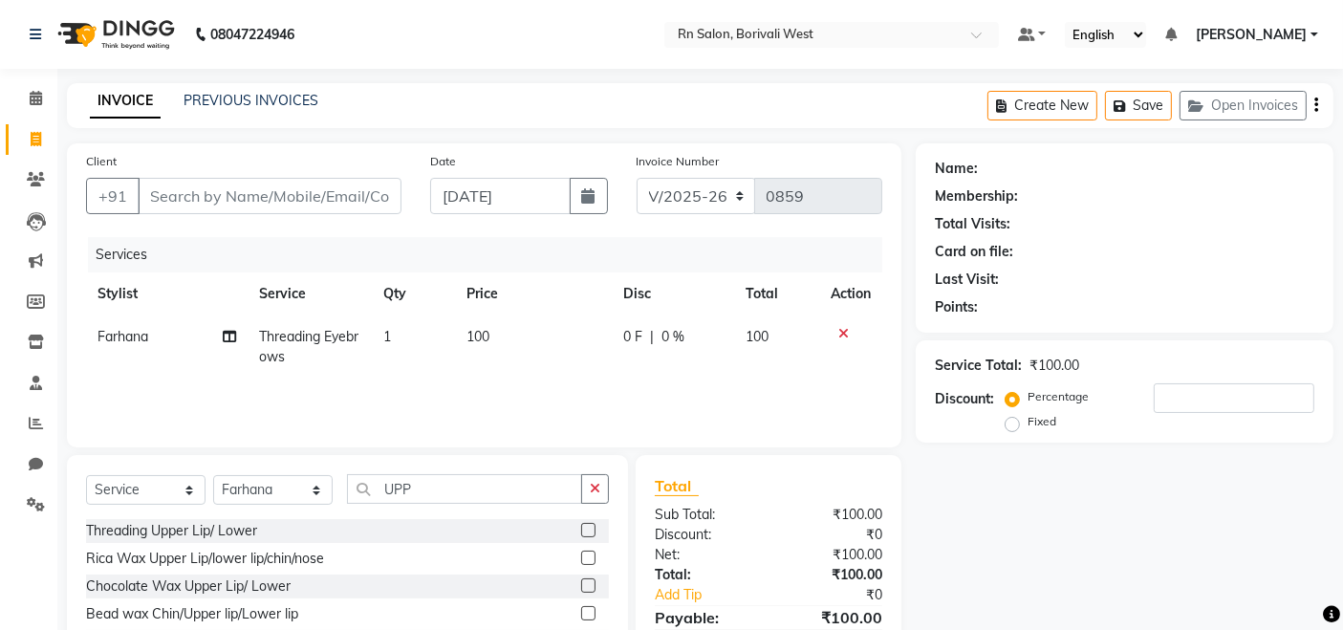
click at [581, 531] on label at bounding box center [588, 530] width 14 height 14
click at [581, 531] on input "checkbox" at bounding box center [587, 531] width 12 height 12
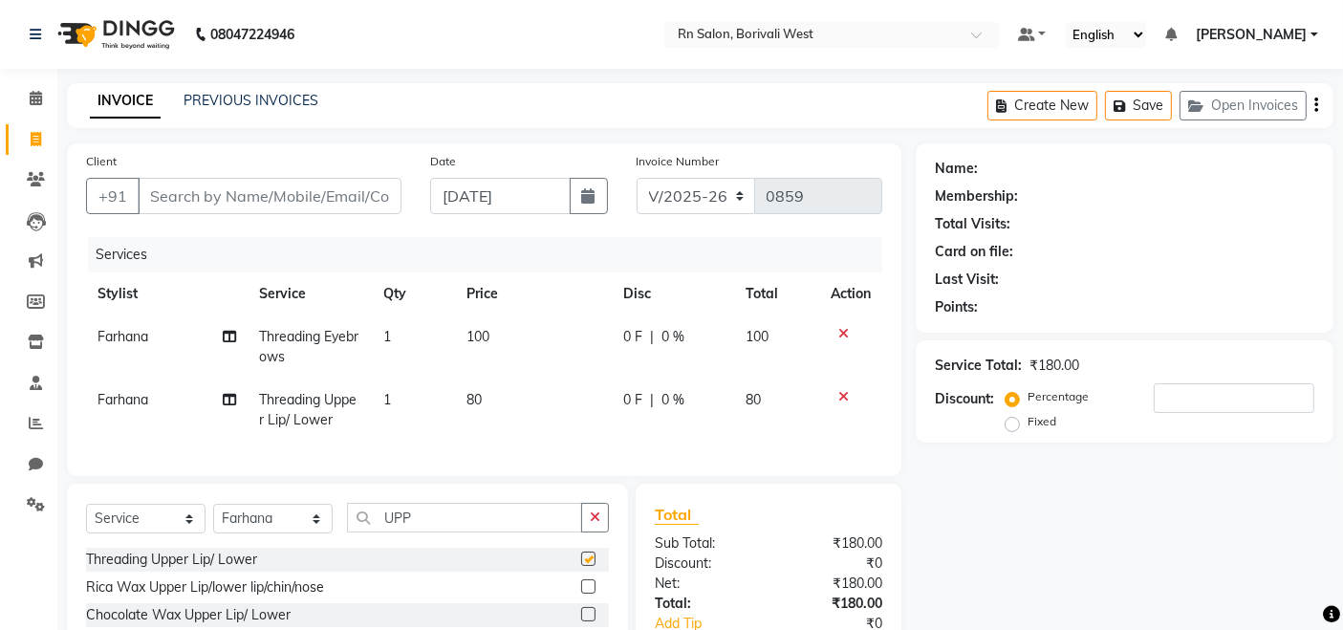
checkbox input "false"
click at [202, 195] on input "Client" at bounding box center [270, 196] width 264 height 36
click at [368, 195] on input "Client" at bounding box center [270, 196] width 264 height 36
type input "9"
type input "0"
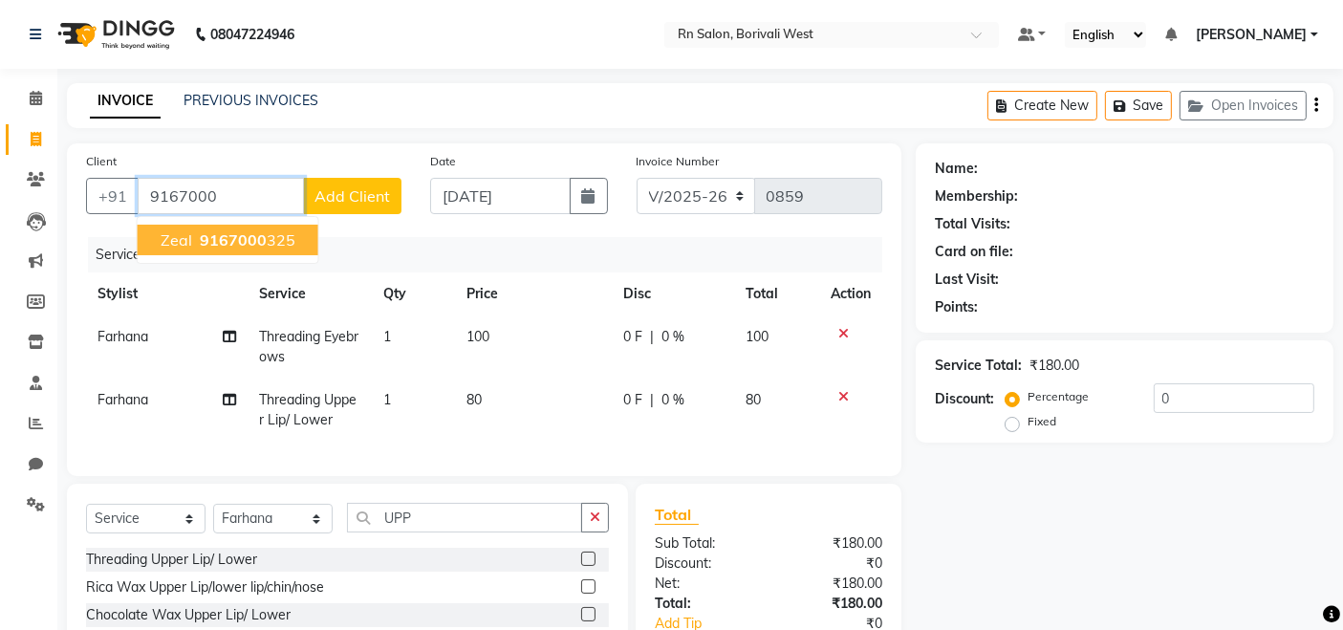
click at [228, 232] on span "9167000" at bounding box center [233, 239] width 67 height 19
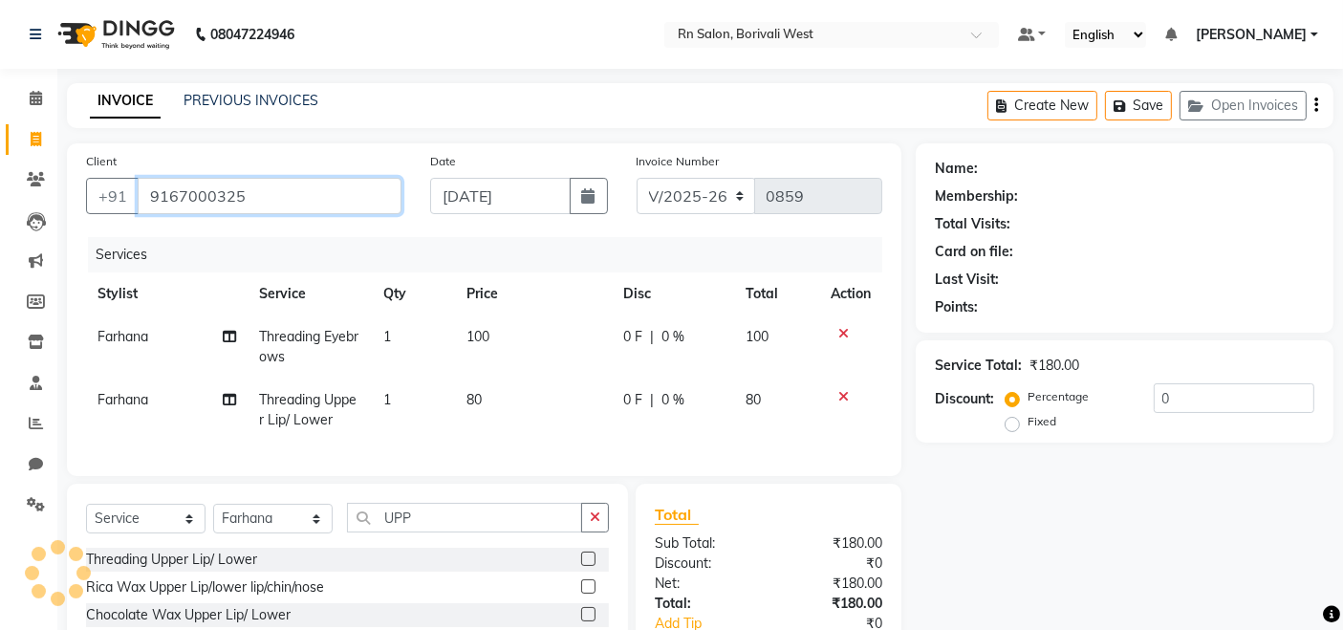
type input "9167000325"
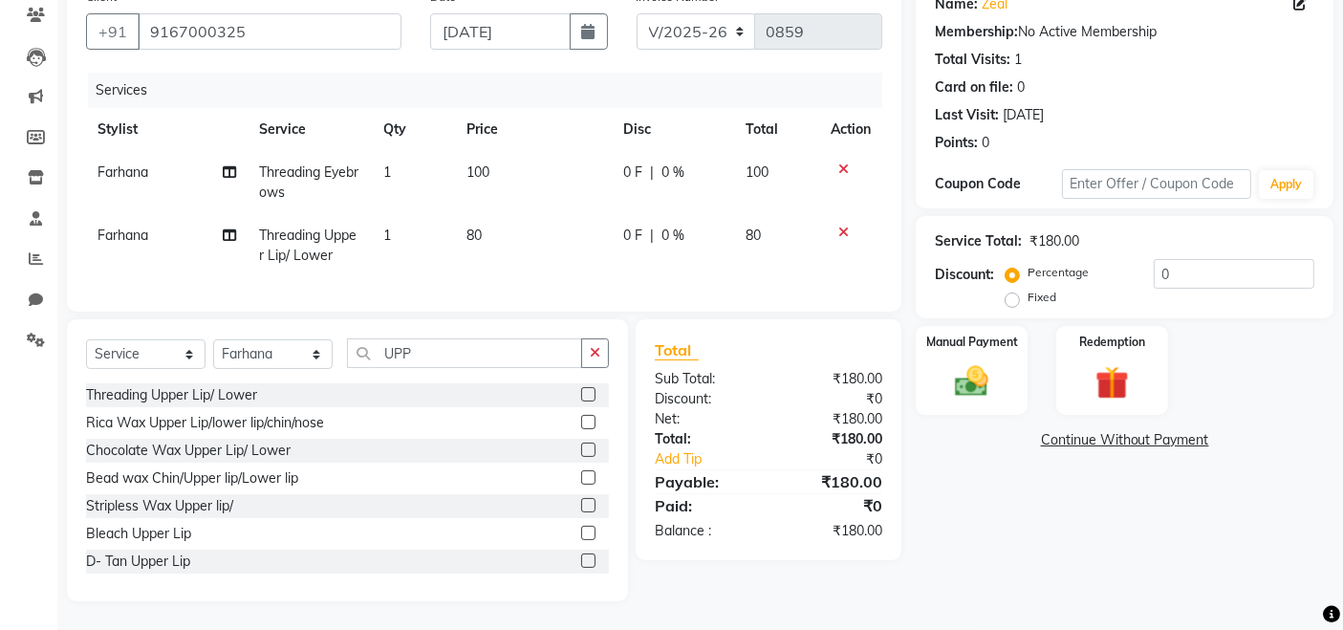
scroll to position [74, 0]
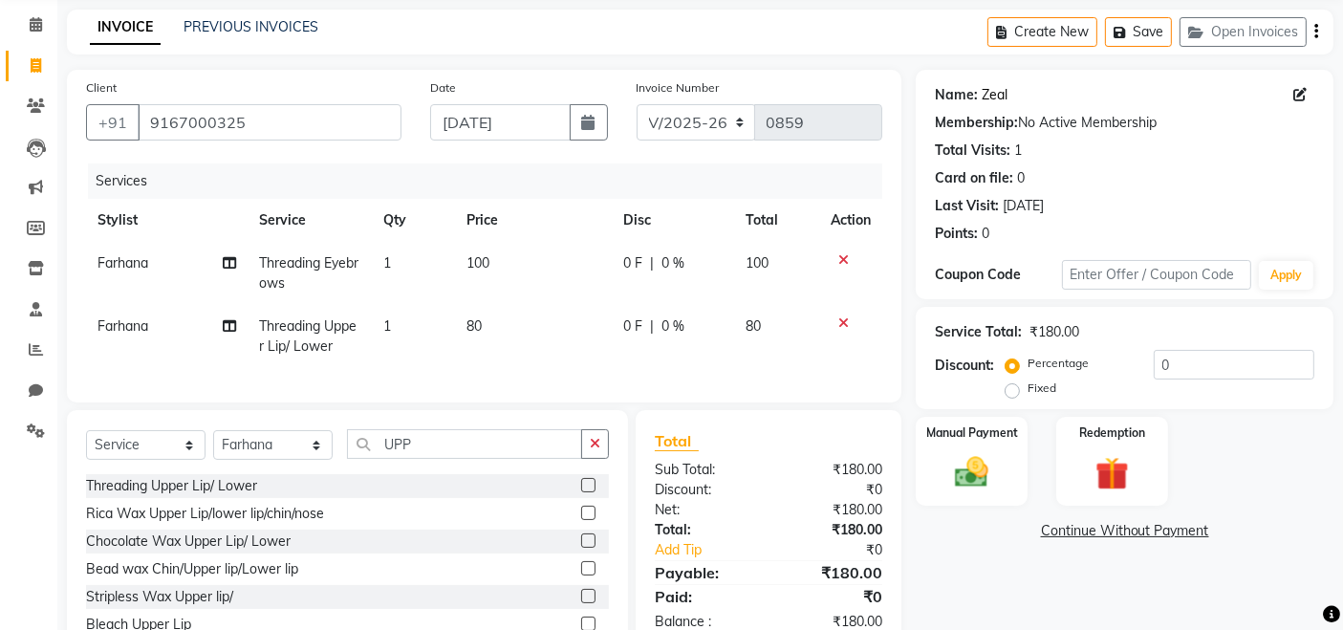
click at [986, 99] on link "Zeal" at bounding box center [995, 95] width 26 height 20
click at [1175, 360] on input "0" at bounding box center [1234, 365] width 161 height 30
type input "20"
click at [1284, 463] on div "Manual Payment Redemption" at bounding box center [1125, 462] width 446 height 90
click at [1008, 460] on div "Manual Payment" at bounding box center [972, 462] width 116 height 94
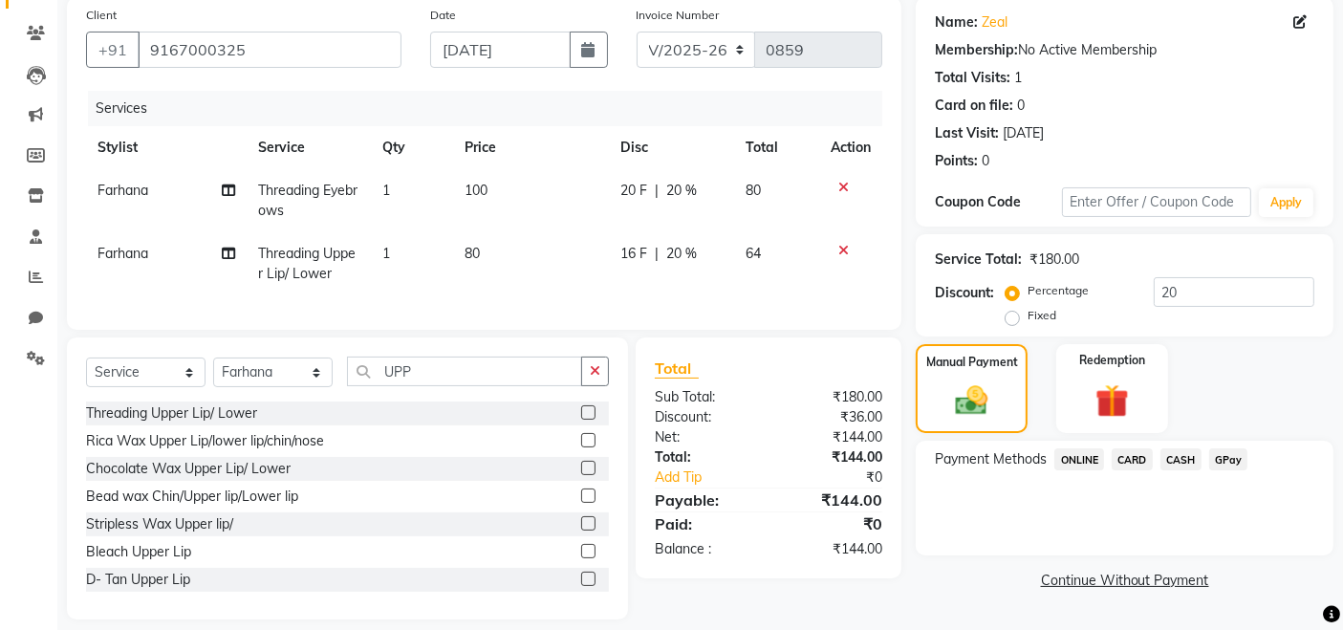
scroll to position [180, 0]
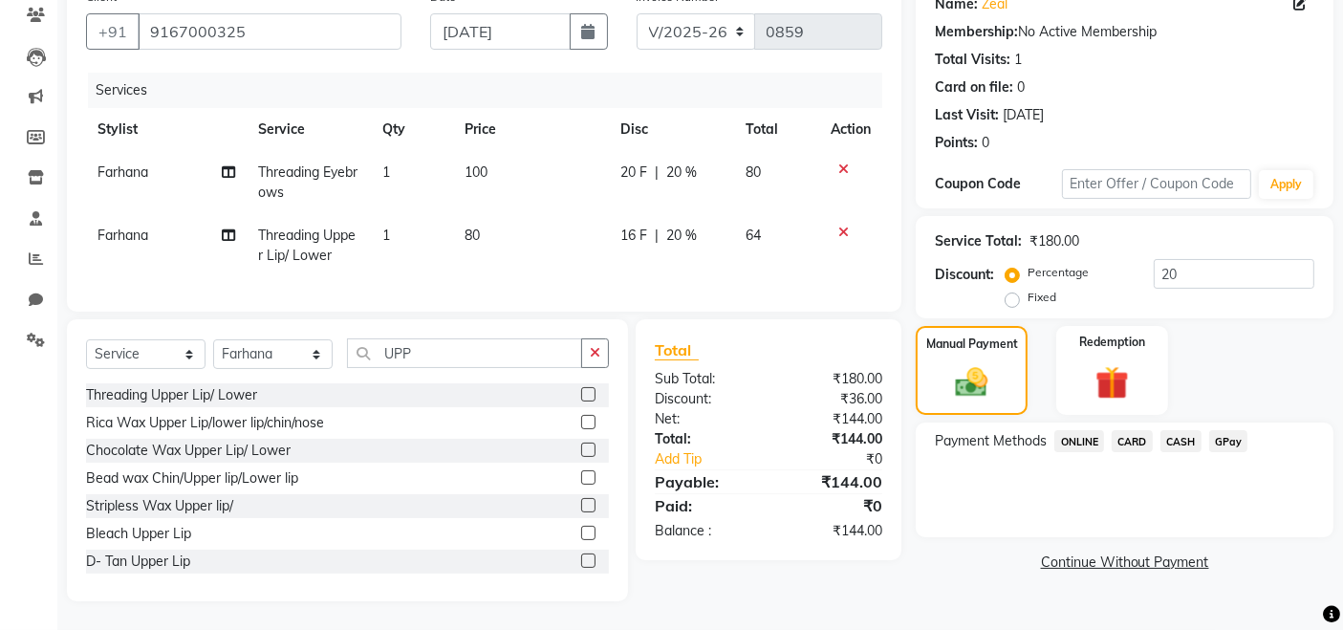
click at [1182, 430] on span "CASH" at bounding box center [1181, 441] width 41 height 22
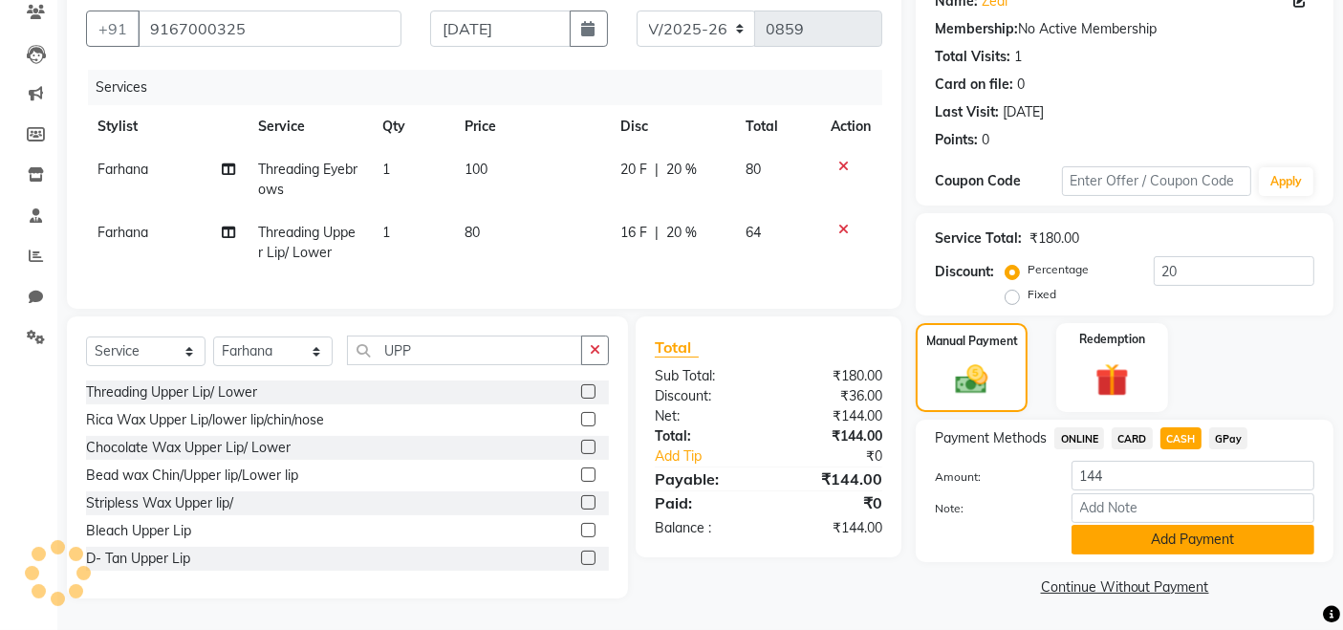
click at [1158, 525] on button "Add Payment" at bounding box center [1193, 540] width 243 height 30
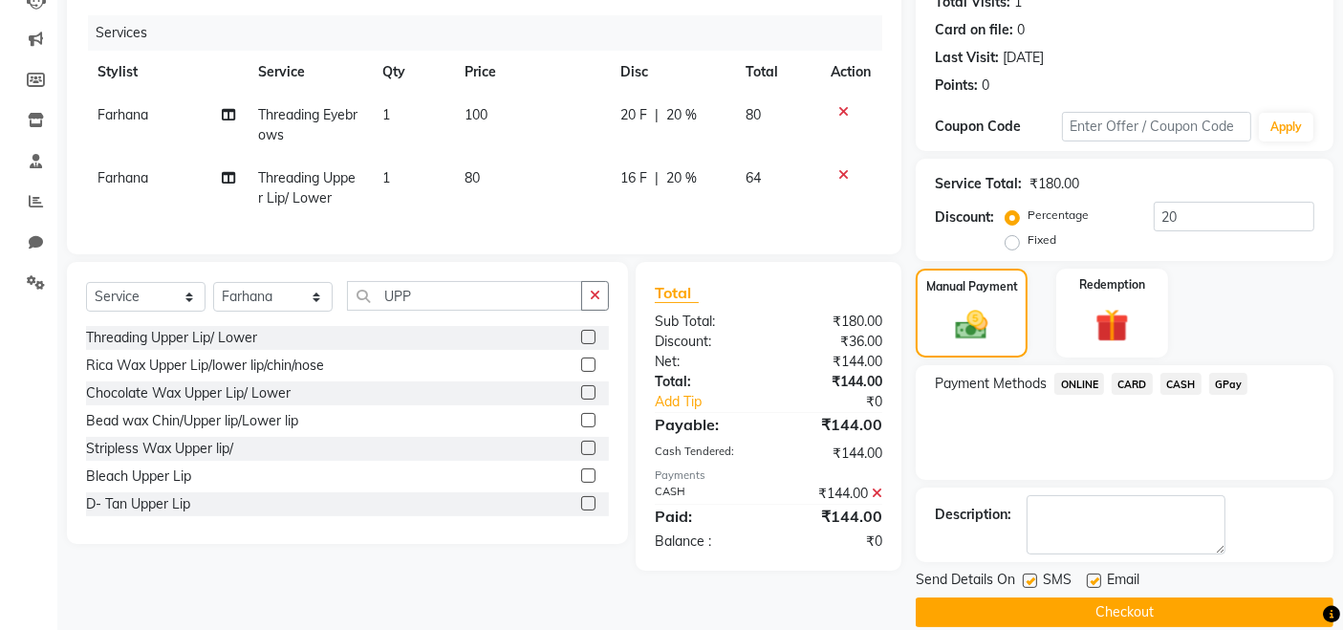
scroll to position [246, 0]
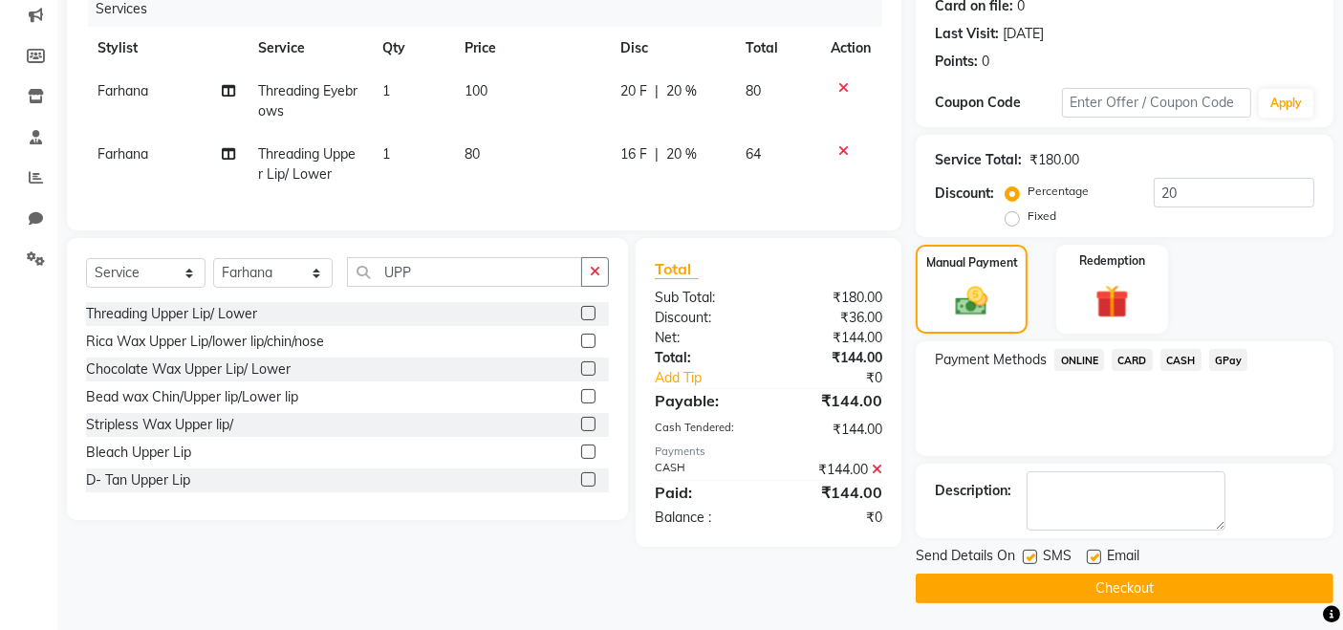
click at [1098, 556] on label at bounding box center [1094, 557] width 14 height 14
click at [1098, 556] on input "checkbox" at bounding box center [1093, 558] width 12 height 12
checkbox input "false"
click at [1096, 597] on button "Checkout" at bounding box center [1125, 589] width 418 height 30
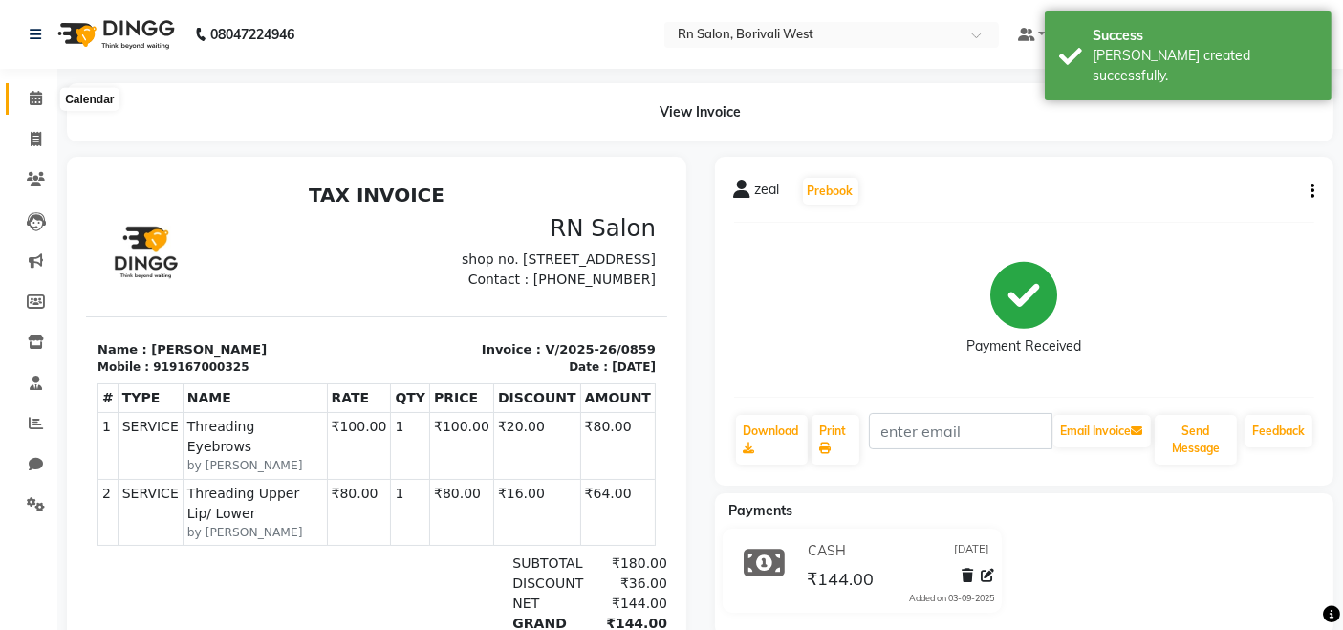
click at [43, 94] on span at bounding box center [35, 99] width 33 height 22
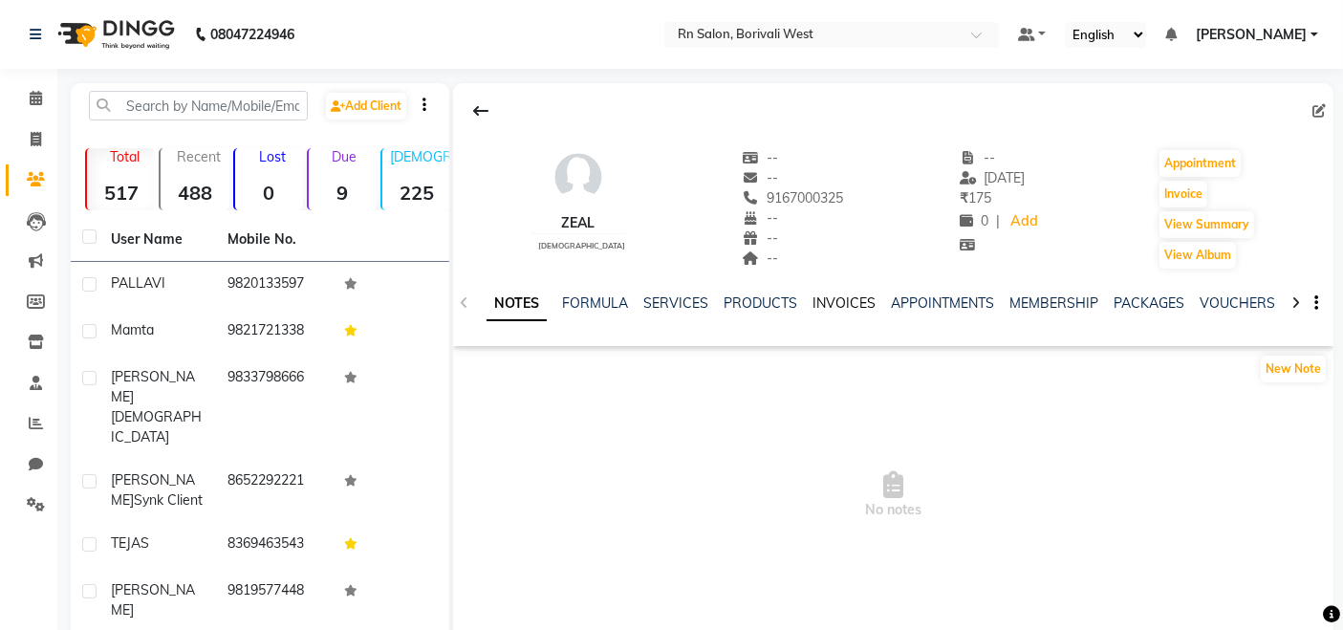
click at [828, 294] on link "INVOICES" at bounding box center [844, 302] width 63 height 17
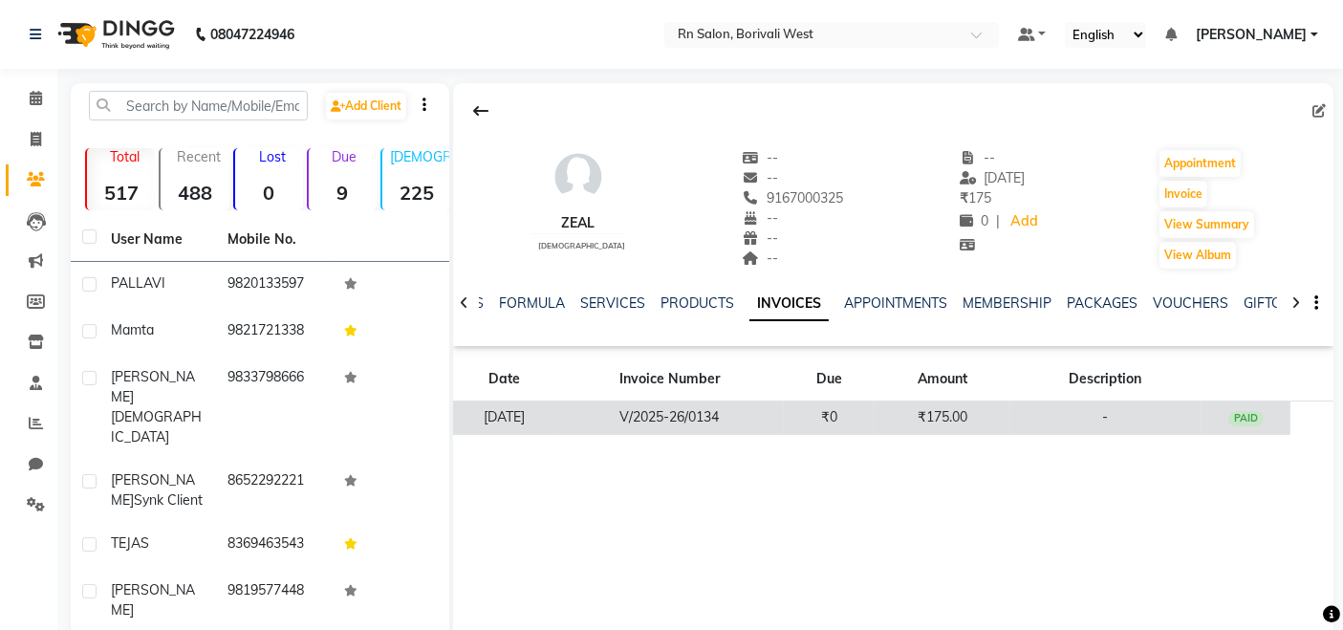
click at [920, 425] on td "₹175.00" at bounding box center [942, 418] width 135 height 33
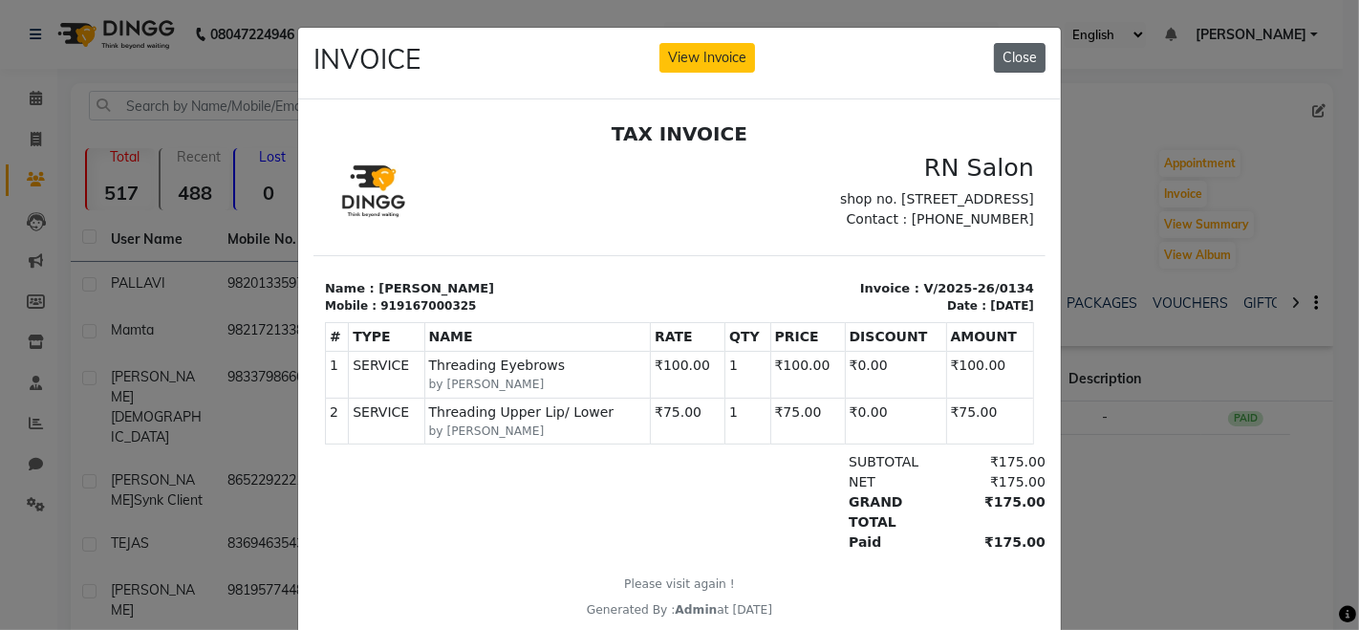
click at [1014, 54] on button "Close" at bounding box center [1020, 58] width 52 height 30
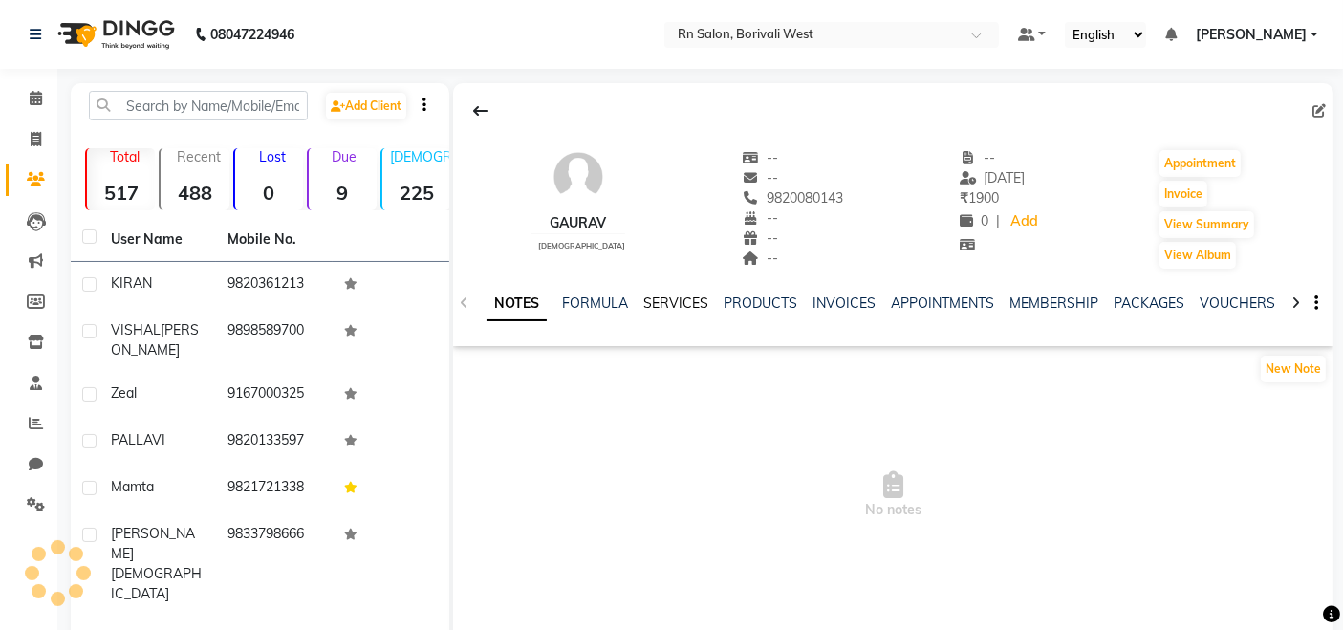
click at [673, 294] on link "SERVICES" at bounding box center [675, 302] width 65 height 17
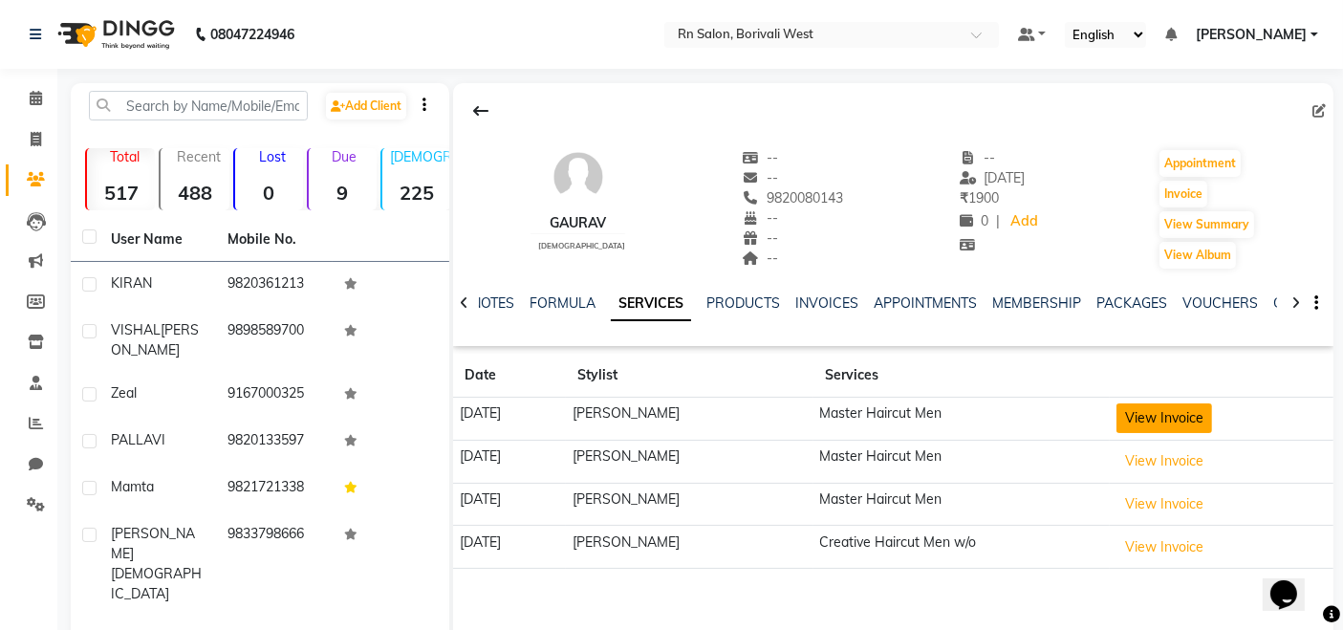
click at [1159, 426] on button "View Invoice" at bounding box center [1165, 418] width 96 height 30
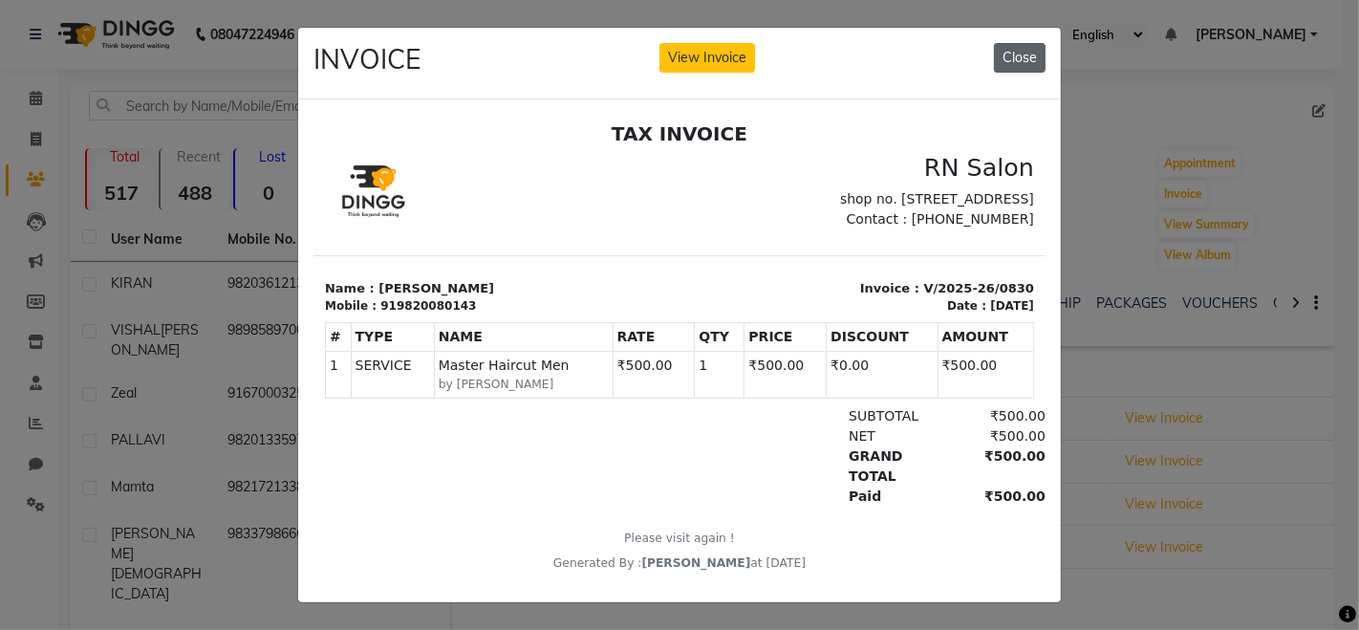
click at [1009, 60] on button "Close" at bounding box center [1020, 58] width 52 height 30
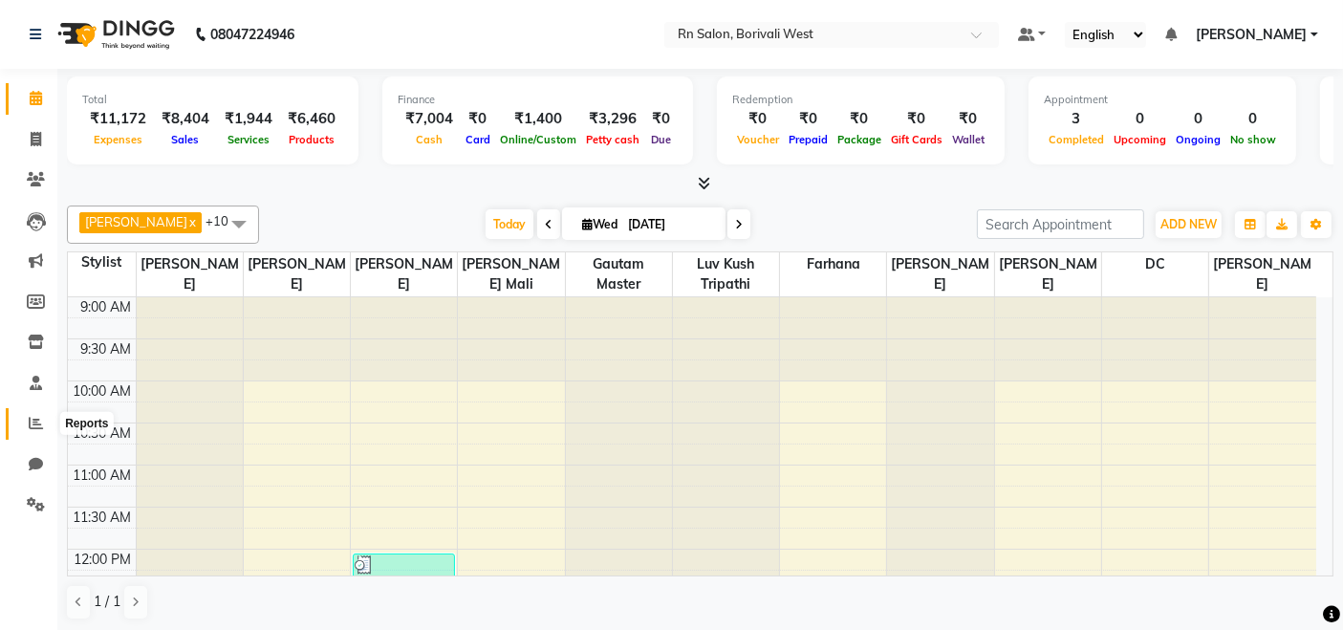
click at [33, 424] on icon at bounding box center [36, 423] width 14 height 14
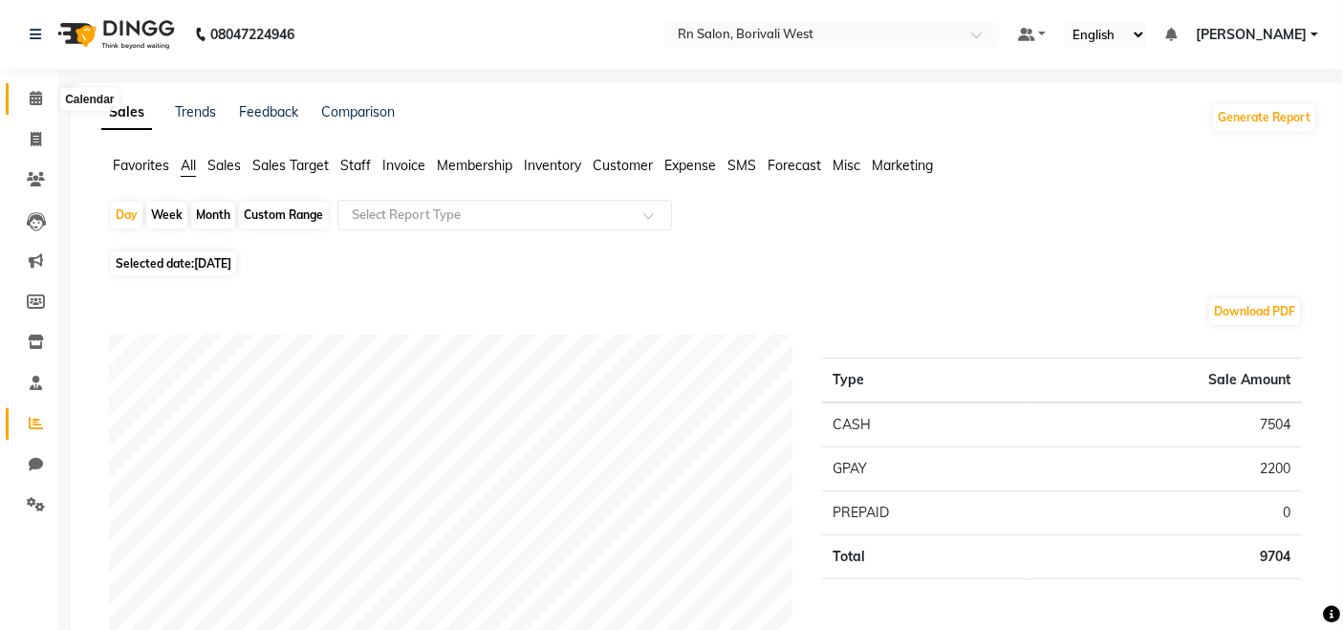
click at [28, 102] on span at bounding box center [35, 99] width 33 height 22
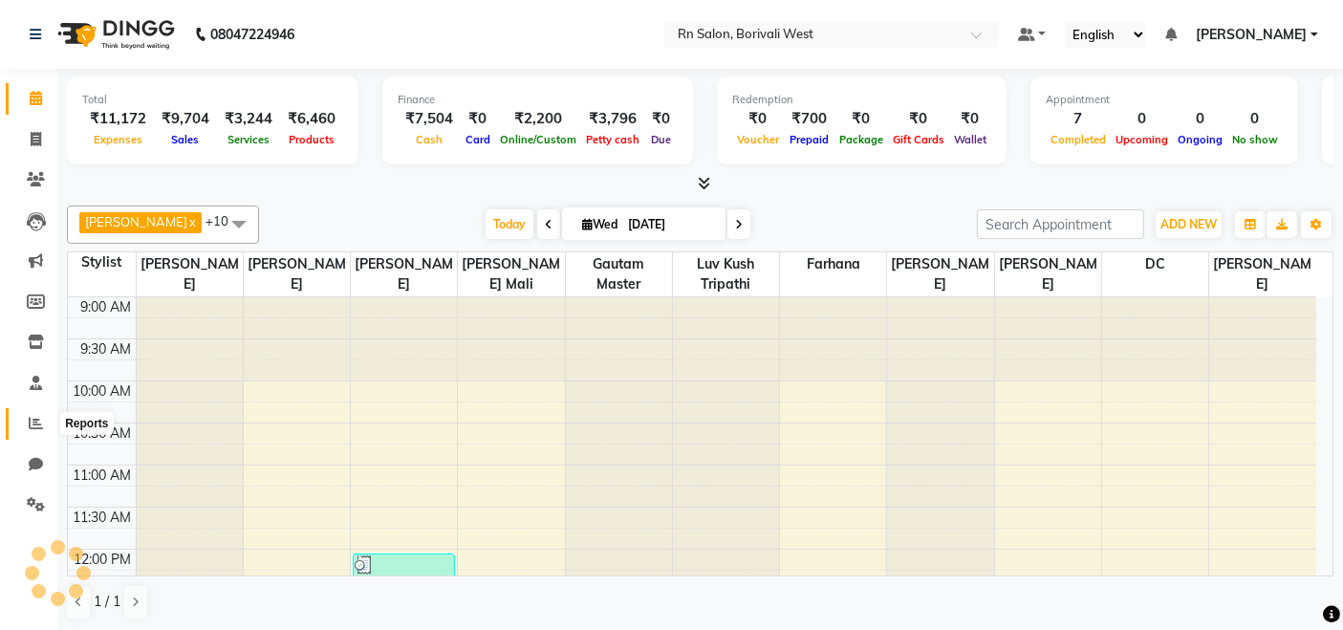
click at [29, 424] on icon at bounding box center [36, 423] width 14 height 14
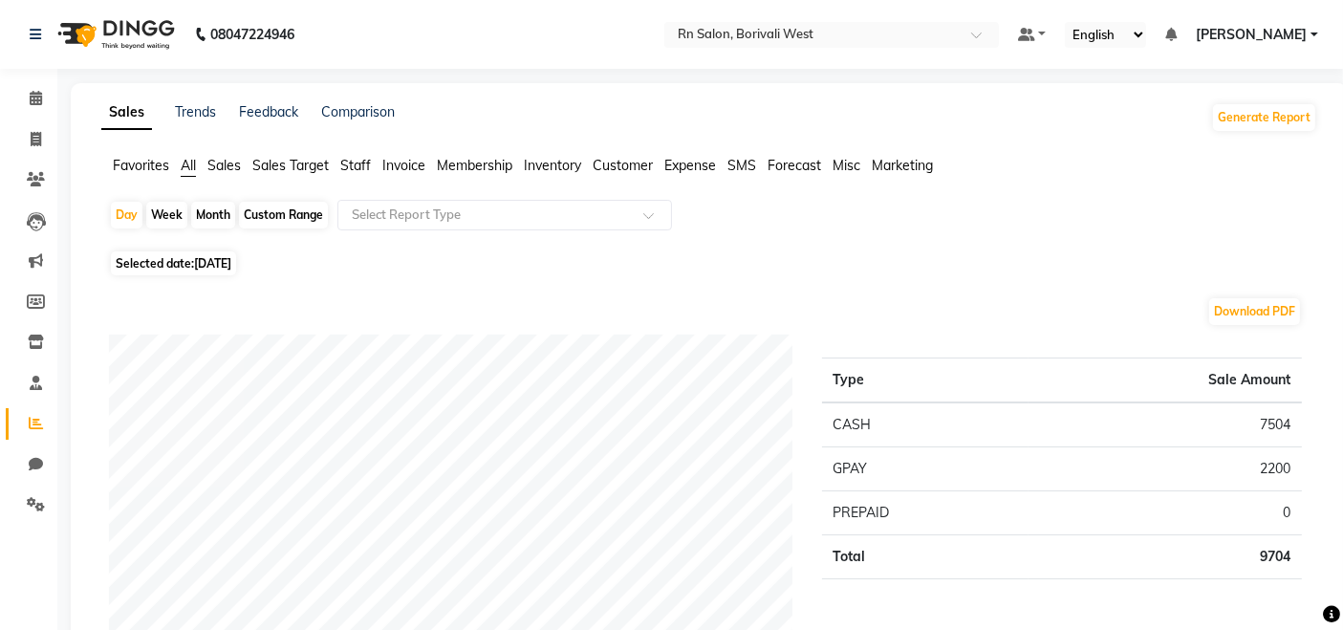
click at [293, 160] on span "Sales Target" at bounding box center [290, 165] width 76 height 17
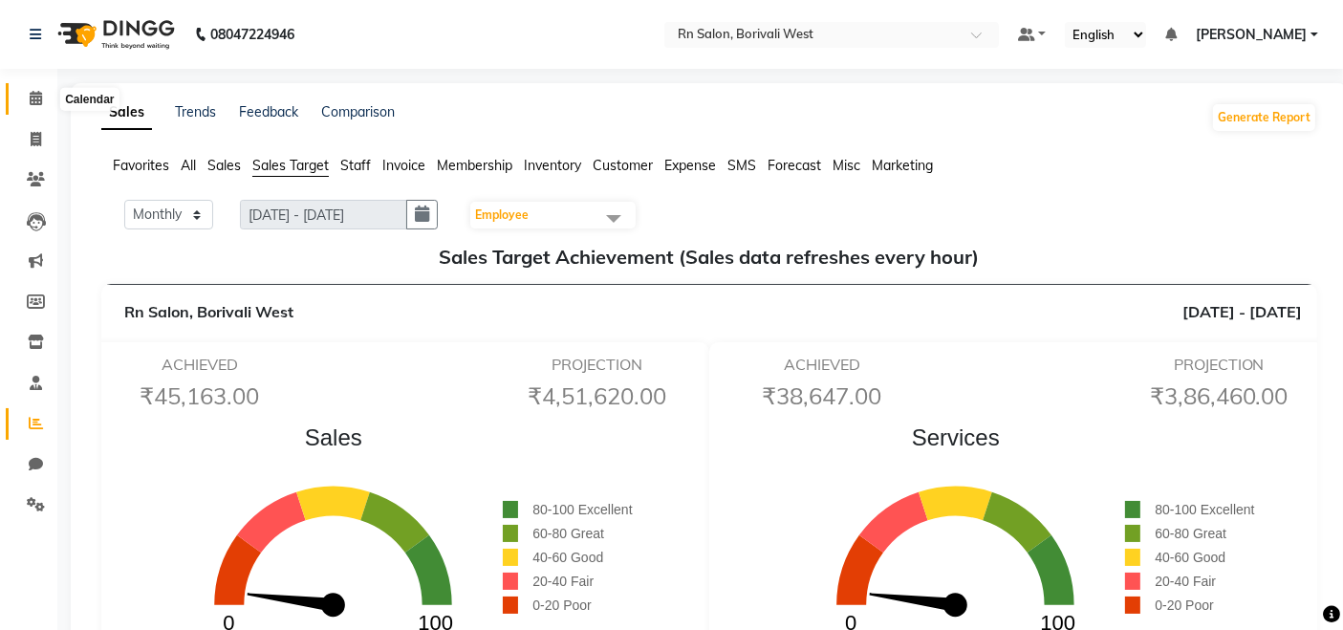
click at [43, 102] on span at bounding box center [35, 99] width 33 height 22
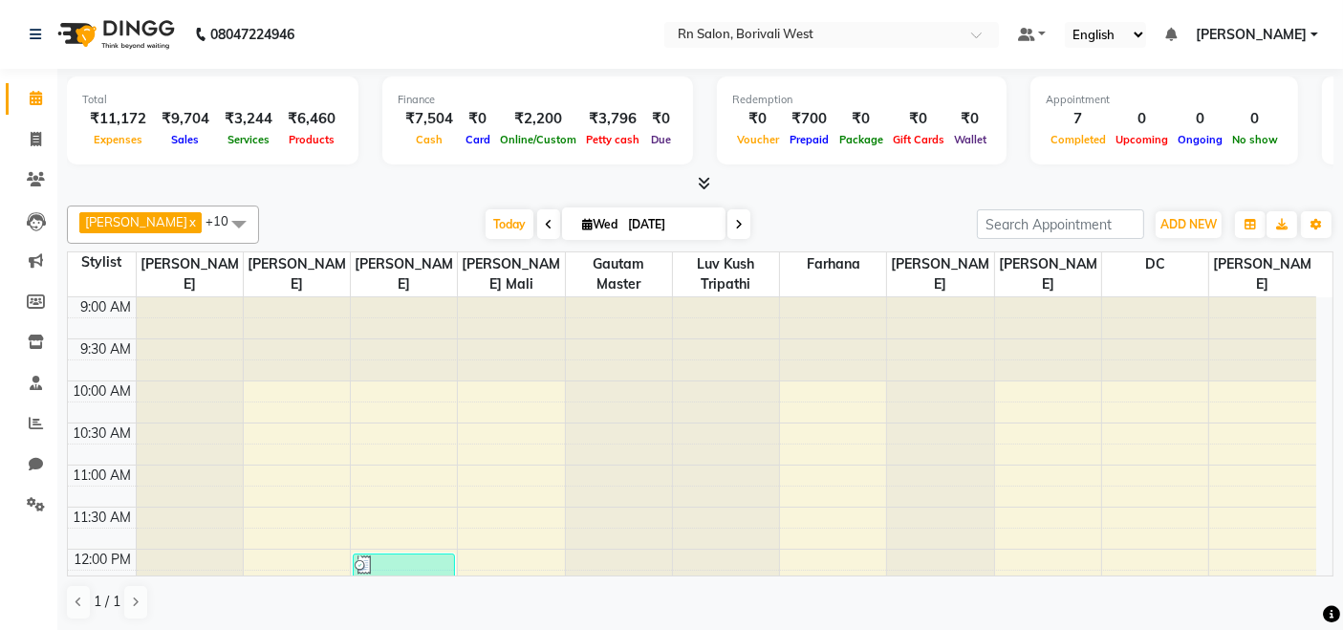
click at [1284, 33] on span "[PERSON_NAME]" at bounding box center [1251, 35] width 111 height 20
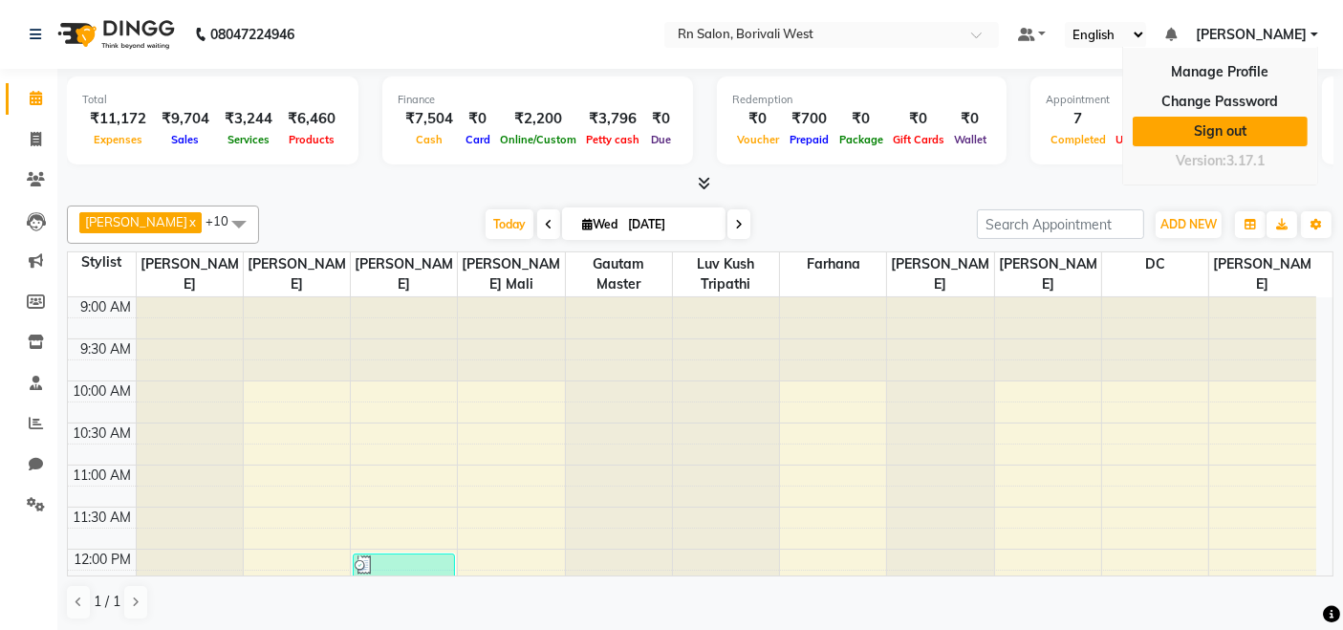
click at [1239, 121] on link "Sign out" at bounding box center [1220, 132] width 175 height 30
